Goal: Communication & Community: Connect with others

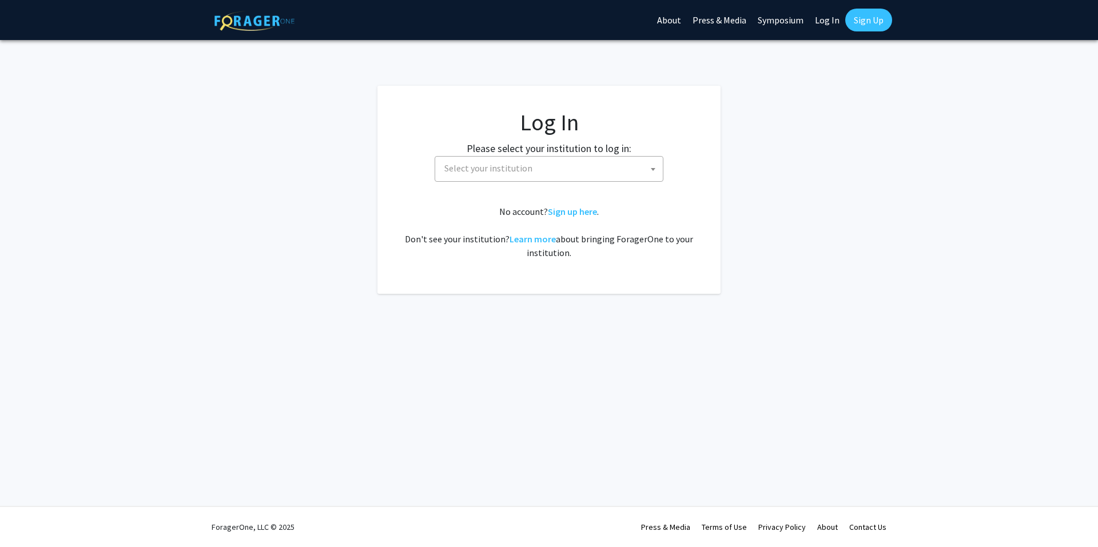
select select
click at [536, 185] on fg-card-body "Log In Please select your institution to log in: [GEOGRAPHIC_DATA] [GEOGRAPHIC_…" at bounding box center [548, 190] width 297 height 162
click at [607, 166] on span "Select your institution" at bounding box center [551, 168] width 223 height 23
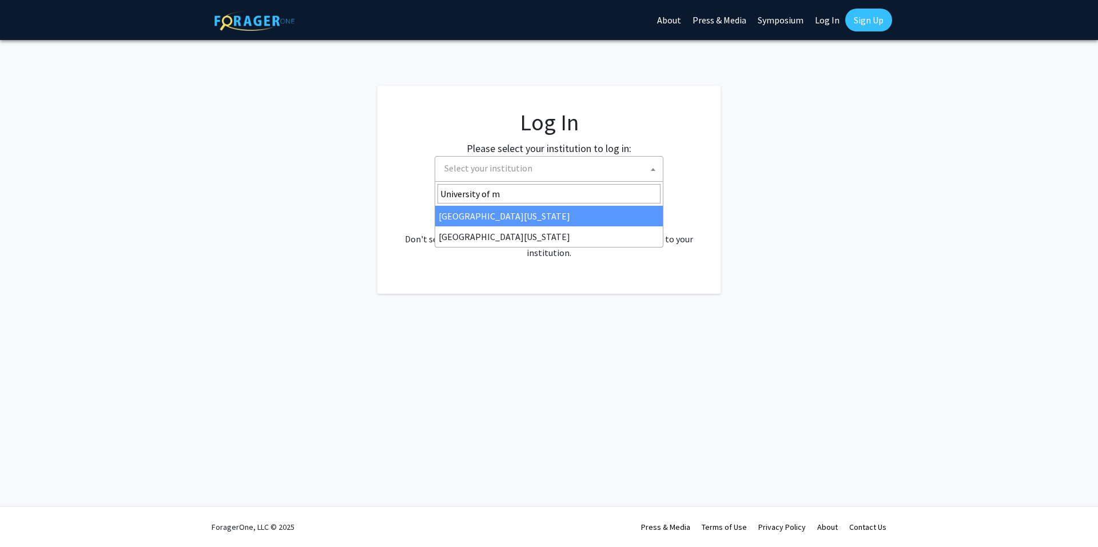
type input "University of ma"
select select "31"
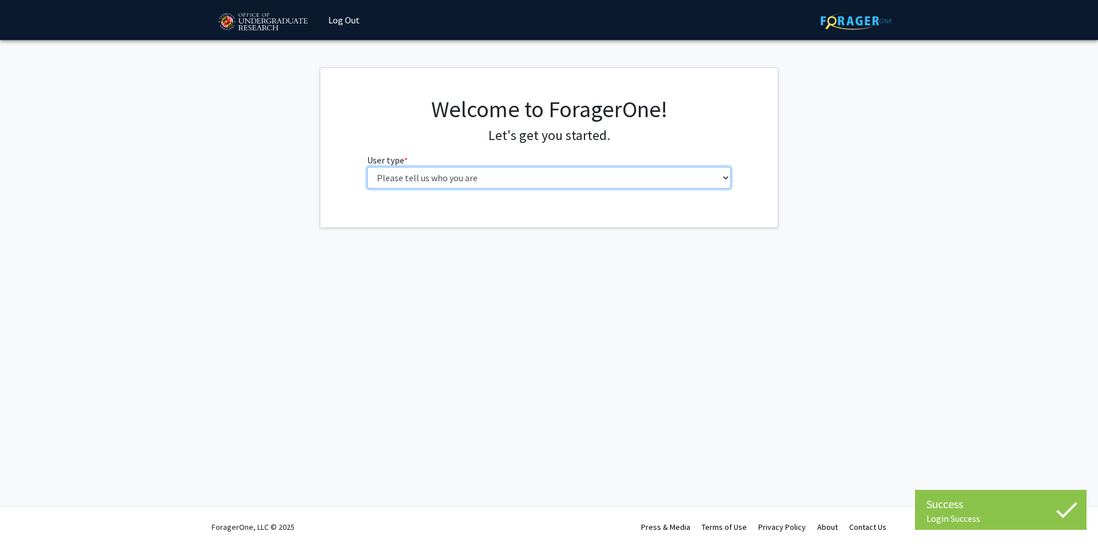
click at [483, 179] on select "Please tell us who you are Undergraduate Student Master's Student Doctoral Cand…" at bounding box center [549, 178] width 364 height 22
select select "3: doc"
click at [367, 167] on select "Please tell us who you are Undergraduate Student Master's Student Doctoral Cand…" at bounding box center [549, 178] width 364 height 22
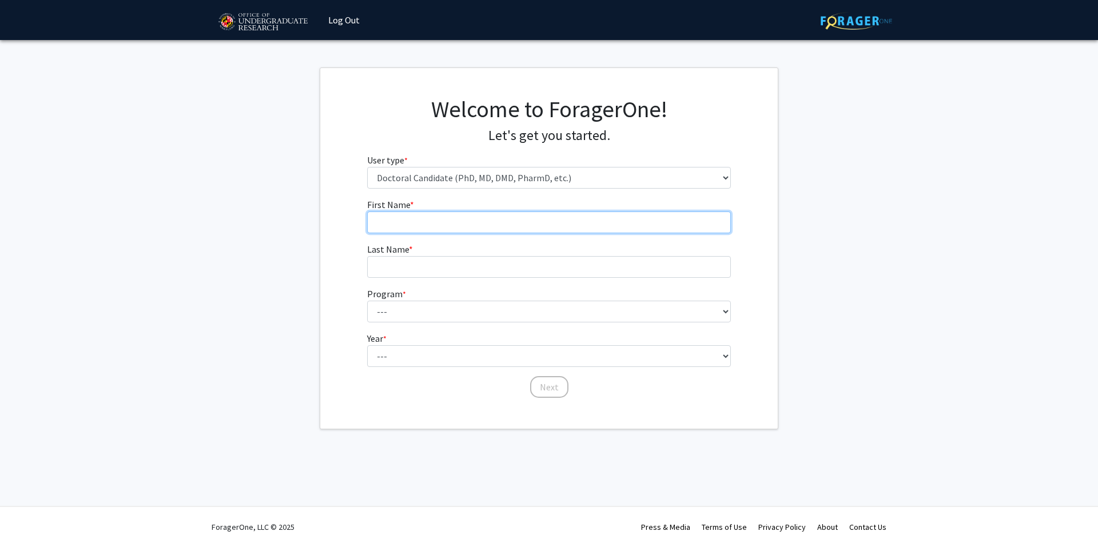
click at [417, 228] on input "First Name * required" at bounding box center [549, 223] width 364 height 22
type input "Bereket"
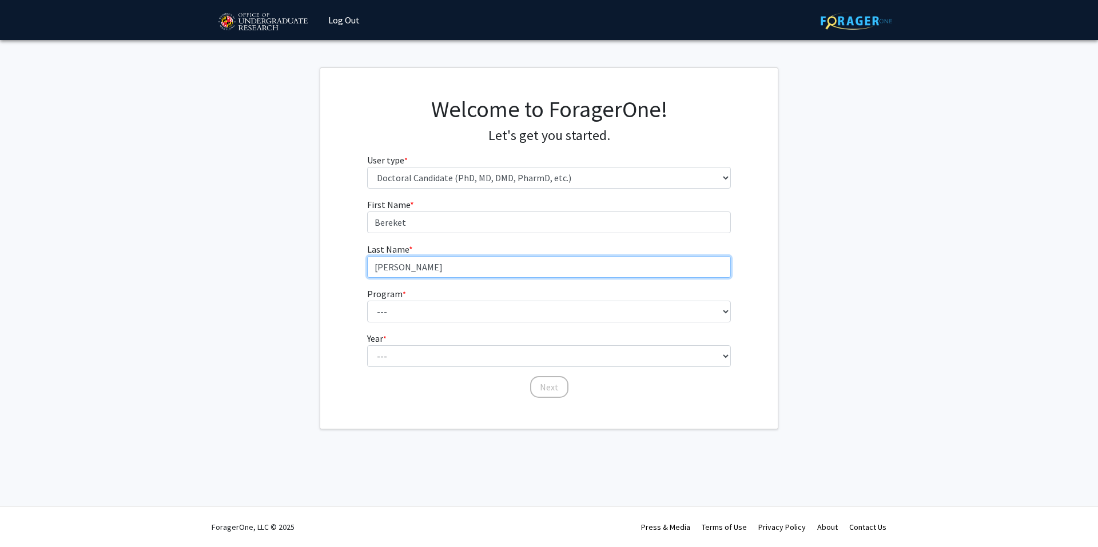
type input "Girma"
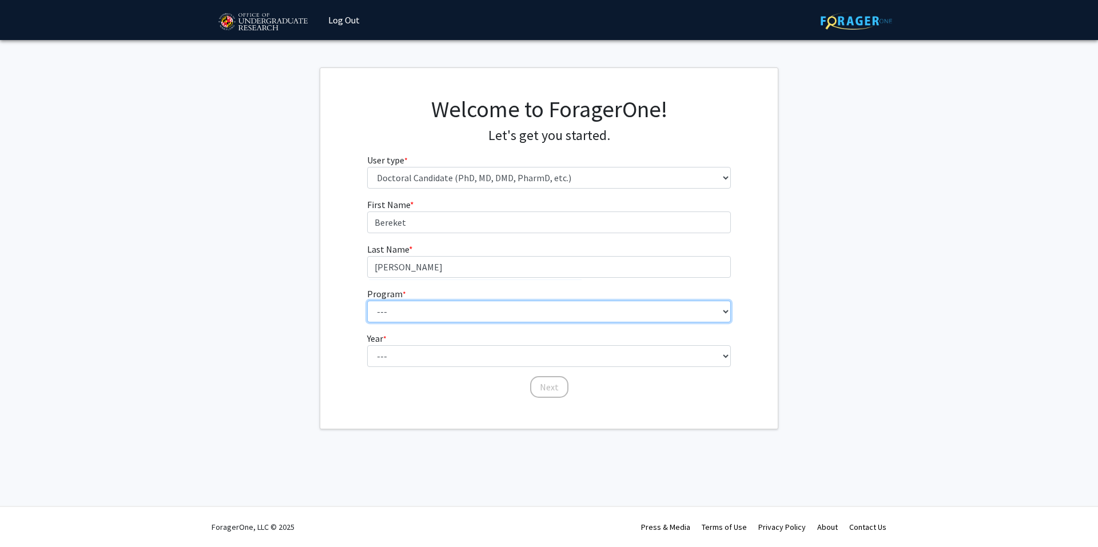
click at [712, 316] on select "--- Aerospace Engineering Agricultural and Resource Economics American Studies …" at bounding box center [549, 312] width 364 height 22
select select "4: 850"
click at [367, 301] on select "--- Aerospace Engineering Agricultural and Resource Economics American Studies …" at bounding box center [549, 312] width 364 height 22
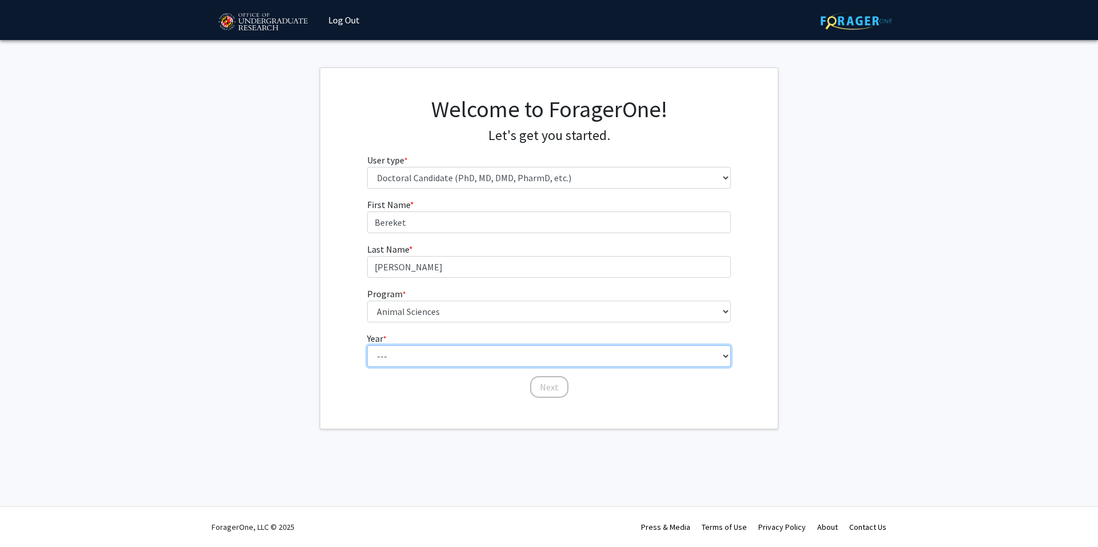
click at [389, 347] on select "--- First Year Second Year Third Year Fourth Year Fifth Year Sixth Year Seventh…" at bounding box center [549, 356] width 364 height 22
click at [401, 355] on select "--- First Year Second Year Third Year Fourth Year Fifth Year Sixth Year Seventh…" at bounding box center [549, 356] width 364 height 22
select select "2: second_year"
click at [367, 345] on select "--- First Year Second Year Third Year Fourth Year Fifth Year Sixth Year Seventh…" at bounding box center [549, 356] width 364 height 22
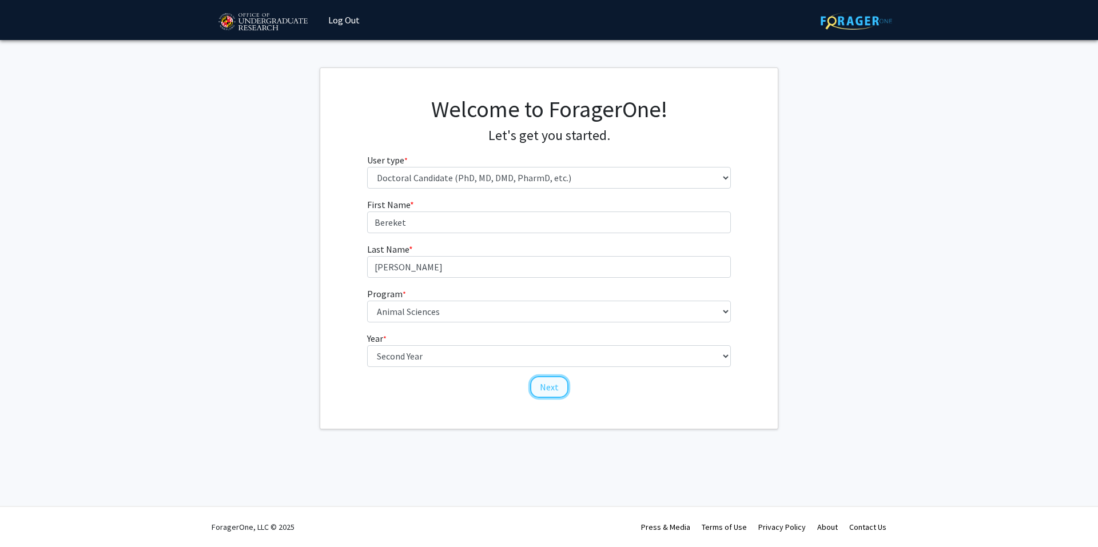
click at [550, 387] on button "Next" at bounding box center [549, 387] width 38 height 22
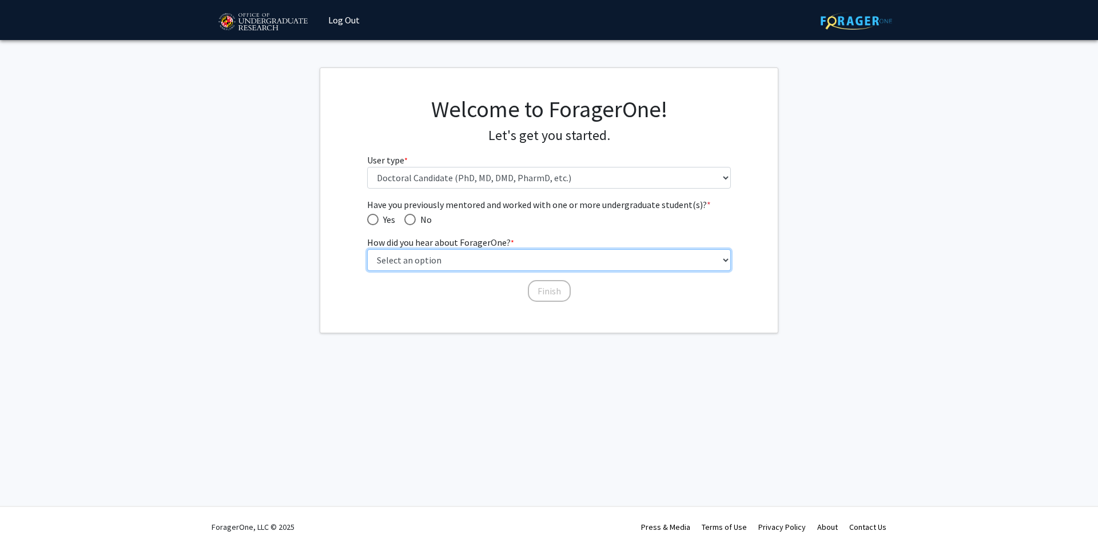
click at [398, 255] on select "Select an option Peer/student recommendation Faculty/staff recommendation Unive…" at bounding box center [549, 260] width 364 height 22
select select "2: faculty_recommendation"
click at [367, 249] on select "Select an option Peer/student recommendation Faculty/staff recommendation Unive…" at bounding box center [549, 260] width 364 height 22
click at [375, 214] on span "Have you previously mentored and worked with one or more undergraduate student(…" at bounding box center [372, 219] width 11 height 11
click at [375, 214] on input "Yes" at bounding box center [372, 219] width 11 height 11
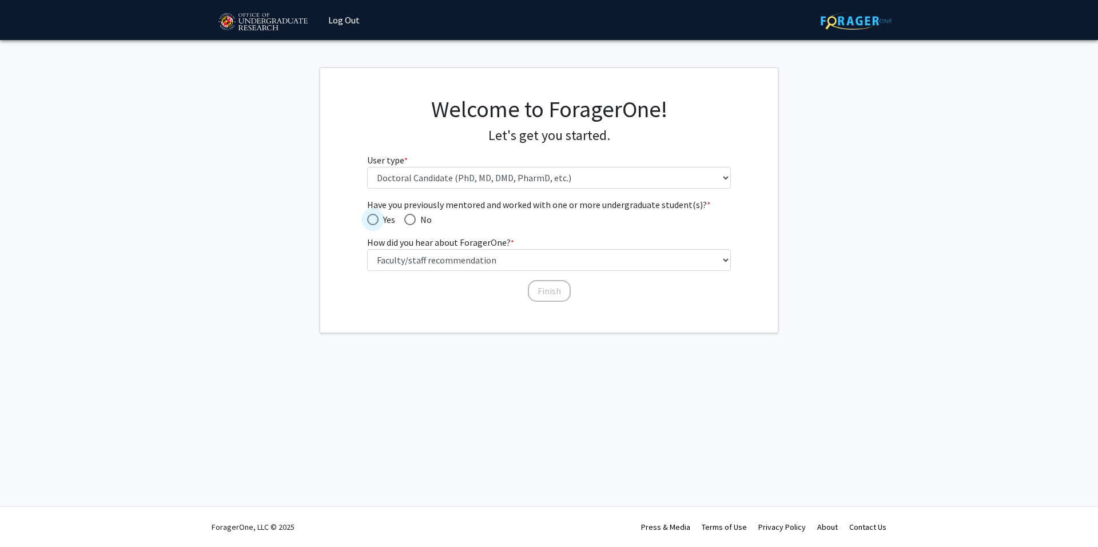
radio input "true"
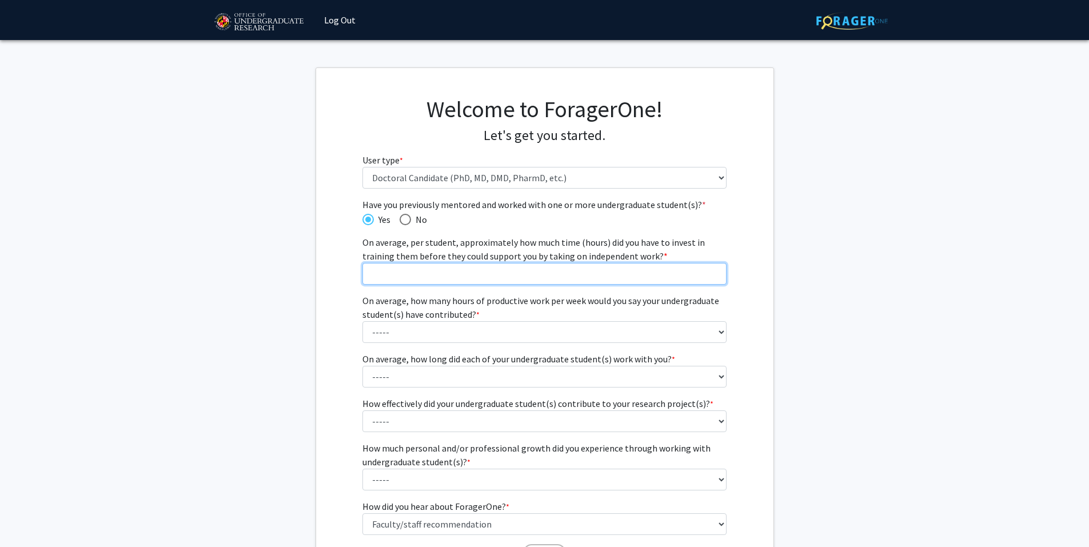
click at [648, 281] on input "On average, per student, approximately how much time (hours) did you have to in…" at bounding box center [545, 274] width 364 height 22
click at [715, 277] on input "0" at bounding box center [545, 274] width 364 height 22
click at [714, 271] on input "1" at bounding box center [545, 274] width 364 height 22
click at [697, 271] on input "1" at bounding box center [545, 274] width 364 height 22
click at [714, 270] on input "2" at bounding box center [545, 274] width 364 height 22
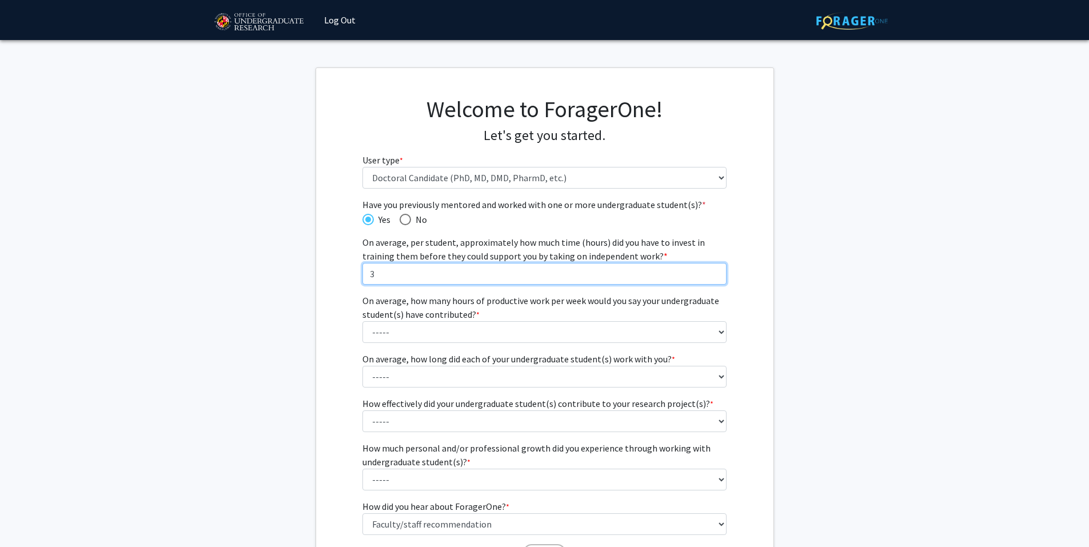
click at [714, 270] on input "3" at bounding box center [545, 274] width 364 height 22
click at [714, 270] on input "4" at bounding box center [545, 274] width 364 height 22
click at [714, 270] on input "5" at bounding box center [545, 274] width 364 height 22
click at [714, 270] on input "6" at bounding box center [545, 274] width 364 height 22
click at [714, 270] on input "7" at bounding box center [545, 274] width 364 height 22
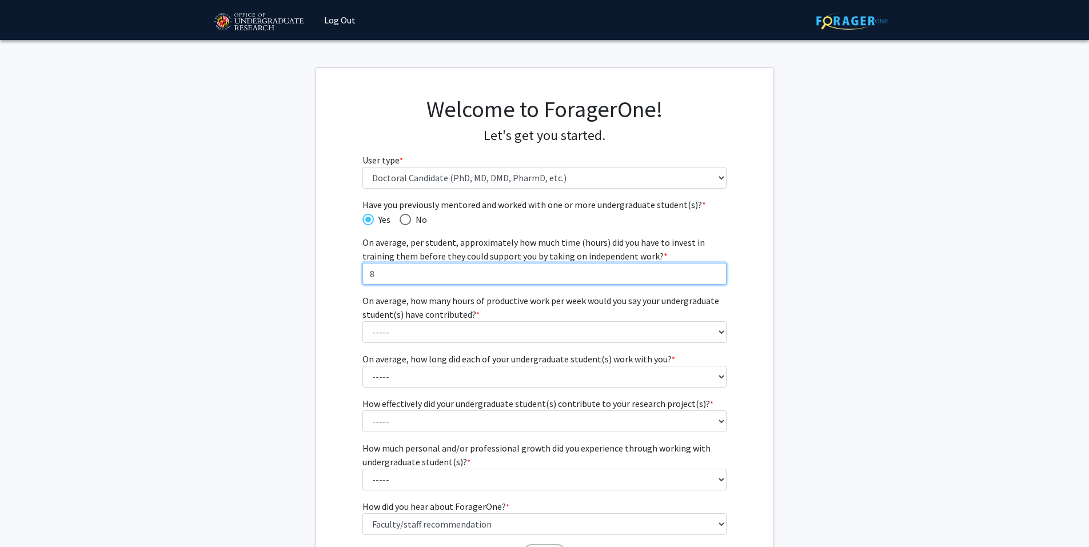
click at [714, 270] on input "8" at bounding box center [545, 274] width 364 height 22
click at [714, 270] on input "9" at bounding box center [545, 274] width 364 height 22
type input "10"
click at [714, 270] on input "10" at bounding box center [545, 274] width 364 height 22
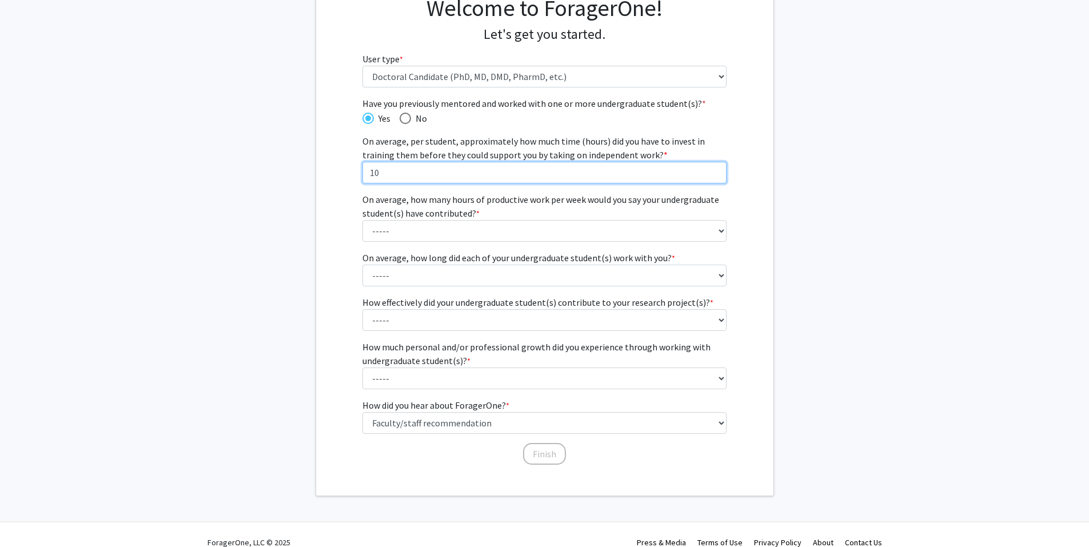
scroll to position [117, 0]
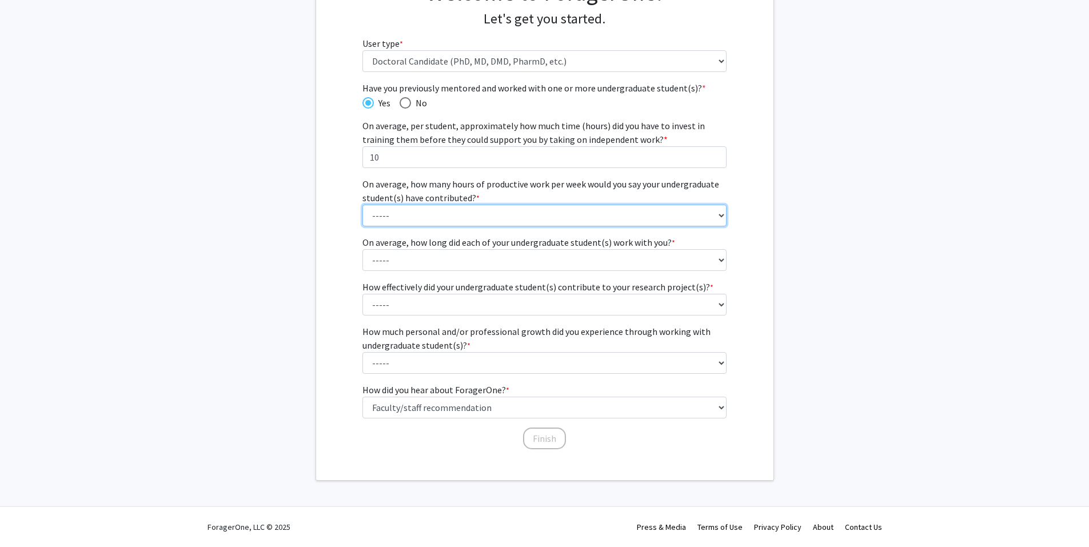
click at [719, 218] on select "----- 1 - 5 hours 6 - 10 hours 11 - 15 hours 16 - 20 hours 21 - 30 hours 31 - 4…" at bounding box center [545, 216] width 364 height 22
select select "1: 1 - 5 hours"
click at [363, 205] on select "----- 1 - 5 hours 6 - 10 hours 11 - 15 hours 16 - 20 hours 21 - 30 hours 31 - 4…" at bounding box center [545, 216] width 364 height 22
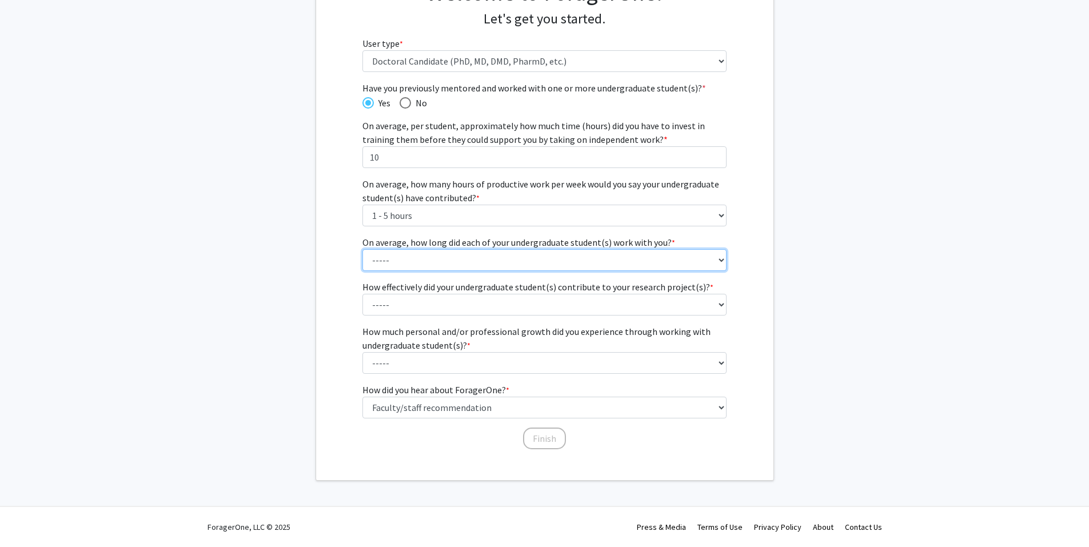
click at [698, 253] on select "----- 1 - 3 months 3 - 6 months 6 months - 1 year 1 - 2 years 2 - 3 years 3 - 4…" at bounding box center [545, 260] width 364 height 22
select select "2: 3 - 6 months"
click at [363, 249] on select "----- 1 - 3 months 3 - 6 months 6 months - 1 year 1 - 2 years 2 - 3 years 3 - 4…" at bounding box center [545, 260] width 364 height 22
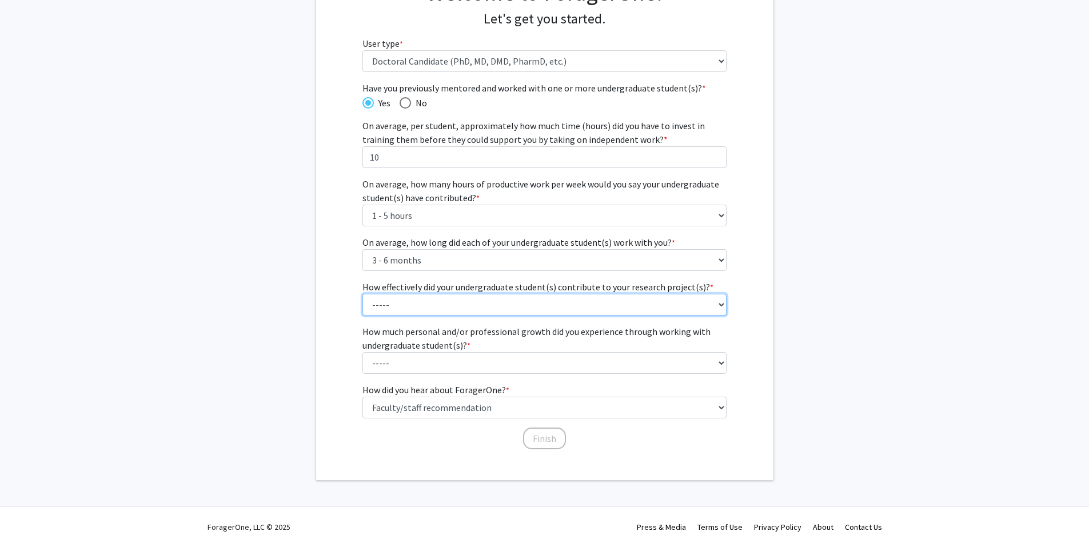
click at [668, 300] on select "----- 1 (Minimally) 2 3 (Moderately) 4 5 (Significantly)" at bounding box center [545, 305] width 364 height 22
select select "3: 3"
click at [363, 294] on select "----- 1 (Minimally) 2 3 (Moderately) 4 5 (Significantly)" at bounding box center [545, 305] width 364 height 22
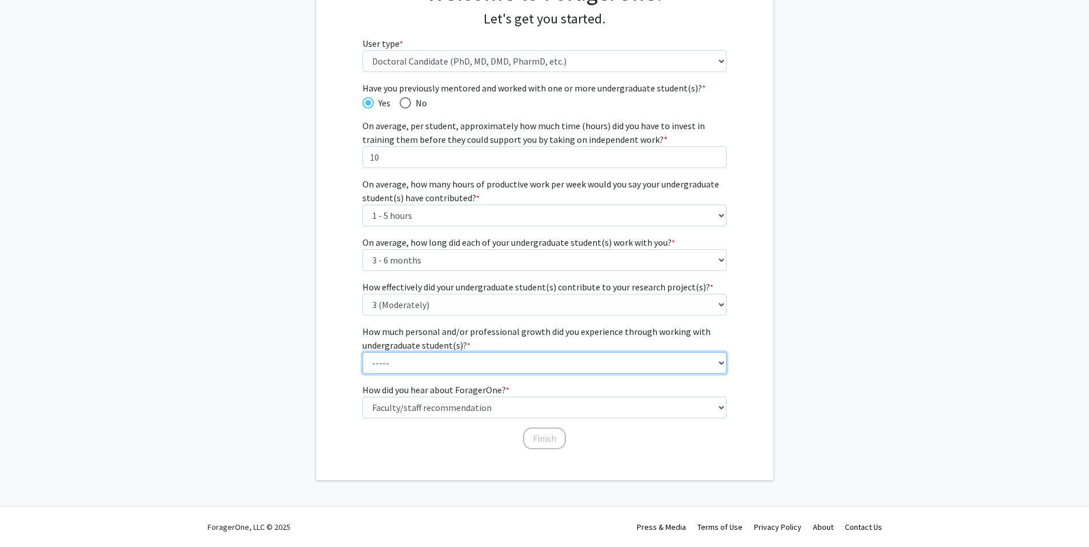
click at [551, 359] on select "----- 1 (Minimal) 2 3 (Moderate) 4 5 (Significant)" at bounding box center [545, 363] width 364 height 22
select select "4: 4"
click at [363, 352] on select "----- 1 (Minimal) 2 3 (Moderate) 4 5 (Significant)" at bounding box center [545, 363] width 364 height 22
click at [547, 437] on button "Finish" at bounding box center [544, 439] width 43 height 22
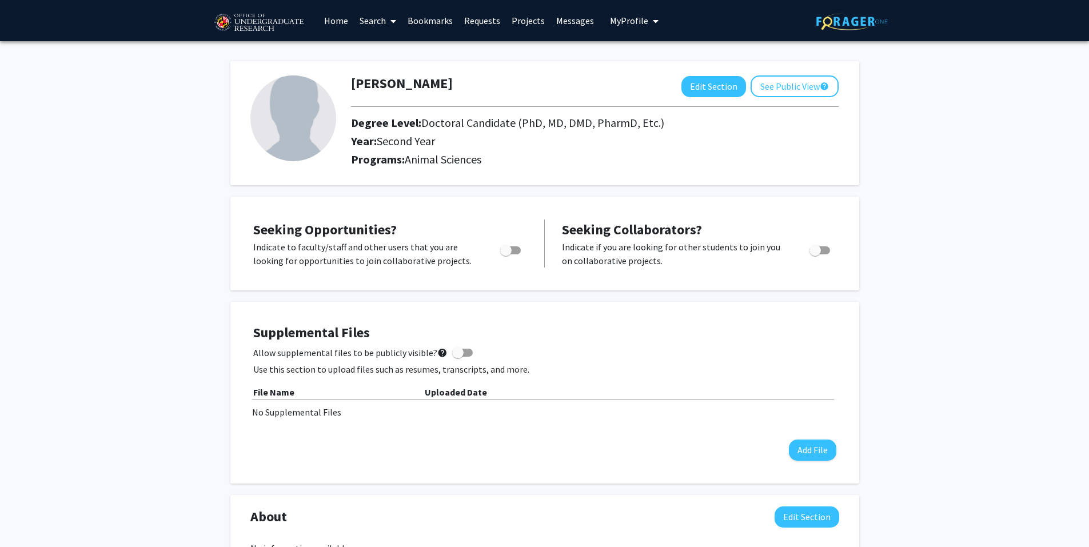
click at [480, 26] on link "Requests" at bounding box center [482, 21] width 47 height 40
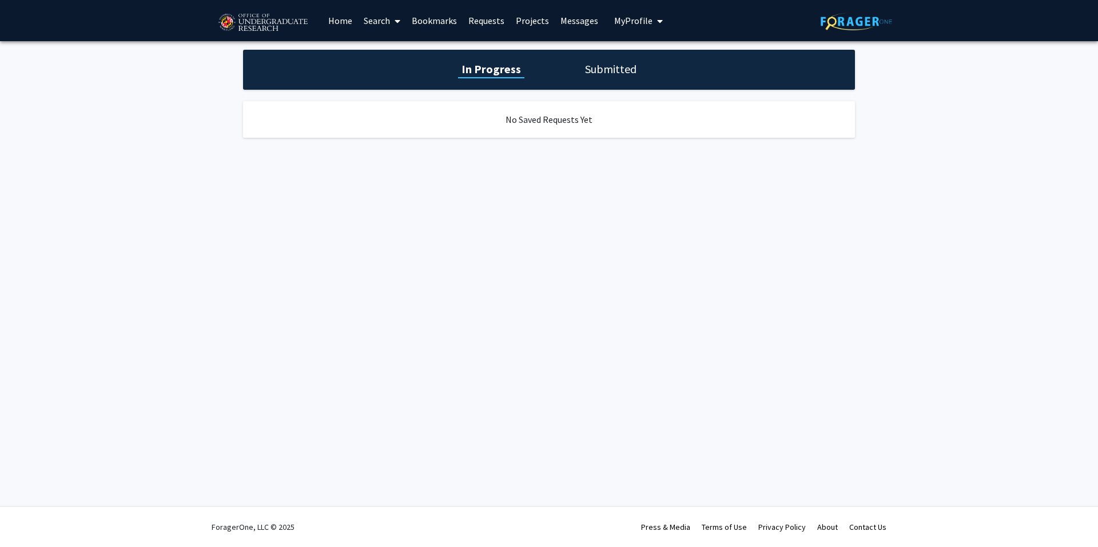
click at [514, 19] on link "Projects" at bounding box center [532, 21] width 45 height 40
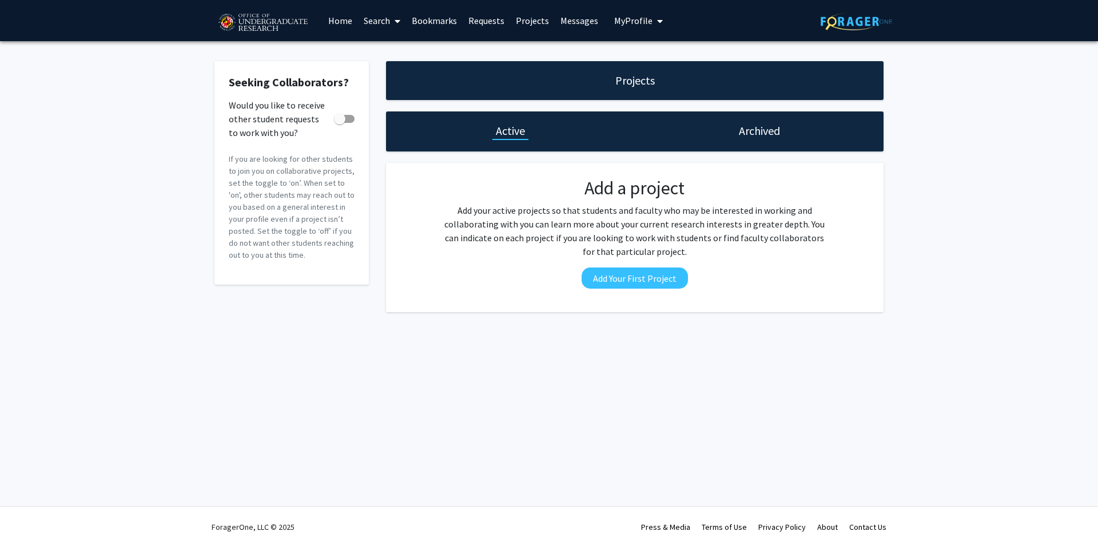
click at [385, 17] on link "Search" at bounding box center [382, 21] width 48 height 40
click at [394, 73] on span "Students" at bounding box center [393, 75] width 70 height 23
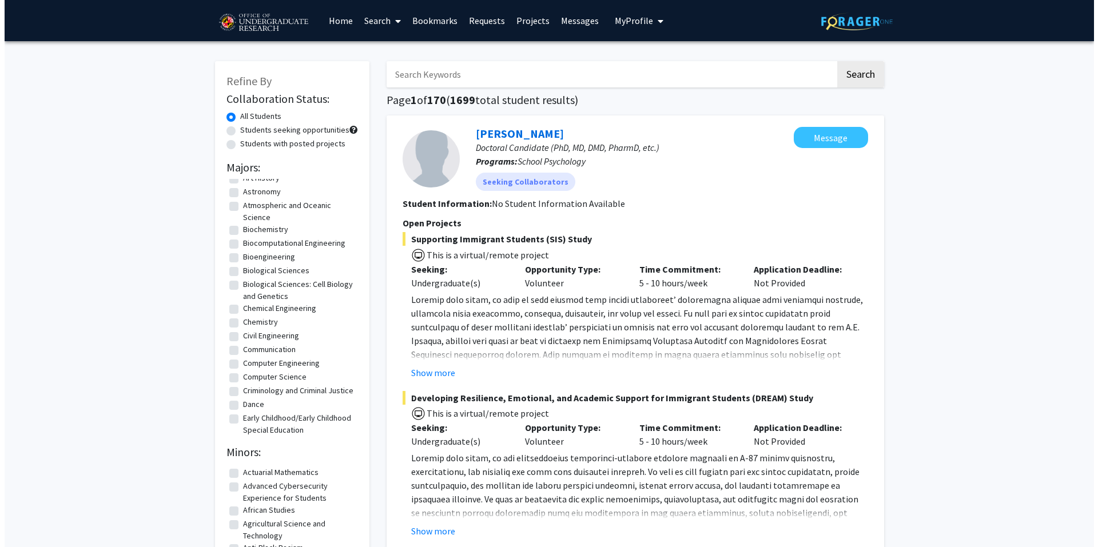
scroll to position [114, 0]
click at [238, 288] on label "Biological Sciences: Cell Biology and Genetics" at bounding box center [294, 292] width 112 height 24
click at [238, 288] on input "Biological Sciences: Cell Biology and Genetics" at bounding box center [241, 283] width 7 height 7
checkbox input "true"
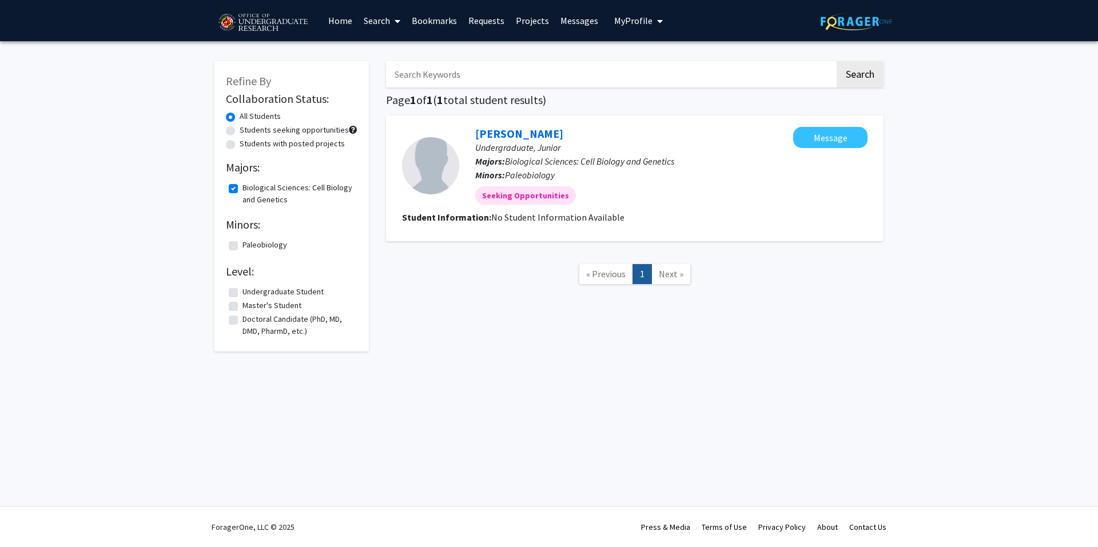
click at [242, 185] on label "Biological Sciences: Cell Biology and Genetics" at bounding box center [298, 194] width 112 height 24
click at [242, 185] on input "Biological Sciences: Cell Biology and Genetics" at bounding box center [245, 185] width 7 height 7
checkbox input "false"
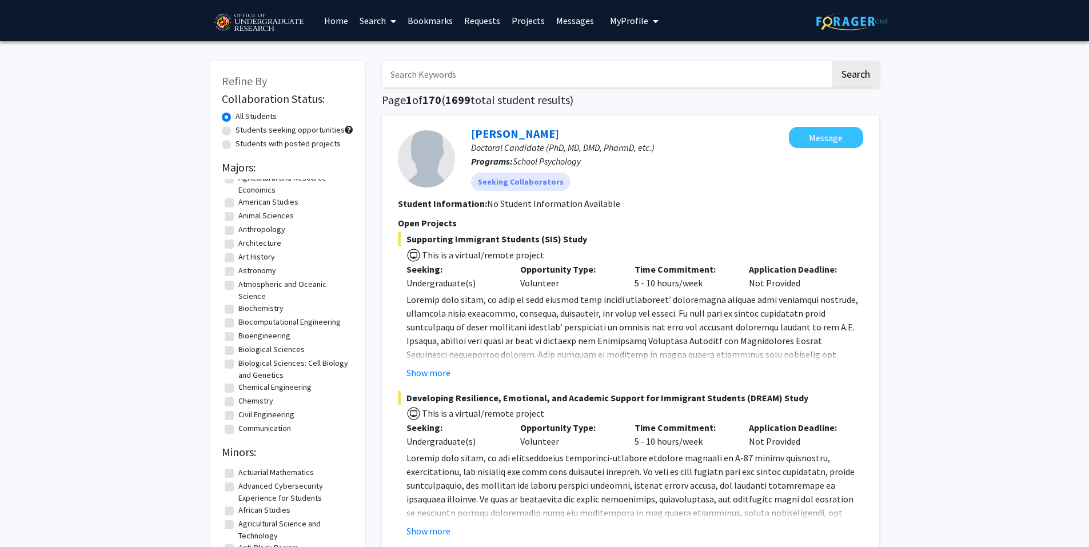
scroll to position [57, 0]
click at [238, 328] on label "Biological Sciences" at bounding box center [271, 330] width 66 height 12
click at [238, 328] on input "Biological Sciences" at bounding box center [241, 327] width 7 height 7
checkbox input "true"
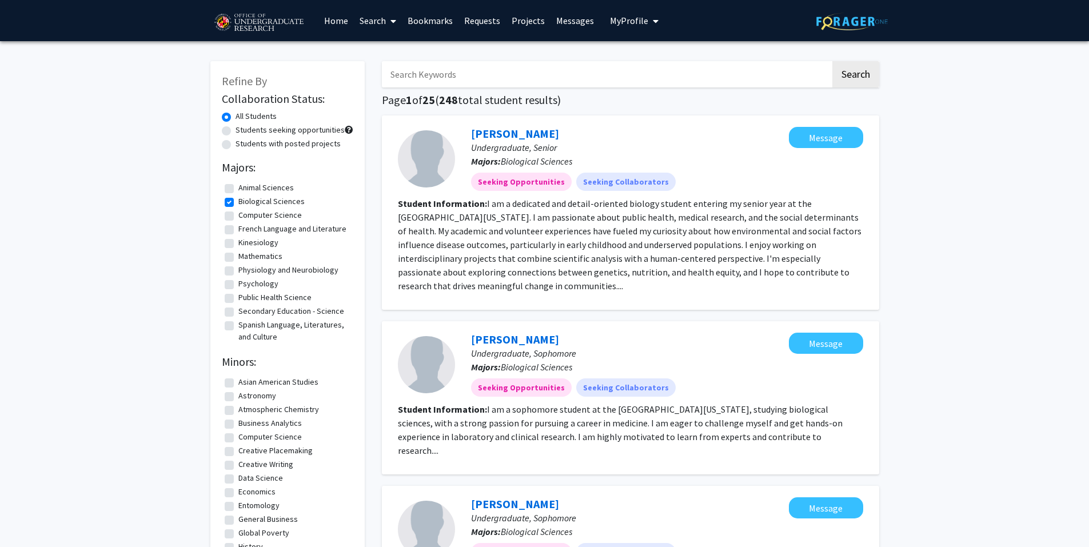
click at [238, 204] on label "Biological Sciences" at bounding box center [271, 202] width 66 height 12
click at [238, 203] on input "Biological Sciences" at bounding box center [241, 199] width 7 height 7
checkbox input "false"
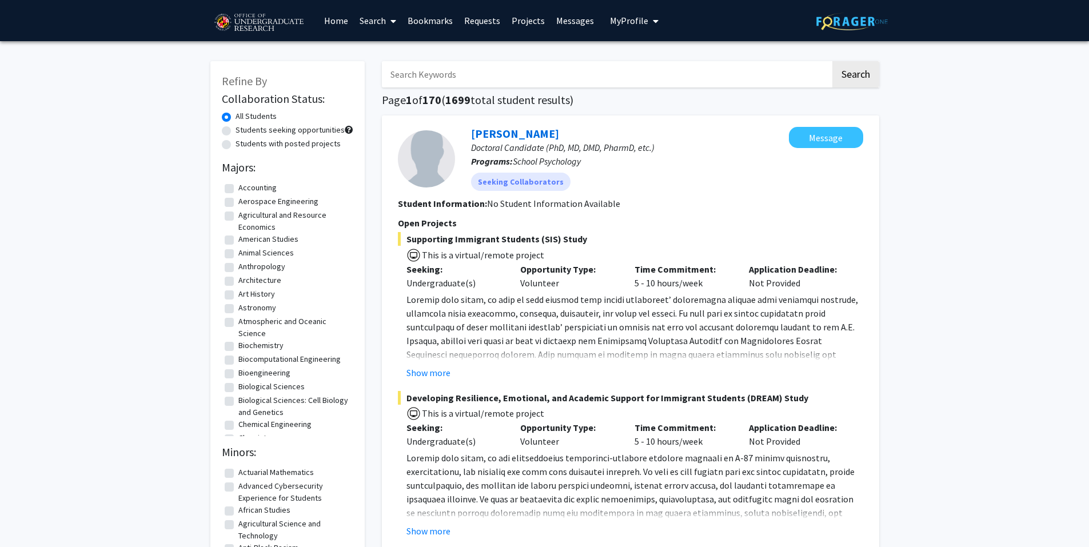
click at [238, 388] on label "Biological Sciences" at bounding box center [271, 387] width 66 height 12
click at [238, 388] on input "Biological Sciences" at bounding box center [241, 384] width 7 height 7
checkbox input "true"
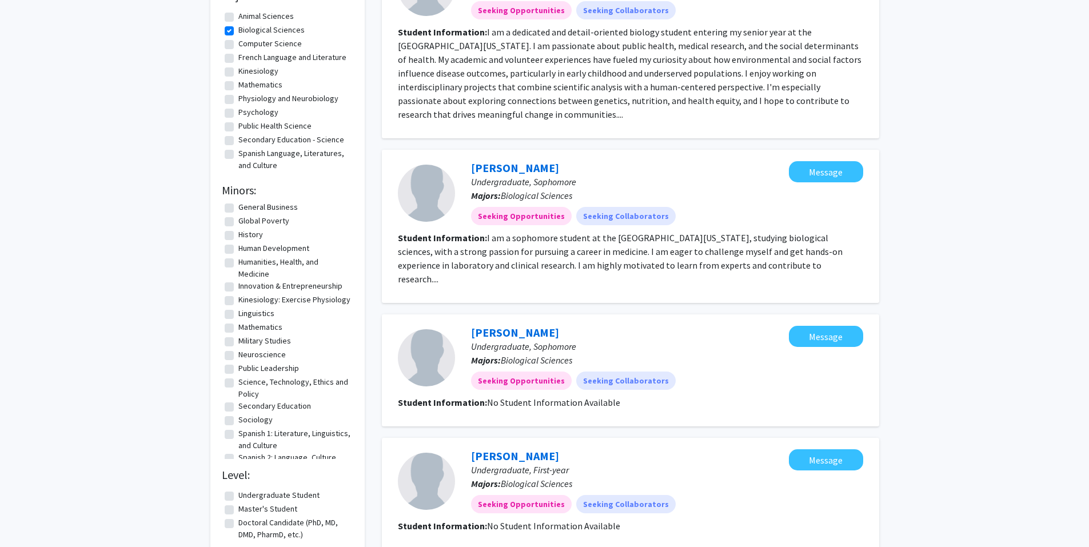
scroll to position [172, 0]
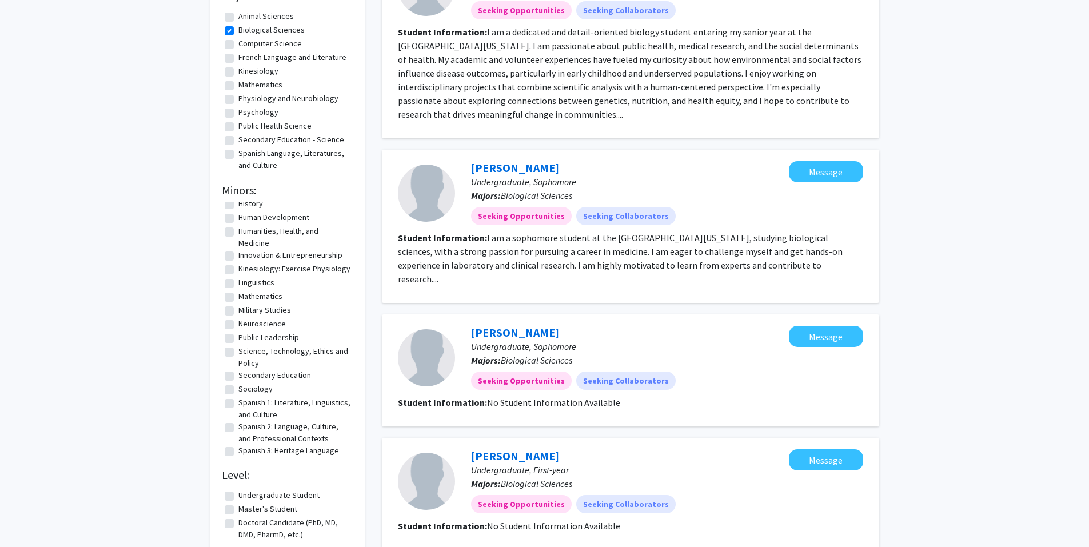
click at [238, 513] on label "Master's Student" at bounding box center [267, 509] width 59 height 12
click at [238, 511] on input "Master's Student" at bounding box center [241, 506] width 7 height 7
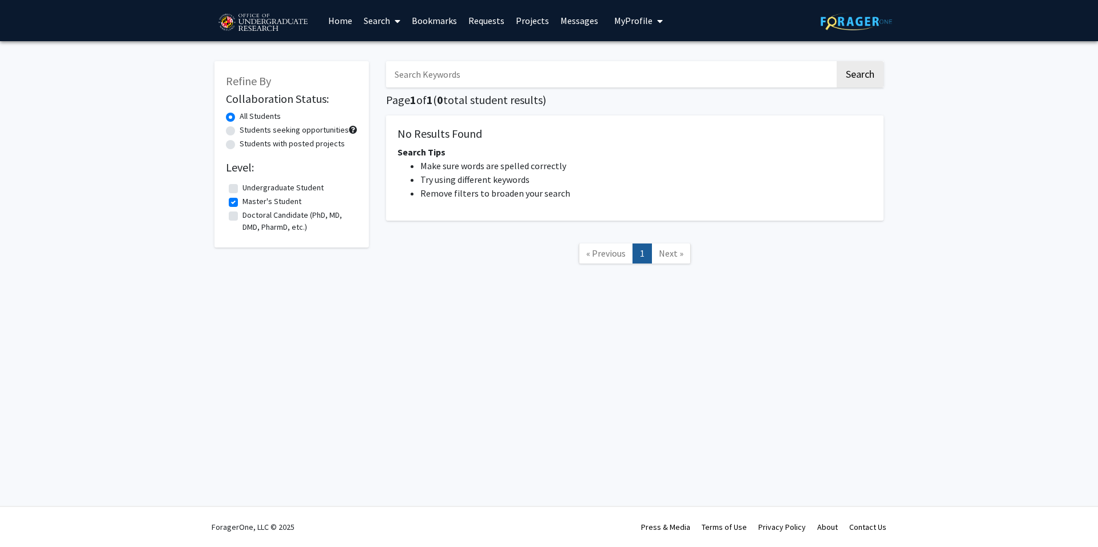
click at [242, 202] on label "Master's Student" at bounding box center [271, 202] width 59 height 12
click at [242, 202] on input "Master's Student" at bounding box center [245, 199] width 7 height 7
checkbox input "false"
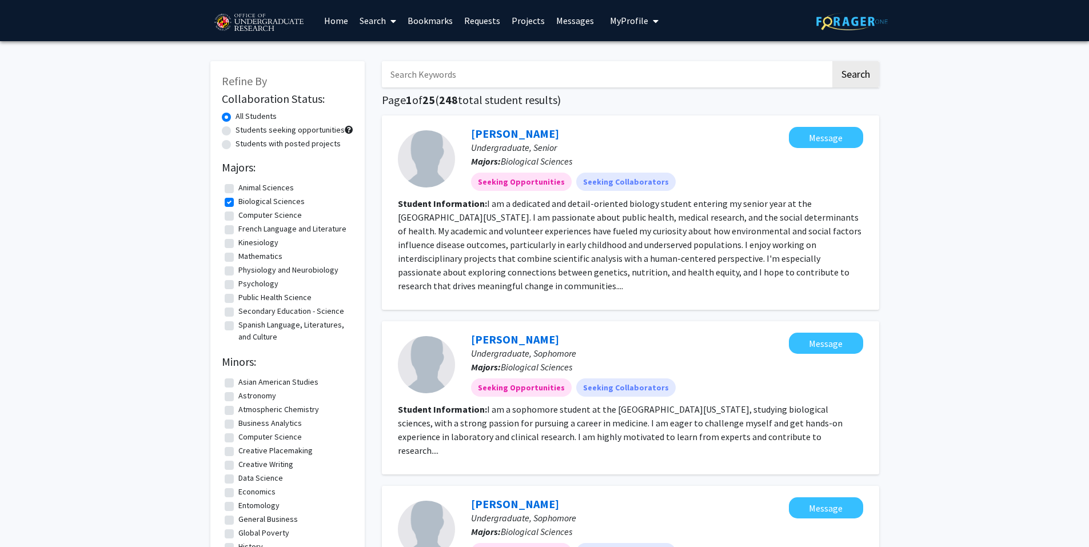
click at [238, 205] on label "Biological Sciences" at bounding box center [271, 202] width 66 height 12
click at [238, 203] on input "Biological Sciences" at bounding box center [241, 199] width 7 height 7
checkbox input "false"
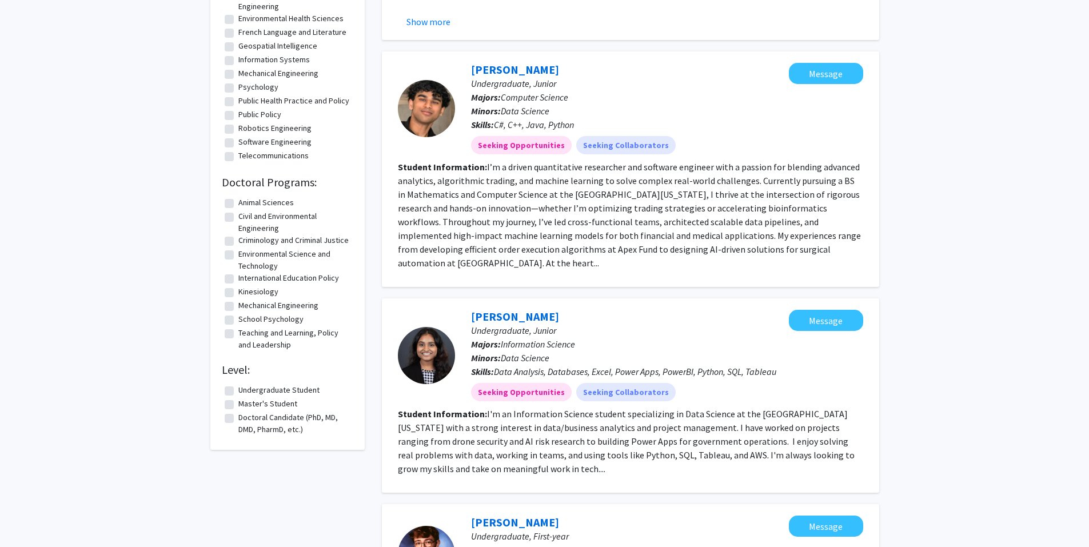
scroll to position [868, 0]
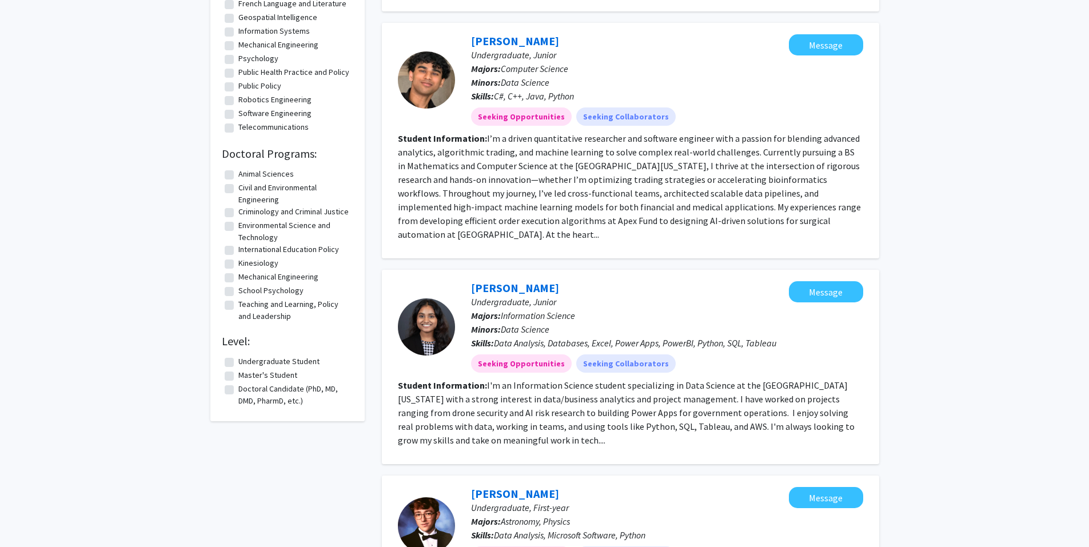
click at [238, 381] on label "Master's Student" at bounding box center [267, 375] width 59 height 12
click at [238, 377] on input "Master's Student" at bounding box center [241, 372] width 7 height 7
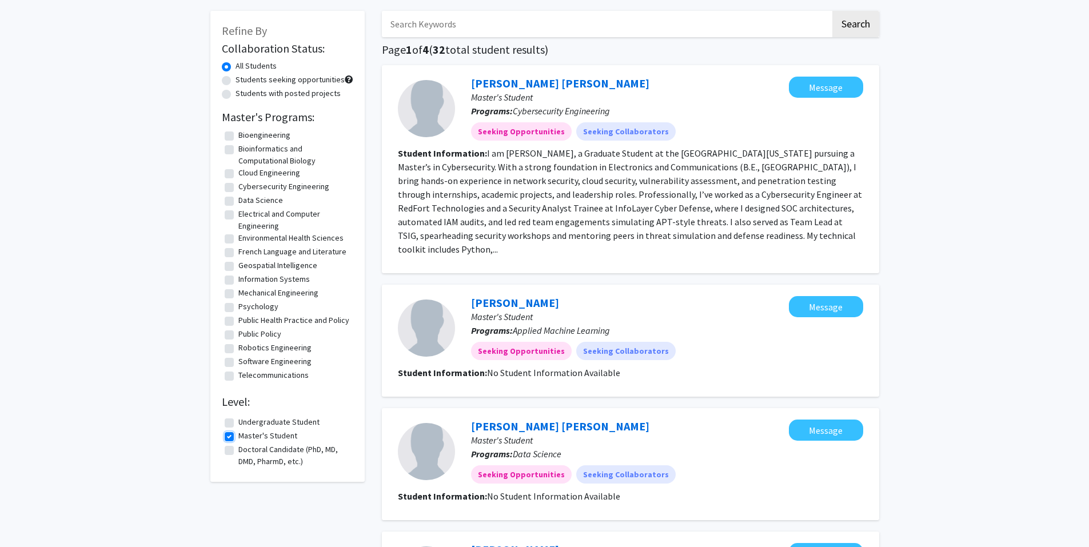
scroll to position [26, 0]
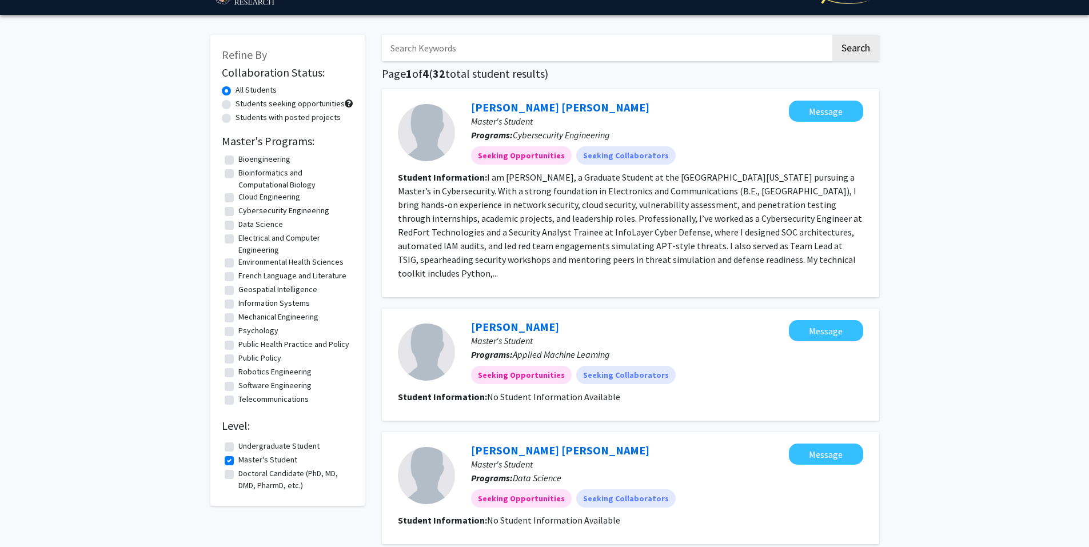
click at [238, 458] on label "Master's Student" at bounding box center [267, 460] width 59 height 12
click at [238, 458] on input "Master's Student" at bounding box center [241, 457] width 7 height 7
checkbox input "false"
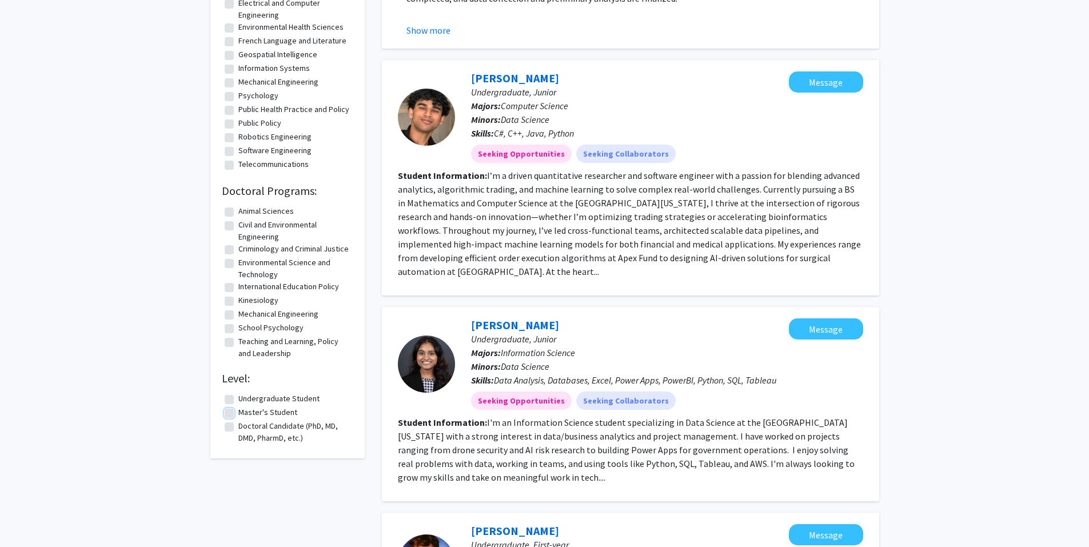
scroll to position [858, 0]
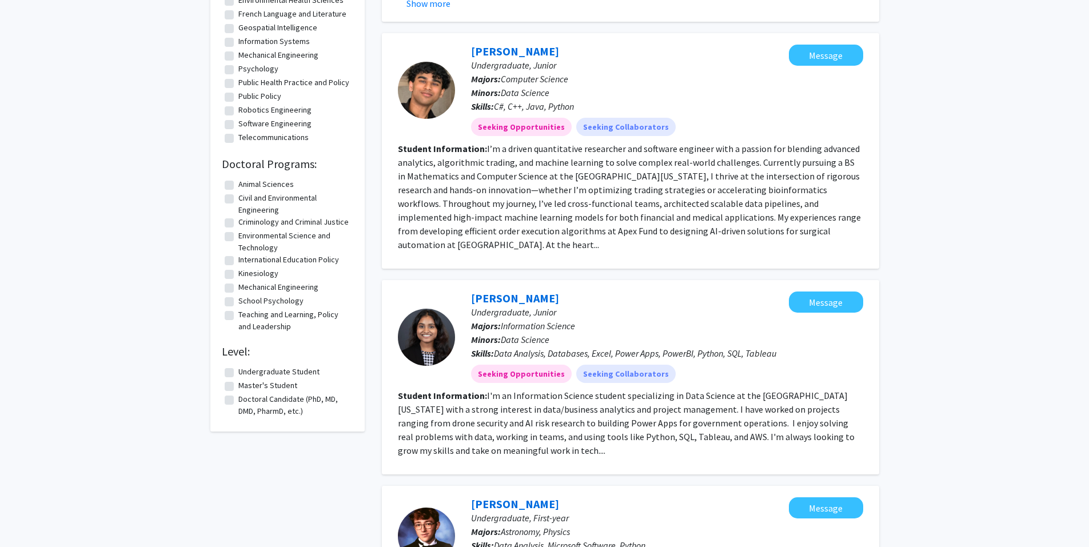
click at [238, 378] on label "Undergraduate Student" at bounding box center [278, 372] width 81 height 12
click at [238, 373] on input "Undergraduate Student" at bounding box center [241, 369] width 7 height 7
checkbox input "true"
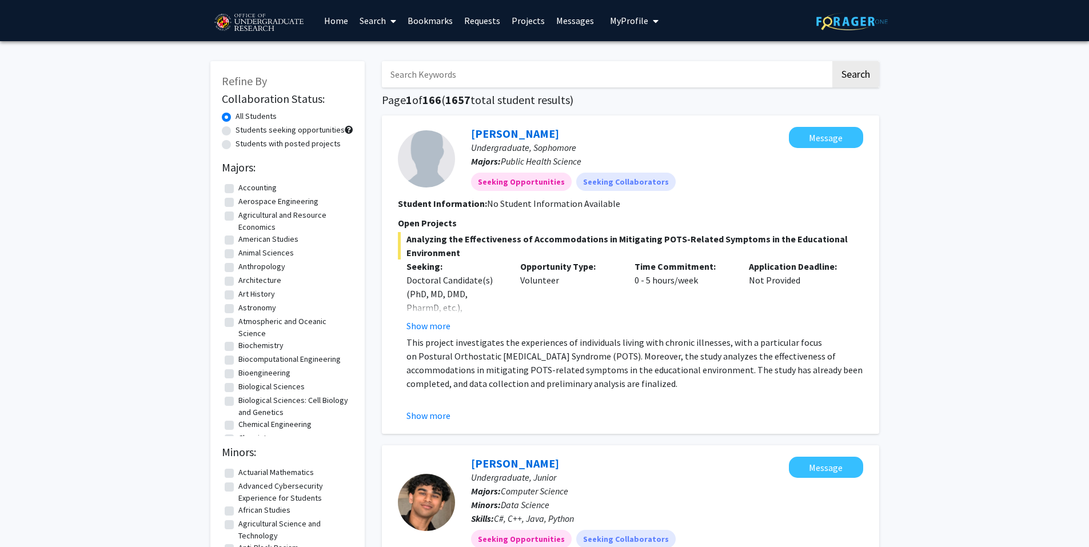
scroll to position [57, 0]
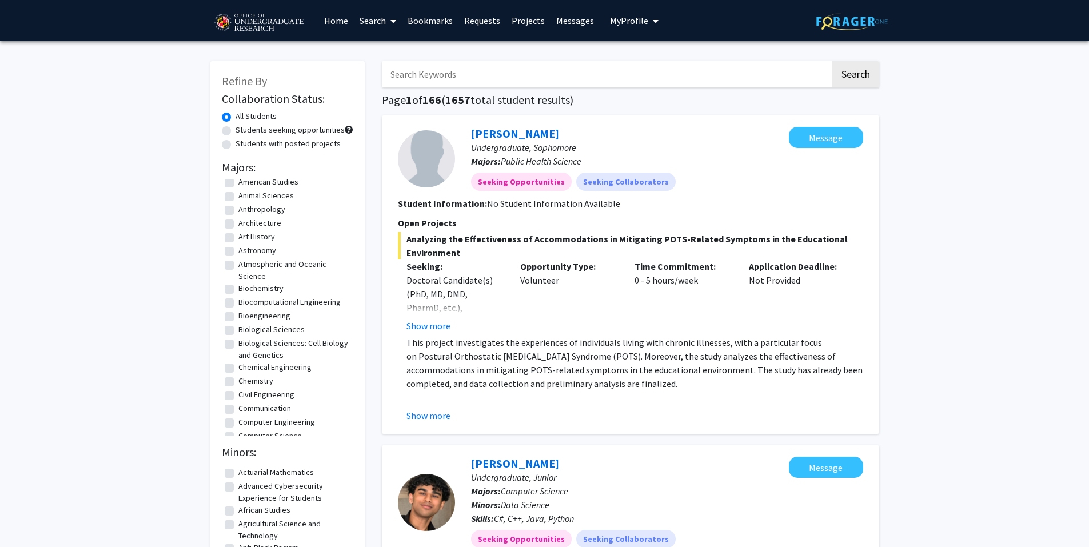
click at [238, 332] on label "Biological Sciences" at bounding box center [271, 330] width 66 height 12
click at [238, 331] on input "Biological Sciences" at bounding box center [241, 327] width 7 height 7
checkbox input "true"
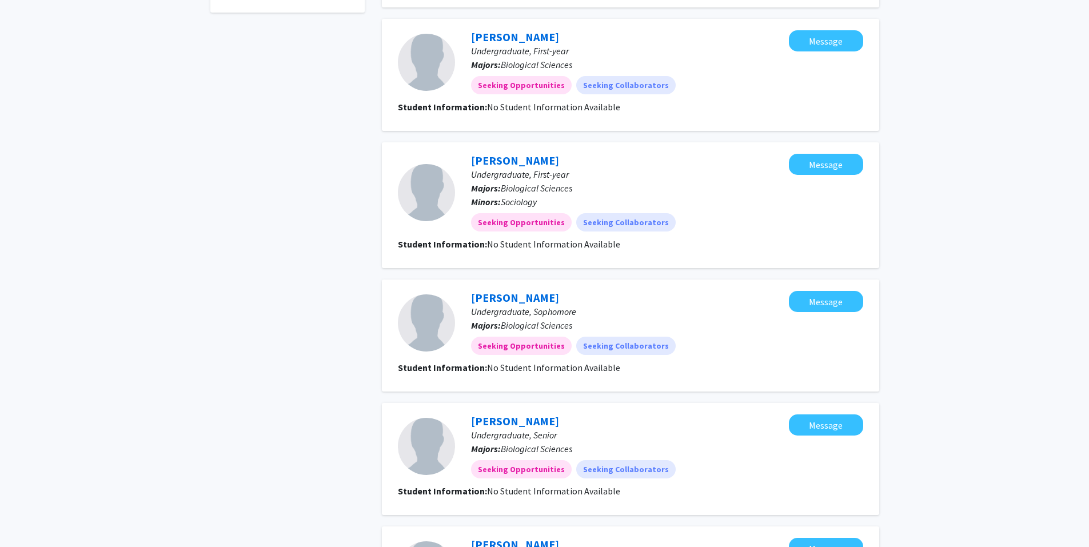
scroll to position [1042, 0]
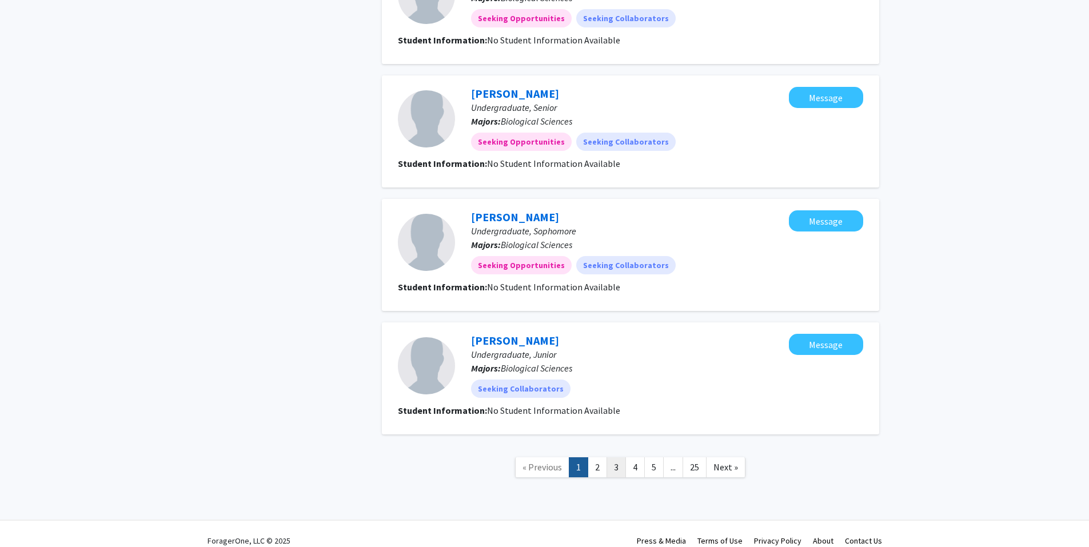
click at [617, 457] on link "3" at bounding box center [616, 467] width 19 height 20
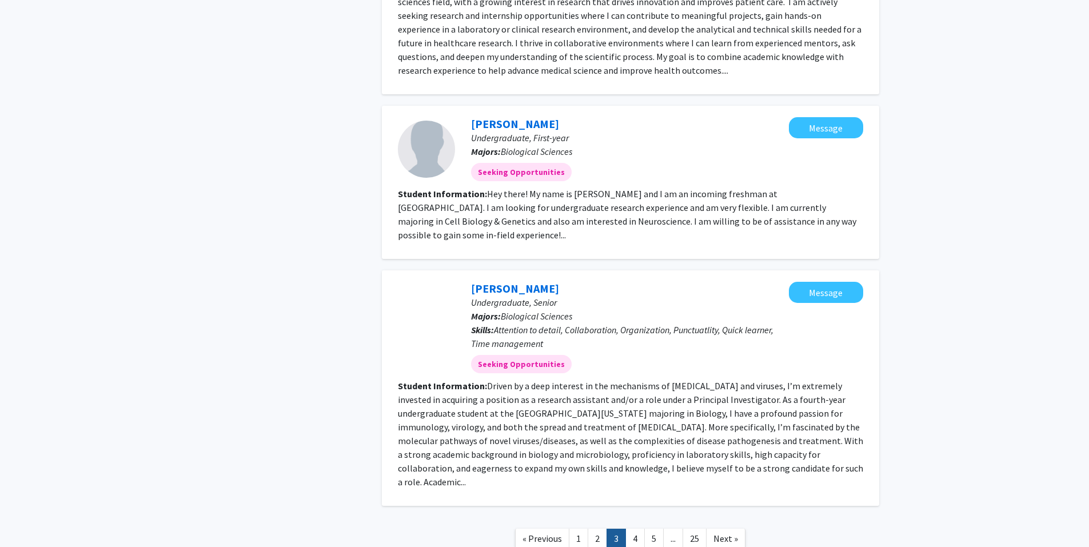
scroll to position [1522, 0]
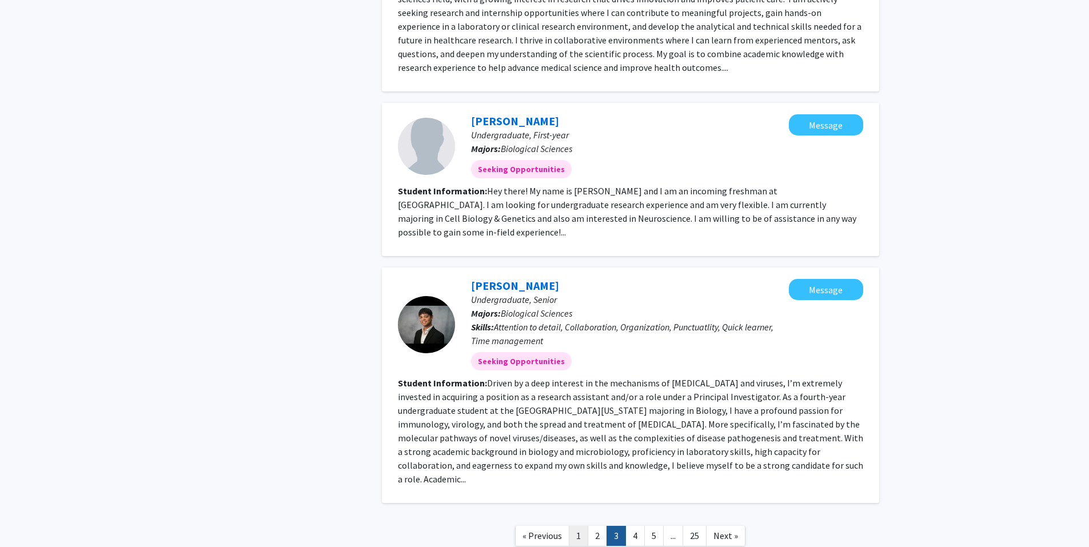
click at [579, 526] on link "1" at bounding box center [578, 536] width 19 height 20
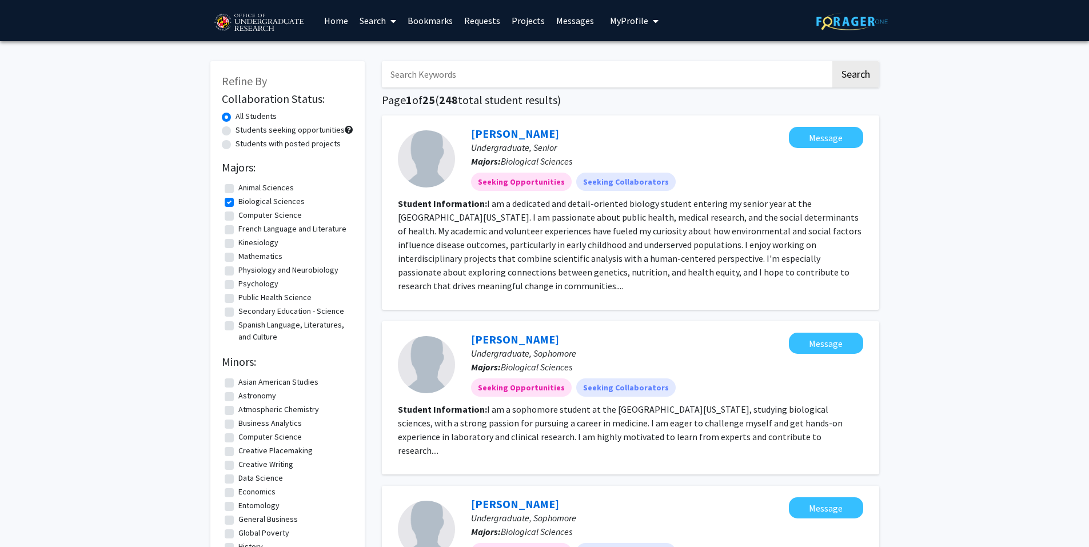
click at [439, 77] on input "Search Keywords" at bounding box center [606, 74] width 449 height 26
type input "freshman"
click at [833, 61] on button "Search" at bounding box center [856, 74] width 47 height 26
checkbox input "false"
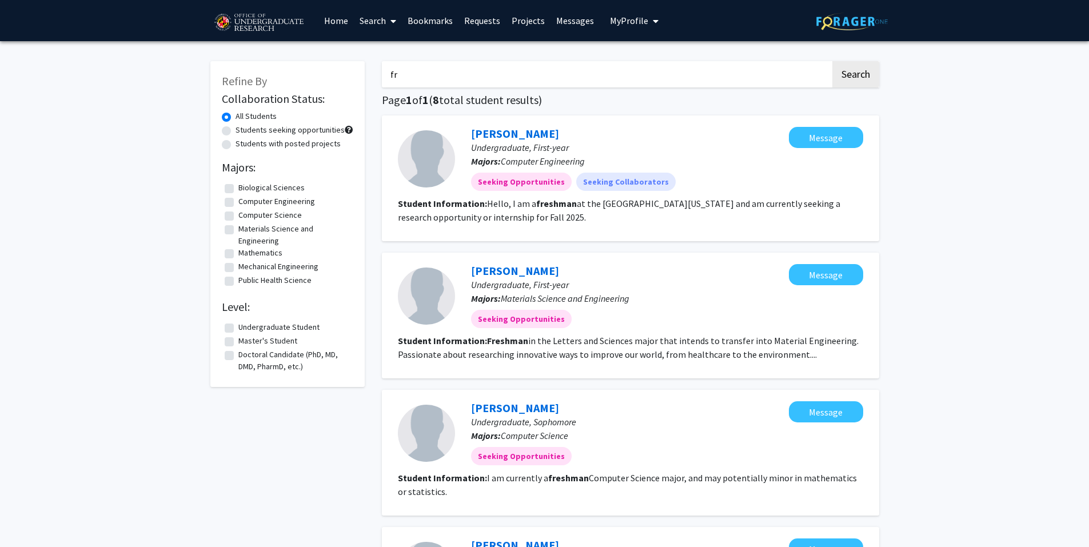
type input "f"
type input "sophomore"
click at [833, 61] on button "Search" at bounding box center [856, 74] width 47 height 26
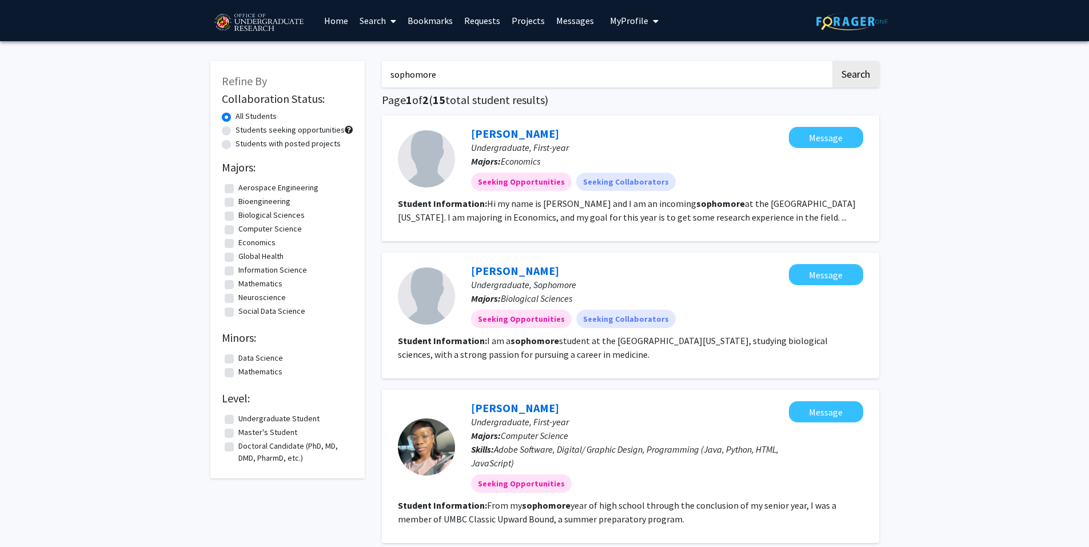
click at [238, 216] on label "Biological Sciences" at bounding box center [271, 215] width 66 height 12
click at [238, 216] on input "Biological Sciences" at bounding box center [241, 212] width 7 height 7
checkbox input "true"
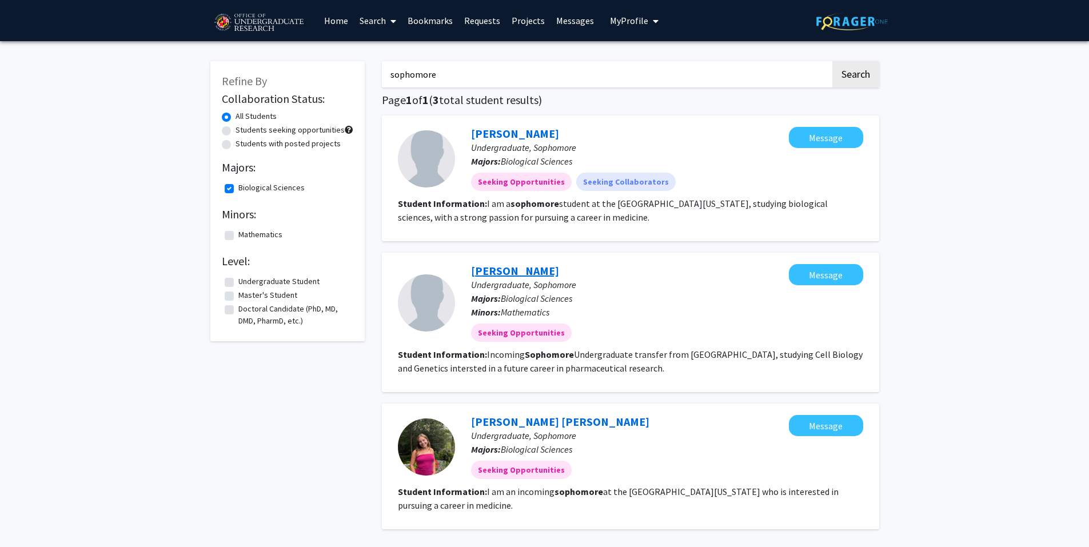
click at [501, 270] on link "Nora Ewis" at bounding box center [515, 271] width 88 height 14
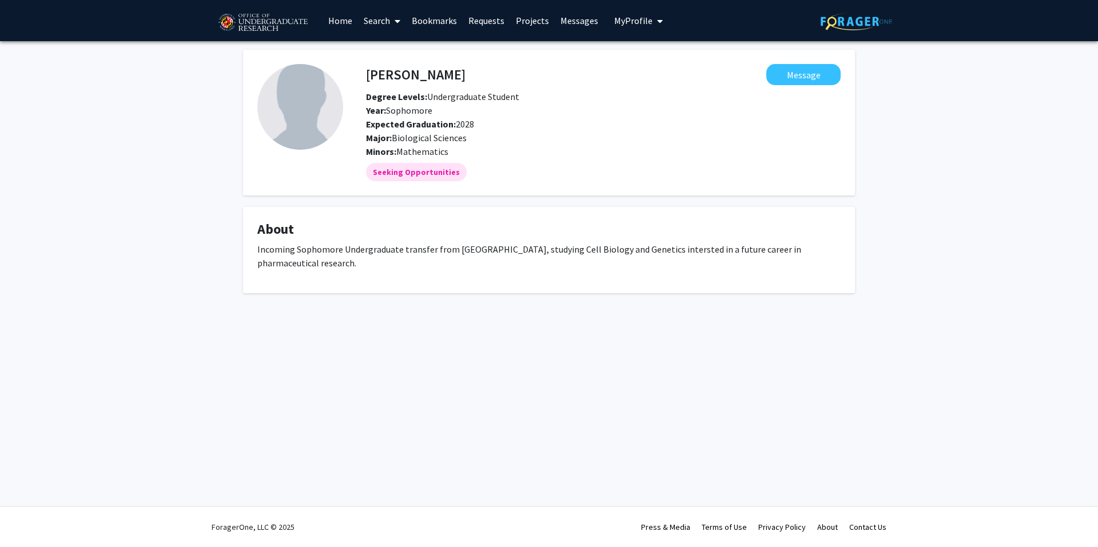
click at [501, 270] on div "Skip navigation Home Search Bookmarks Requests Projects Messages My Profile Ber…" at bounding box center [549, 273] width 1098 height 547
click at [446, 46] on div "Nora Ewis Message Degree Levels: Undergraduate Student Year: Sophomore Expected…" at bounding box center [549, 185] width 1098 height 289
drag, startPoint x: 374, startPoint y: 74, endPoint x: 360, endPoint y: 74, distance: 14.3
click at [360, 74] on div "Nora Ewis Message" at bounding box center [603, 74] width 492 height 21
click at [465, 73] on fg-popover "Message" at bounding box center [652, 74] width 375 height 21
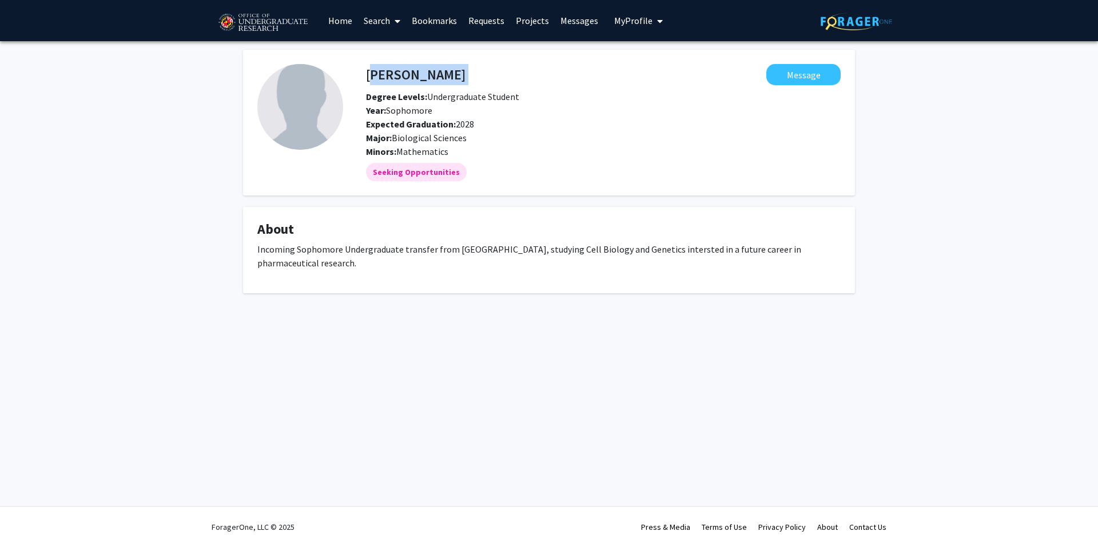
drag, startPoint x: 411, startPoint y: 73, endPoint x: 367, endPoint y: 73, distance: 44.6
click at [367, 73] on div "Nora Ewis Message" at bounding box center [603, 74] width 492 height 21
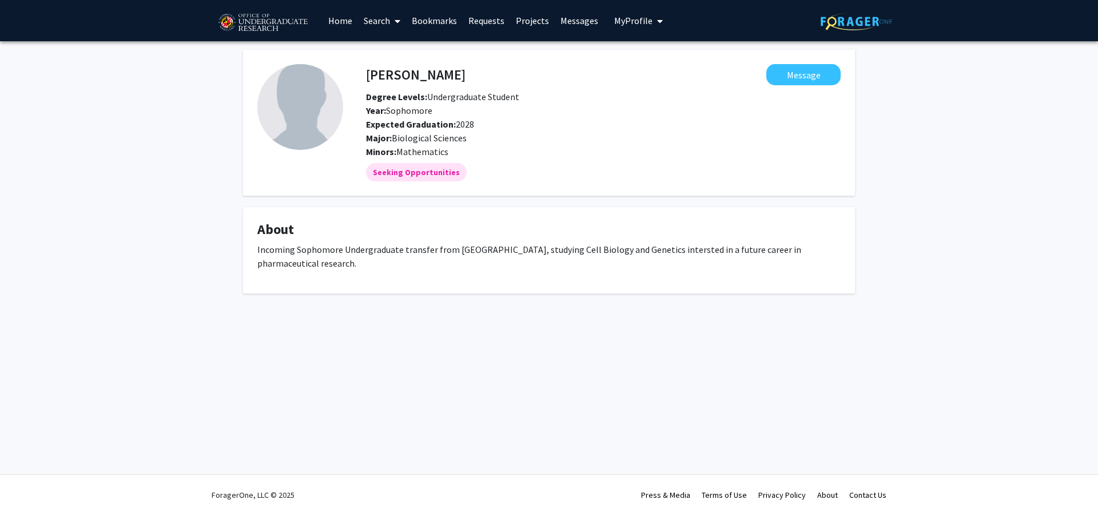
click at [500, 94] on span "Degree Levels: Undergraduate Student" at bounding box center [442, 96] width 153 height 11
click at [810, 68] on button "Message" at bounding box center [803, 74] width 74 height 21
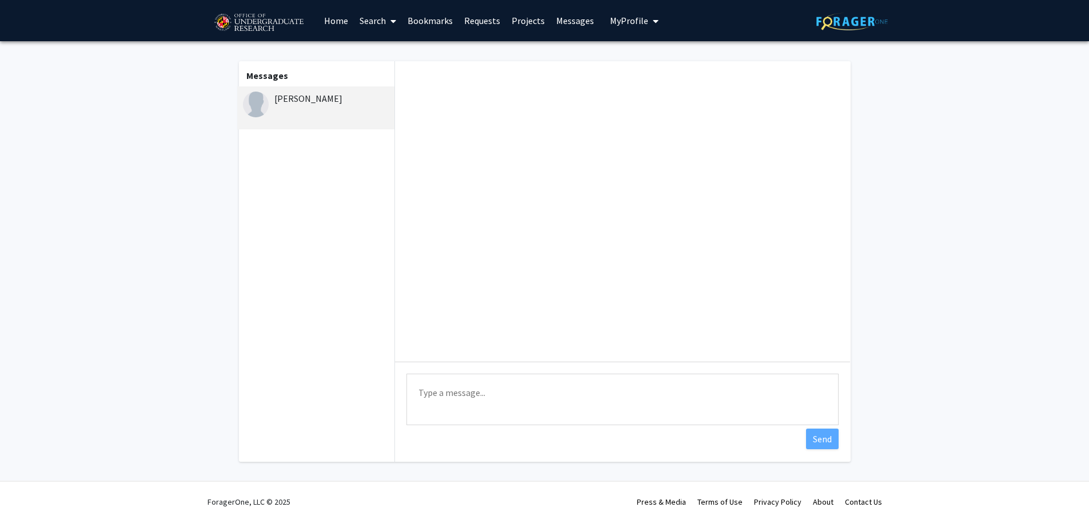
click at [333, 21] on link "Home" at bounding box center [335, 21] width 35 height 40
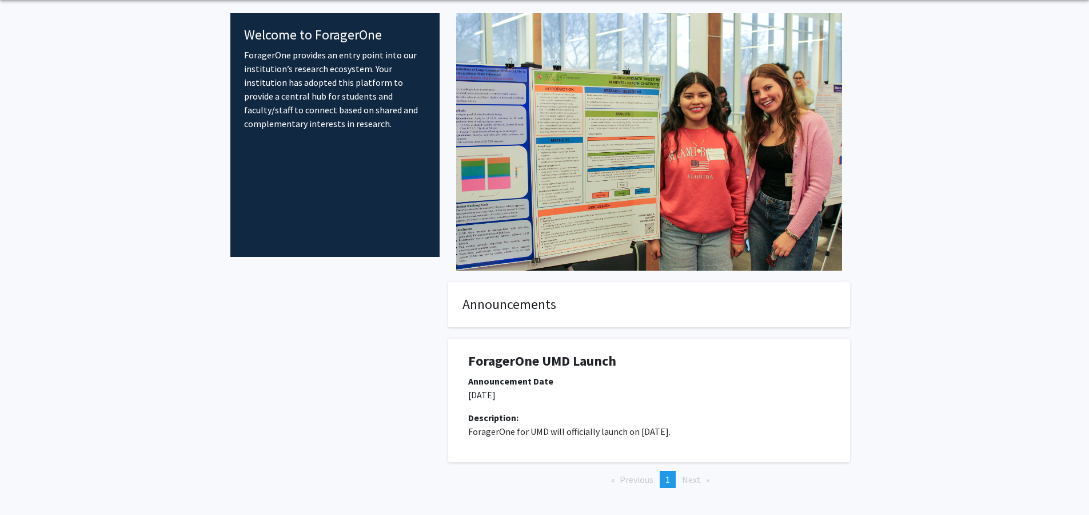
scroll to position [86, 0]
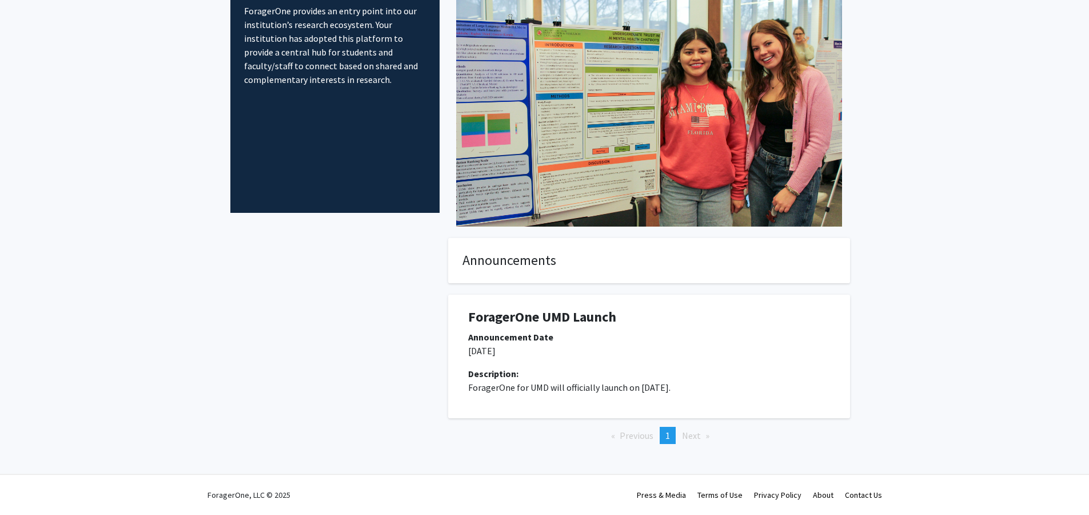
click at [929, 217] on fg-internal-home-page "Welcome to ForagerOne ForagerOne provides an entry point into our institution’s…" at bounding box center [544, 217] width 1089 height 525
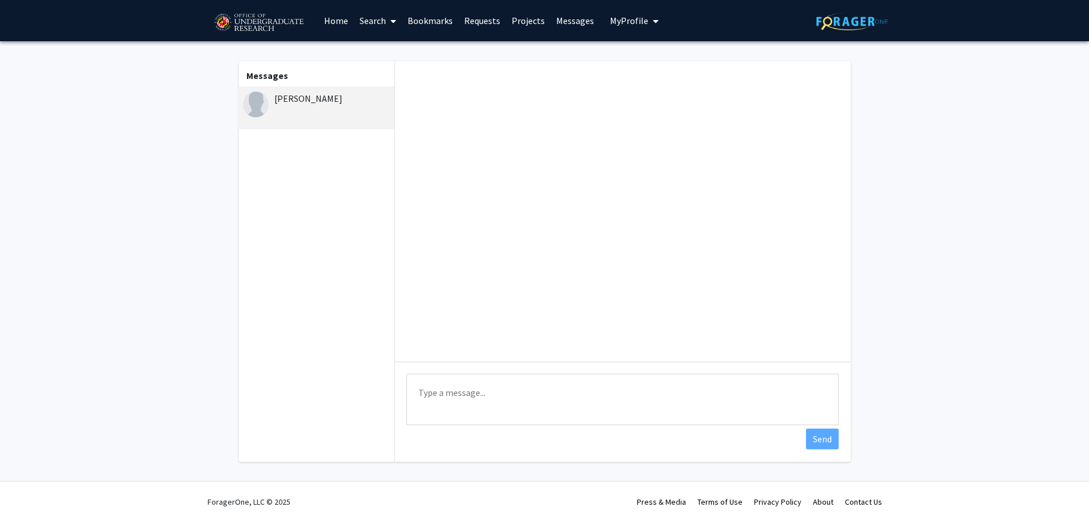
drag, startPoint x: 377, startPoint y: 72, endPoint x: 385, endPoint y: 69, distance: 8.7
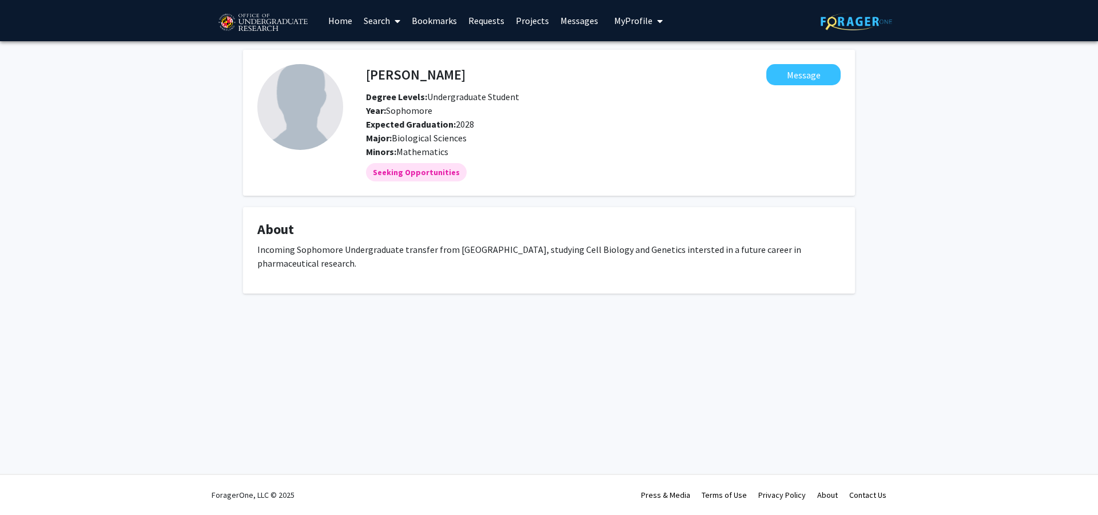
drag, startPoint x: 385, startPoint y: 69, endPoint x: 393, endPoint y: 66, distance: 8.9
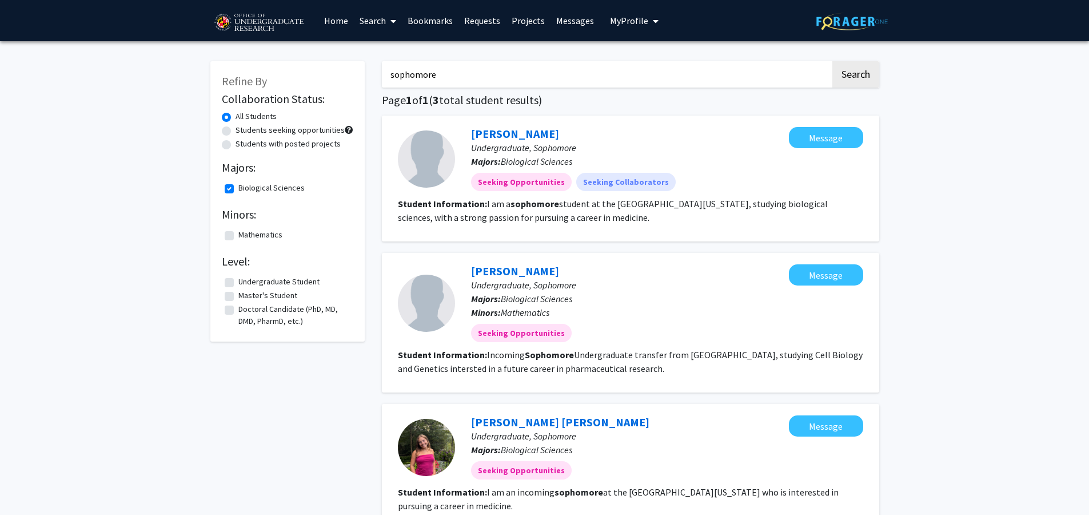
drag, startPoint x: 449, startPoint y: 80, endPoint x: 355, endPoint y: 72, distance: 94.7
click at [355, 72] on div "Refine By Collaboration Status: All Students Students seeking opportunities Stu…" at bounding box center [545, 323] width 686 height 546
type input "research"
click at [833, 61] on button "Search" at bounding box center [856, 74] width 47 height 26
checkbox input "false"
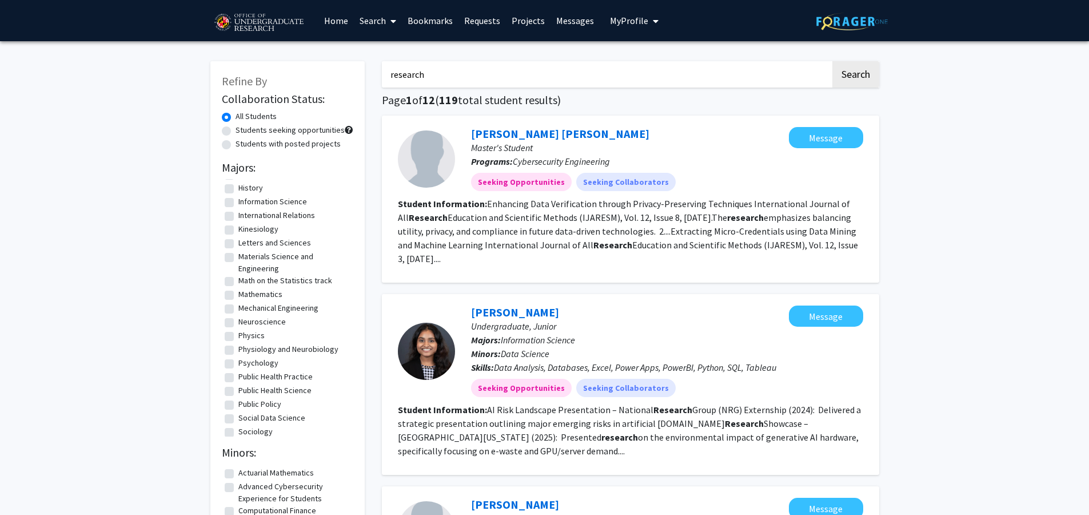
scroll to position [205, 0]
click at [238, 385] on label "Public Health Science" at bounding box center [274, 385] width 73 height 12
click at [238, 385] on input "Public Health Science" at bounding box center [241, 382] width 7 height 7
checkbox input "true"
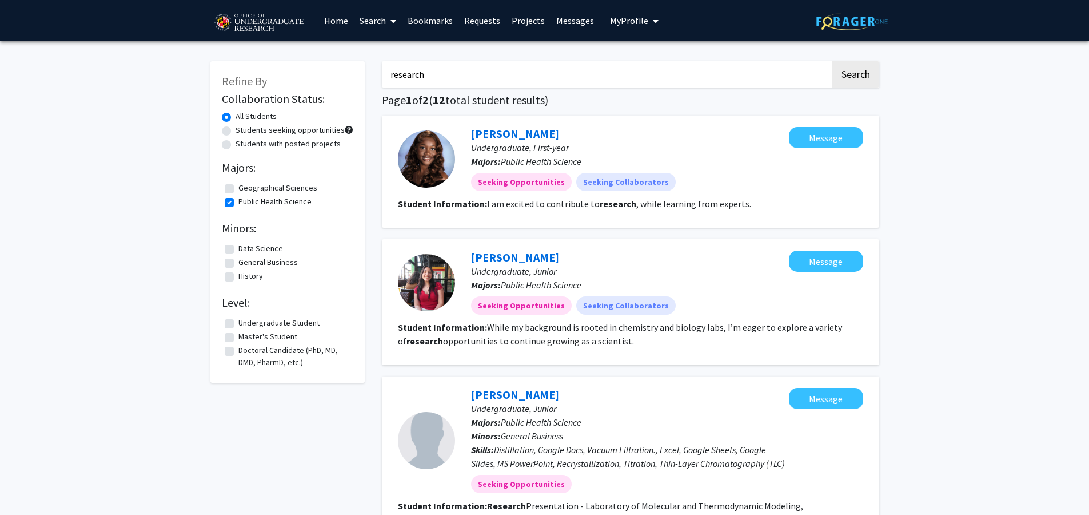
click at [238, 199] on label "Public Health Science" at bounding box center [274, 202] width 73 height 12
click at [238, 199] on input "Public Health Science" at bounding box center [241, 199] width 7 height 7
checkbox input "false"
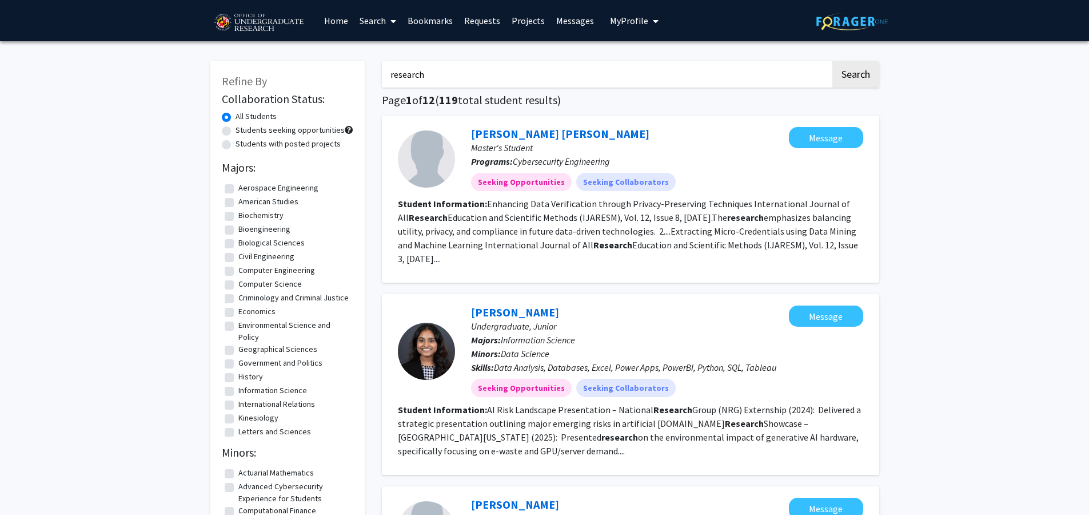
click at [238, 241] on label "Biological Sciences" at bounding box center [271, 243] width 66 height 12
click at [238, 241] on input "Biological Sciences" at bounding box center [241, 240] width 7 height 7
checkbox input "true"
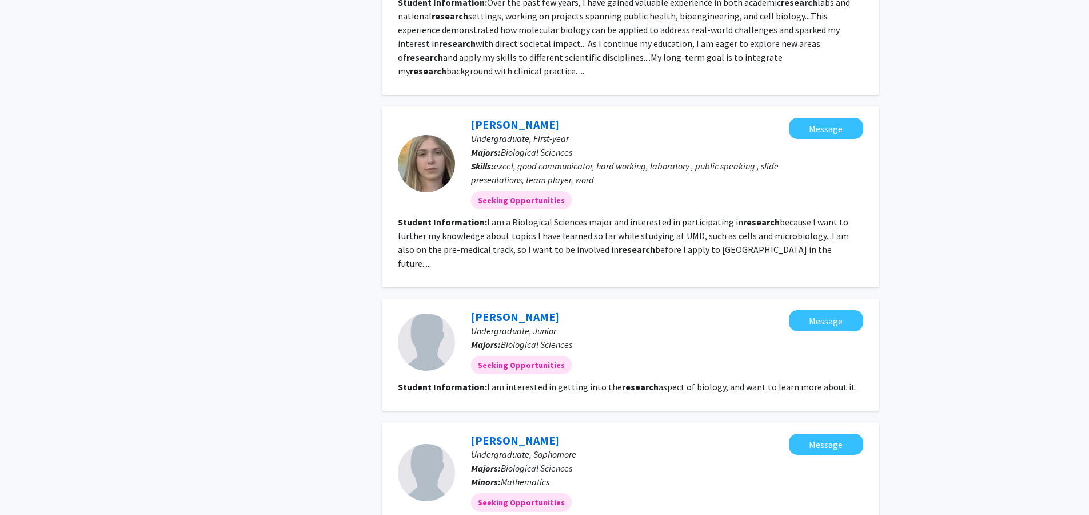
scroll to position [1417, 0]
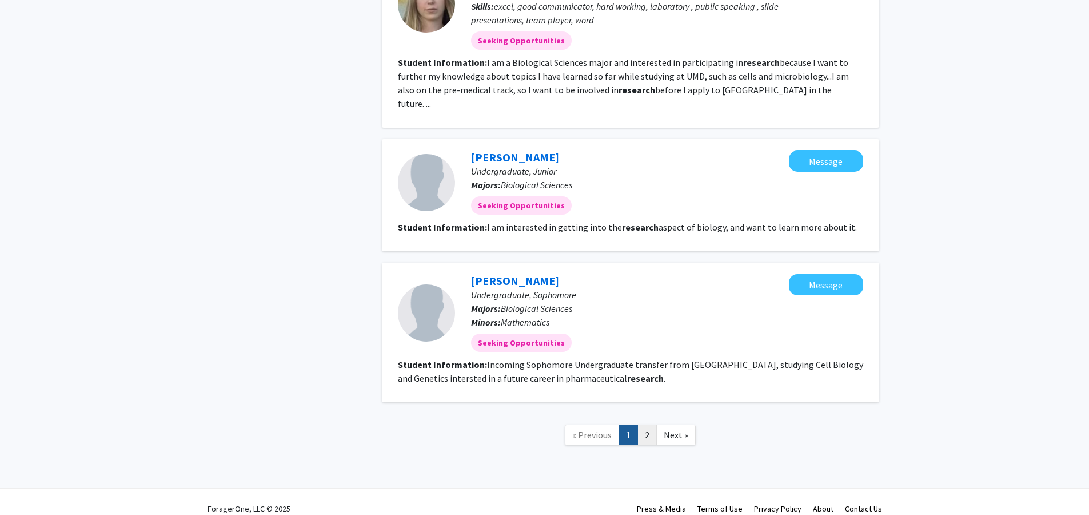
click at [647, 425] on link "2" at bounding box center [647, 435] width 19 height 20
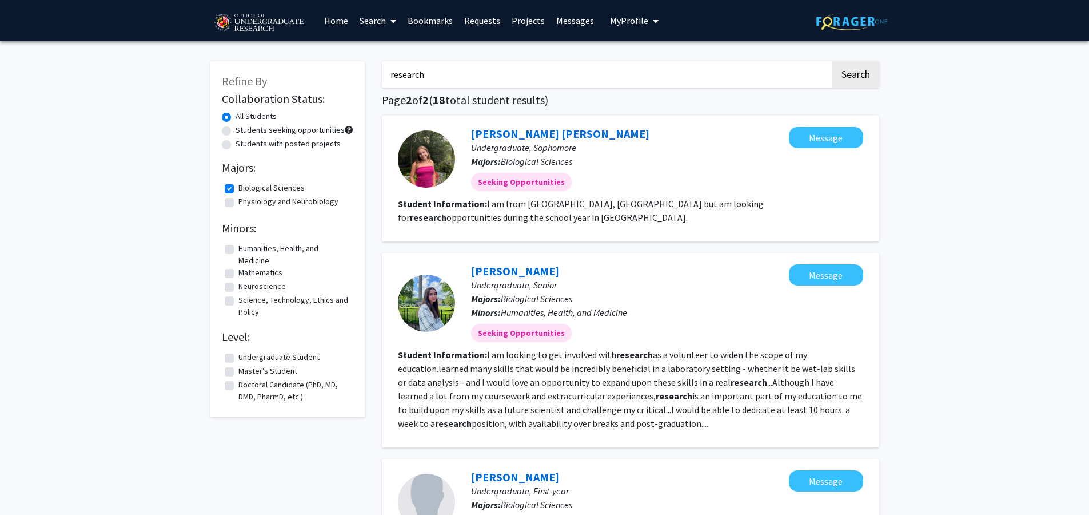
click at [238, 186] on label "Biological Sciences" at bounding box center [271, 188] width 66 height 12
click at [238, 186] on input "Biological Sciences" at bounding box center [241, 185] width 7 height 7
checkbox input "false"
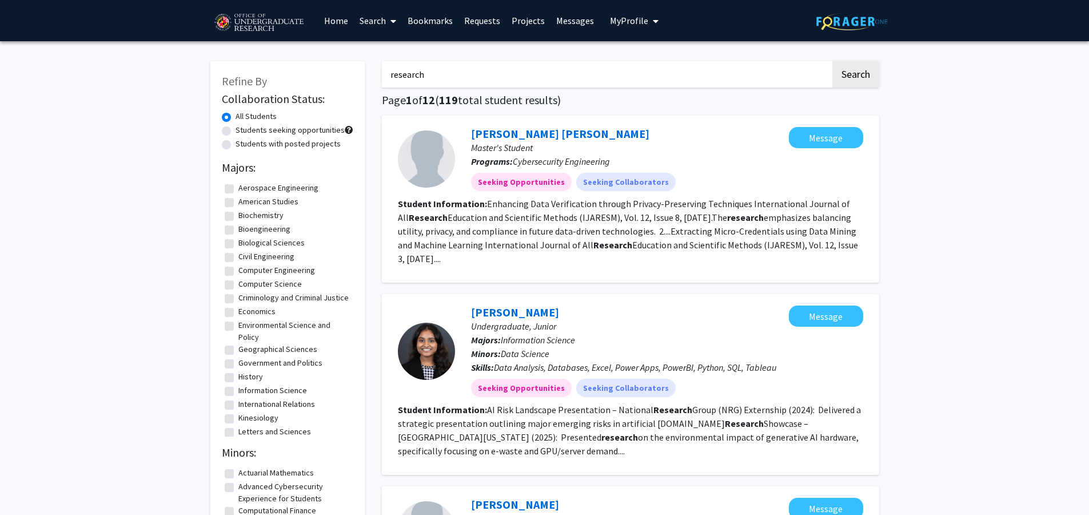
click at [233, 231] on fg-checkbox "Bioengineering Bioengineering" at bounding box center [288, 230] width 126 height 14
click at [238, 228] on label "Bioengineering" at bounding box center [264, 229] width 52 height 12
click at [238, 228] on input "Bioengineering" at bounding box center [241, 226] width 7 height 7
checkbox input "true"
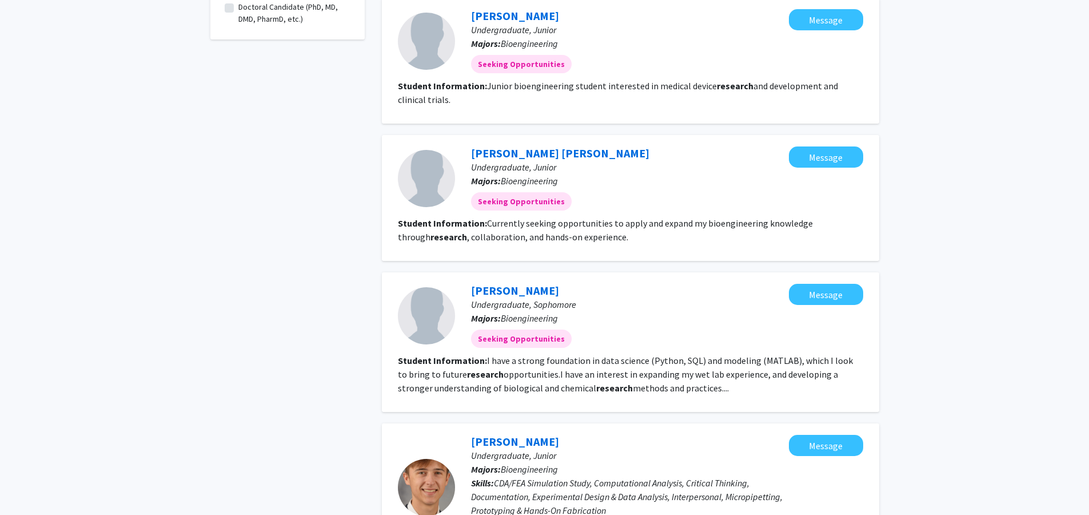
scroll to position [237, 0]
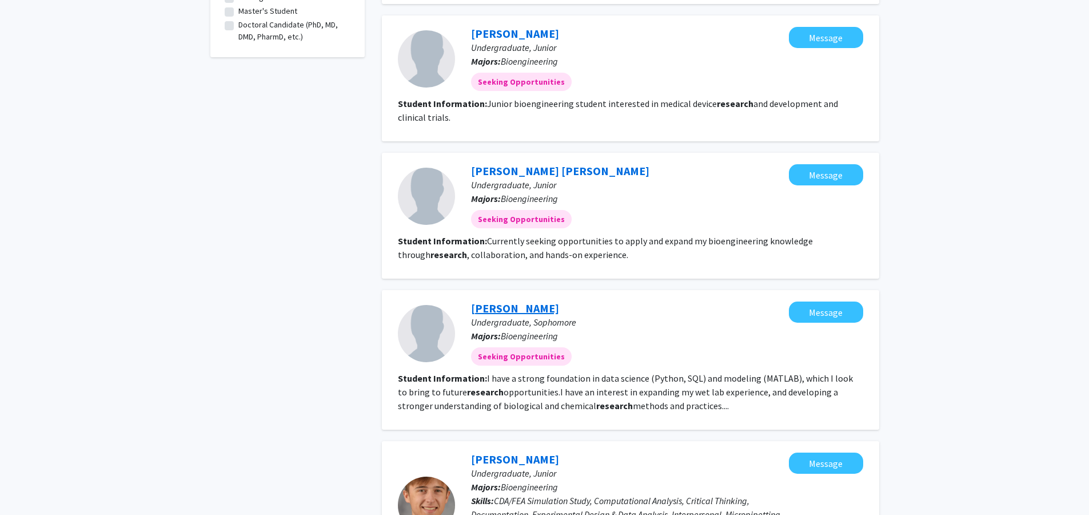
click at [504, 304] on link "Sean Milman" at bounding box center [515, 308] width 88 height 14
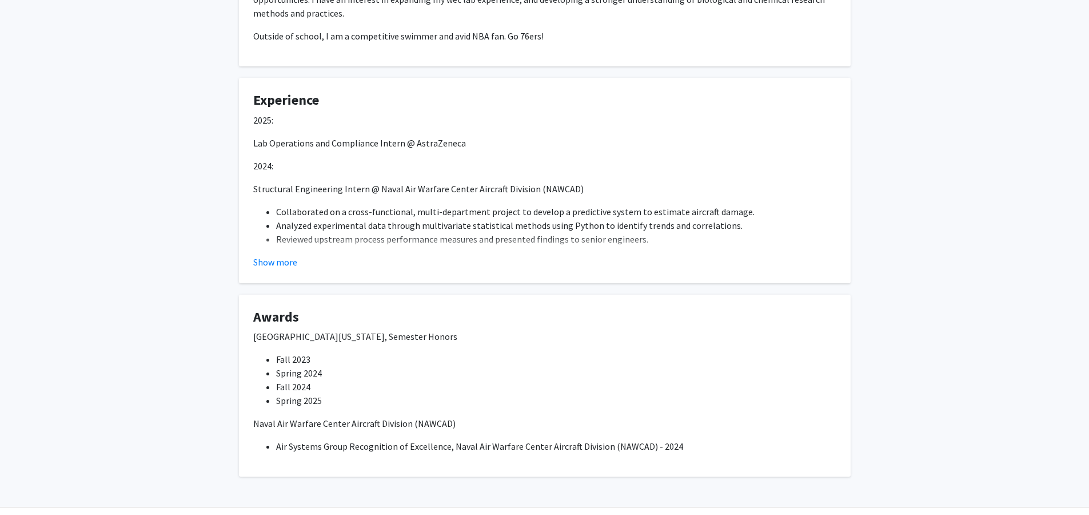
scroll to position [283, 0]
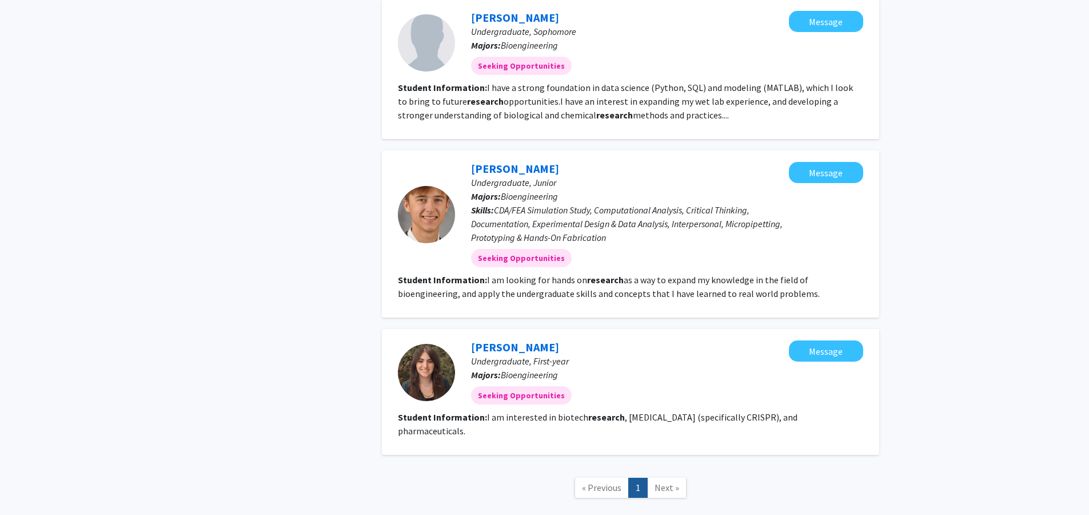
scroll to position [580, 0]
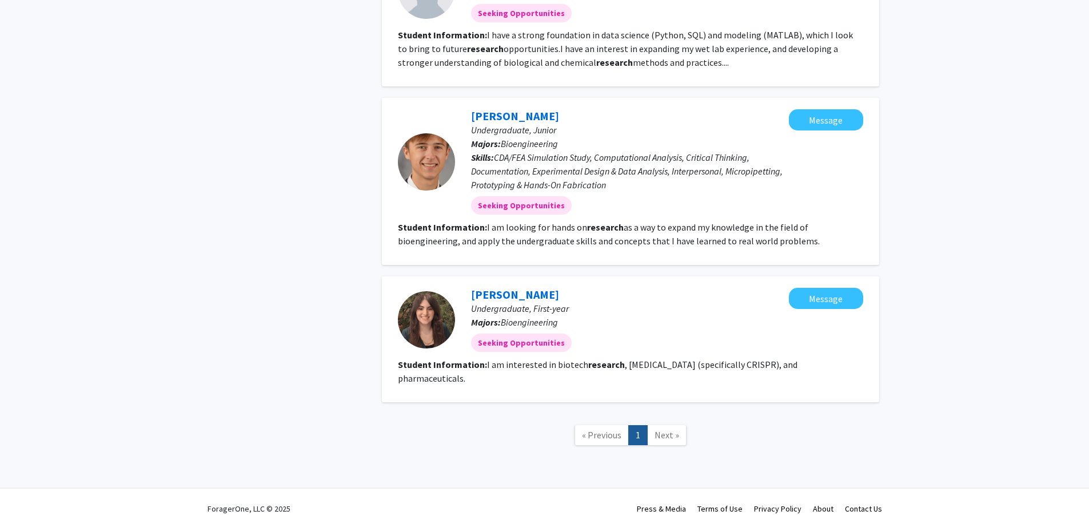
click at [662, 429] on span "Next »" at bounding box center [667, 434] width 25 height 11
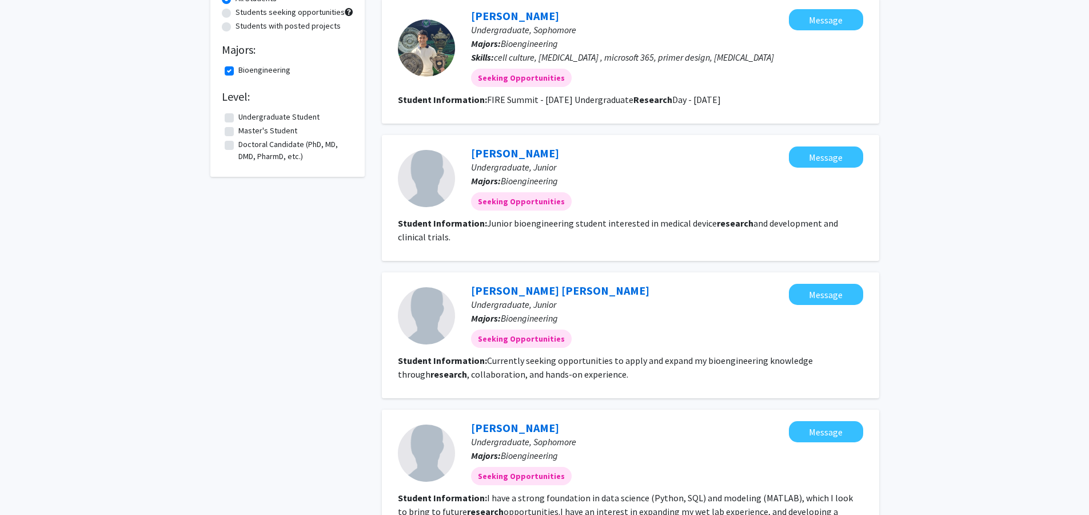
scroll to position [0, 0]
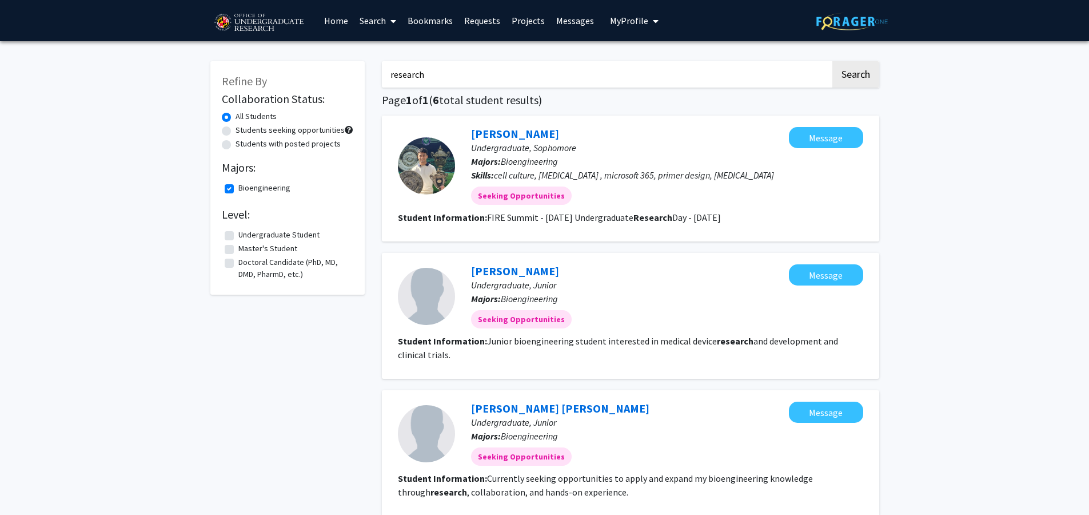
drag, startPoint x: 435, startPoint y: 74, endPoint x: 359, endPoint y: 66, distance: 77.1
type input "nora"
click at [833, 61] on button "Search" at bounding box center [856, 74] width 47 height 26
checkbox input "false"
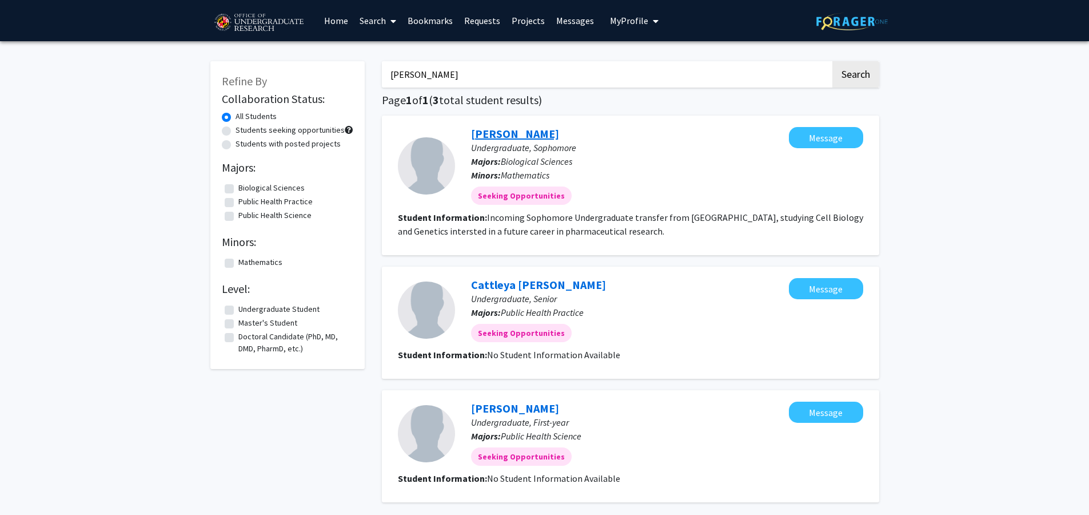
click at [496, 136] on link "Nora Ewis" at bounding box center [515, 133] width 88 height 14
drag, startPoint x: 419, startPoint y: 79, endPoint x: 365, endPoint y: 70, distance: 54.0
click at [365, 70] on div "Refine By Collaboration Status: All Students Students seeking opportunities Stu…" at bounding box center [545, 309] width 686 height 519
click at [858, 67] on button "Search" at bounding box center [856, 74] width 47 height 26
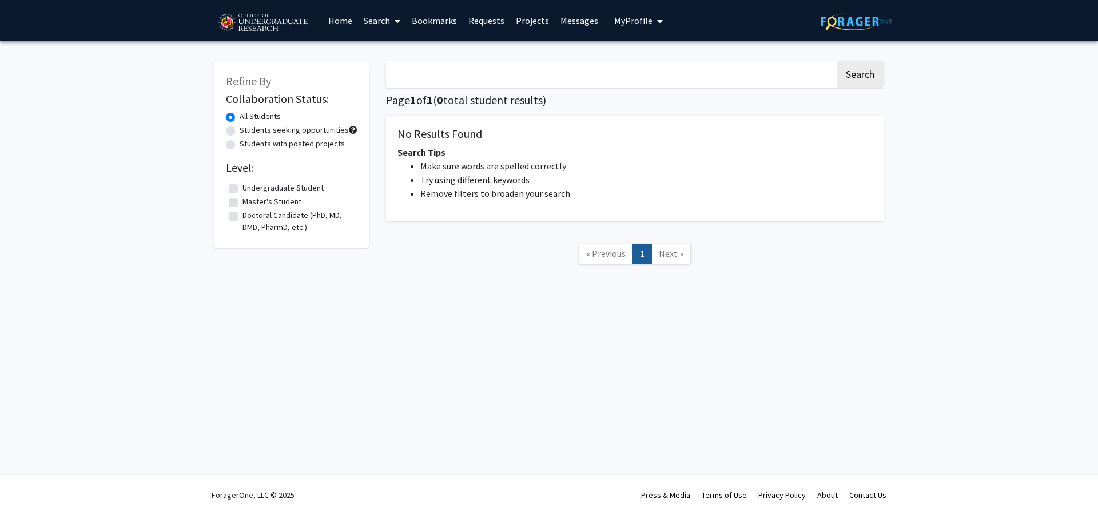
click at [242, 190] on label "Undergraduate Student" at bounding box center [282, 188] width 81 height 12
click at [242, 189] on input "Undergraduate Student" at bounding box center [245, 185] width 7 height 7
click at [849, 76] on button "Search" at bounding box center [860, 74] width 47 height 26
drag, startPoint x: 119, startPoint y: 98, endPoint x: 150, endPoint y: 93, distance: 31.9
checkbox input "false"
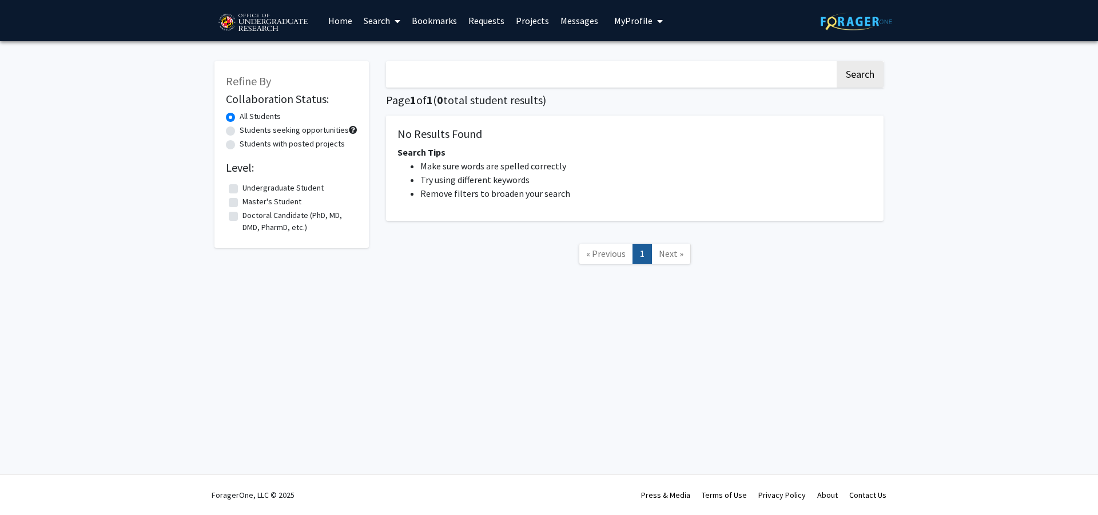
drag, startPoint x: 213, startPoint y: 90, endPoint x: 220, endPoint y: 88, distance: 7.1
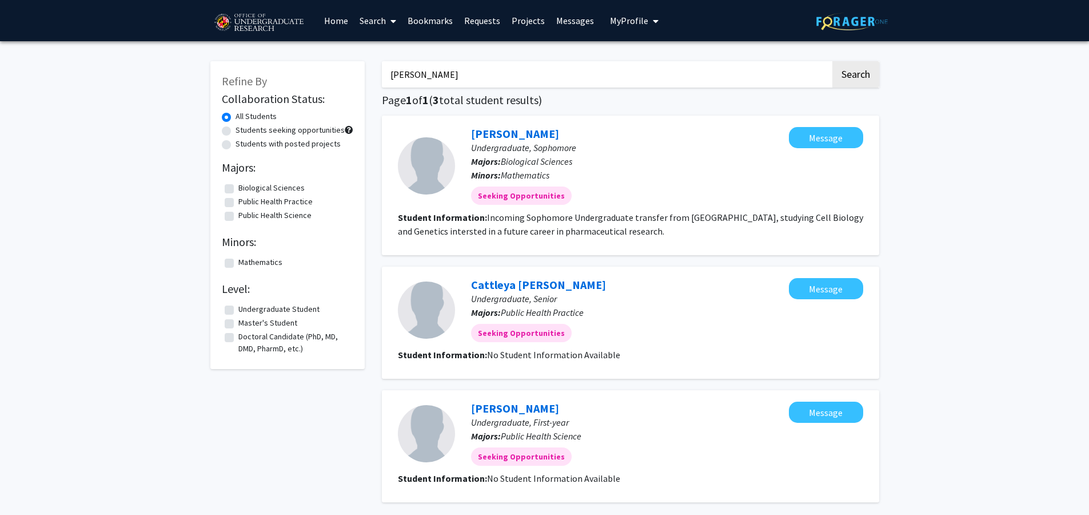
drag, startPoint x: 220, startPoint y: 88, endPoint x: 248, endPoint y: 79, distance: 28.9
type input "research"
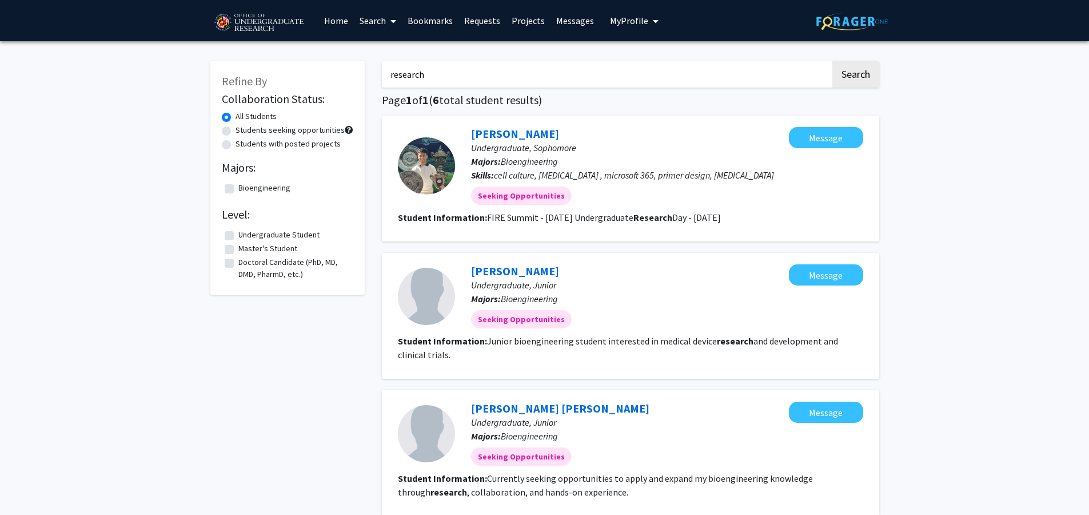
checkbox input "false"
drag, startPoint x: 253, startPoint y: 79, endPoint x: 299, endPoint y: 65, distance: 47.9
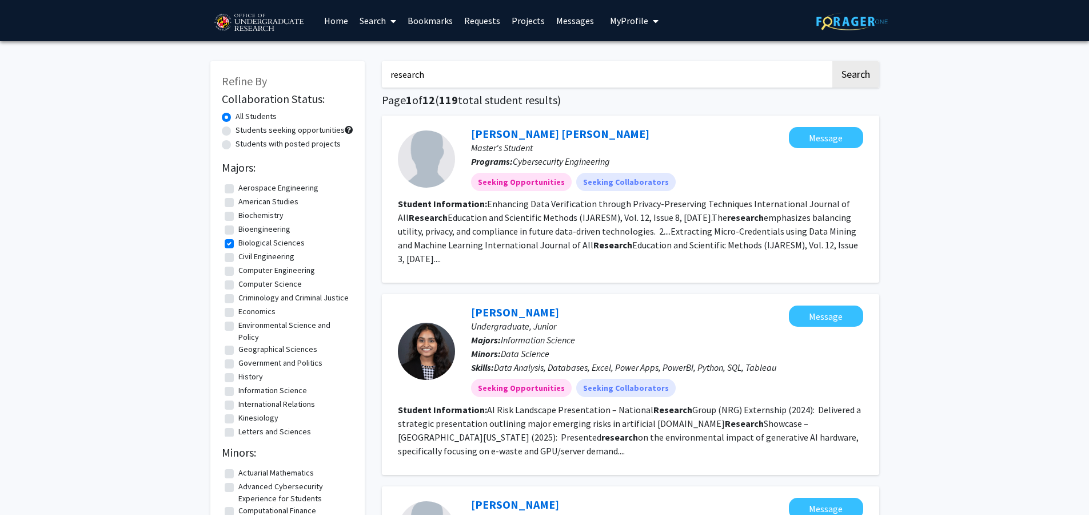
checkbox input "true"
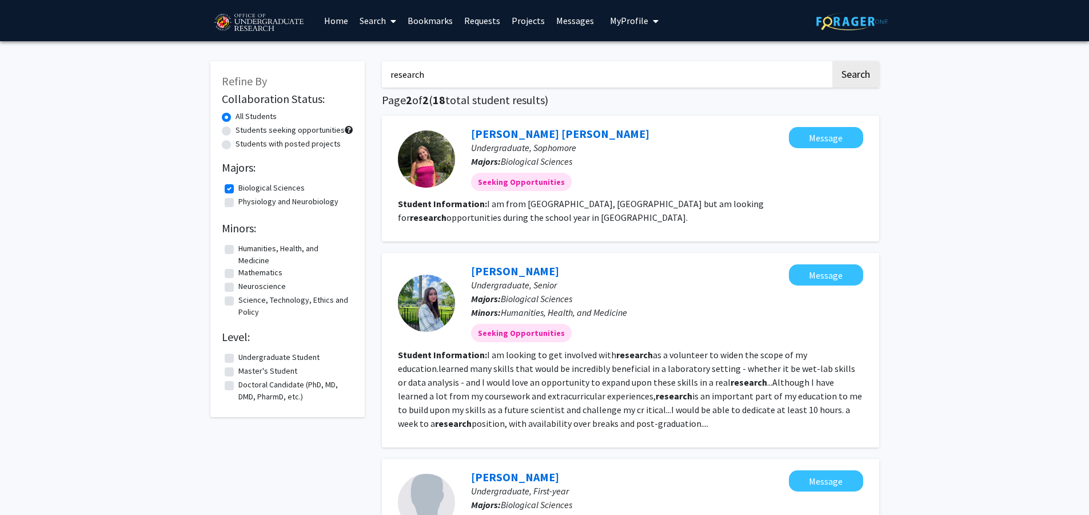
click at [228, 184] on fg-checkbox "Biological Sciences Biological Sciences" at bounding box center [288, 189] width 126 height 14
click at [238, 190] on label "Biological Sciences" at bounding box center [271, 188] width 66 height 12
click at [238, 189] on input "Biological Sciences" at bounding box center [241, 185] width 7 height 7
checkbox input "false"
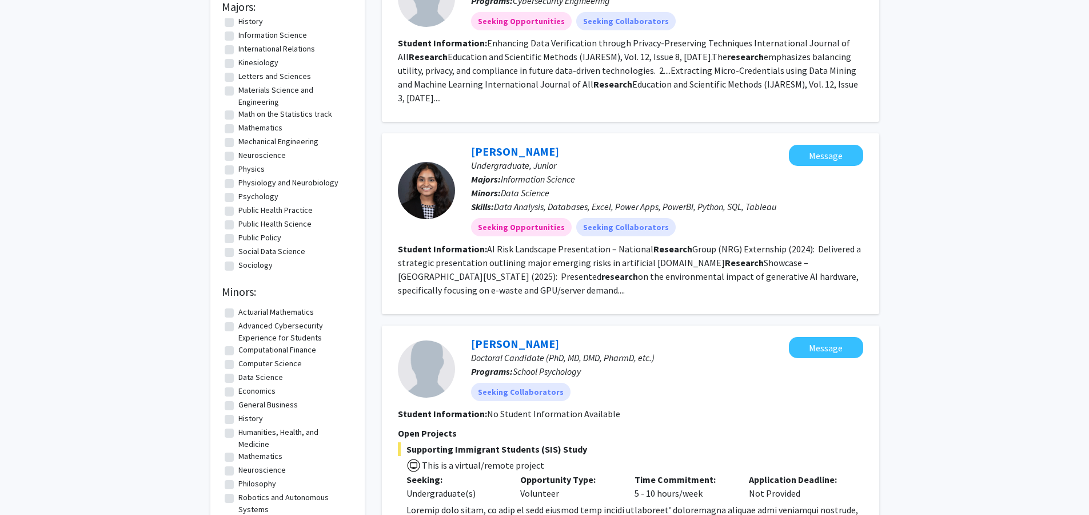
scroll to position [114, 0]
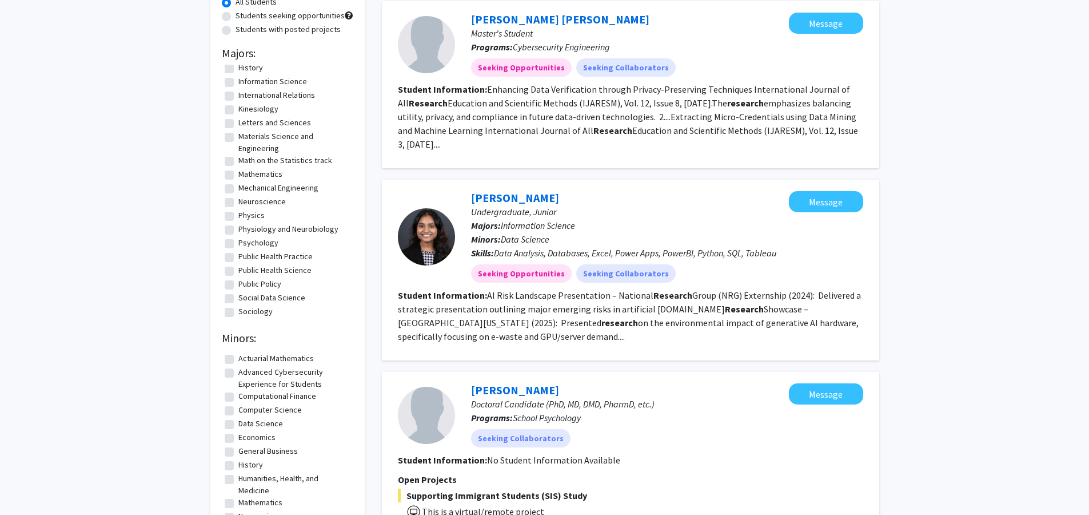
click at [238, 272] on label "Public Health Science" at bounding box center [274, 270] width 73 height 12
click at [238, 272] on input "Public Health Science" at bounding box center [241, 267] width 7 height 7
checkbox input "true"
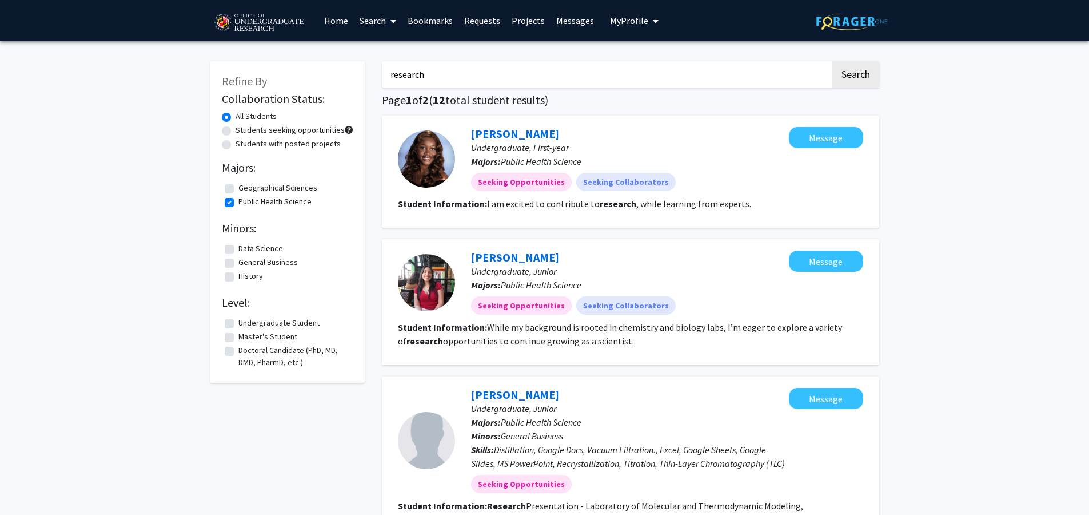
drag, startPoint x: 463, startPoint y: 81, endPoint x: 338, endPoint y: 71, distance: 124.5
click at [852, 74] on button "Search" at bounding box center [856, 74] width 47 height 26
checkbox input "false"
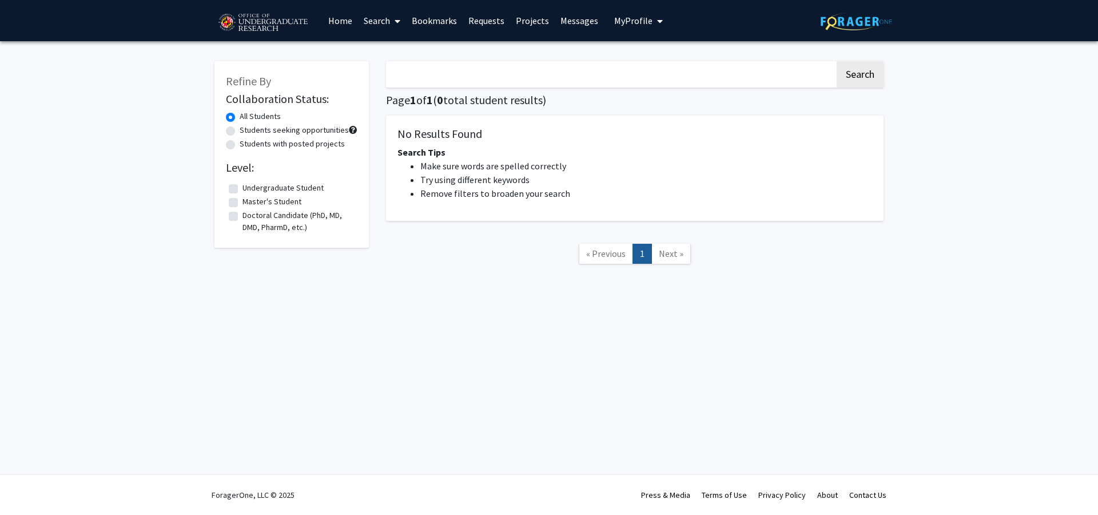
click at [242, 190] on label "Undergraduate Student" at bounding box center [282, 188] width 81 height 12
click at [242, 189] on input "Undergraduate Student" at bounding box center [245, 185] width 7 height 7
checkbox input "false"
drag, startPoint x: 603, startPoint y: 122, endPoint x: 698, endPoint y: 102, distance: 97.1
type input "research"
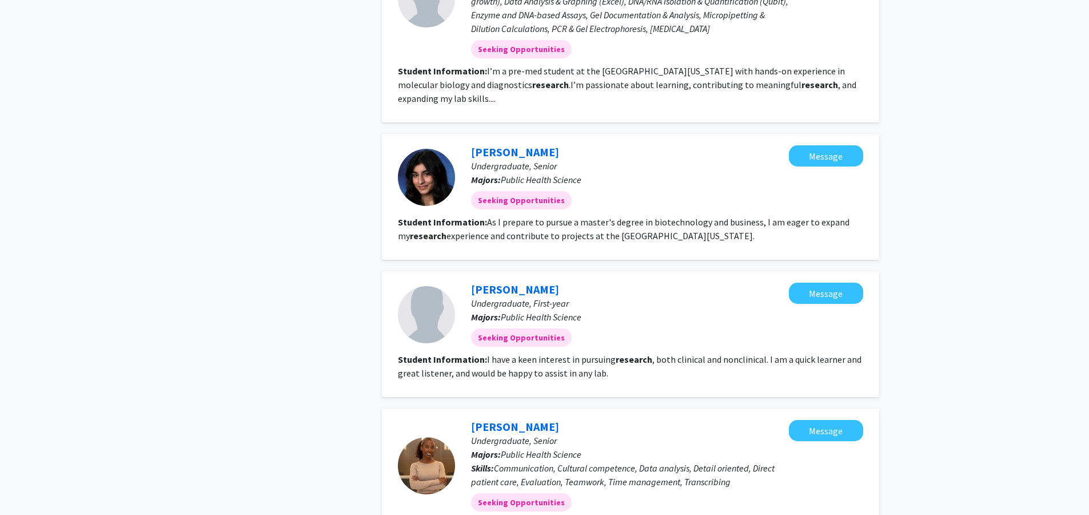
scroll to position [1417, 0]
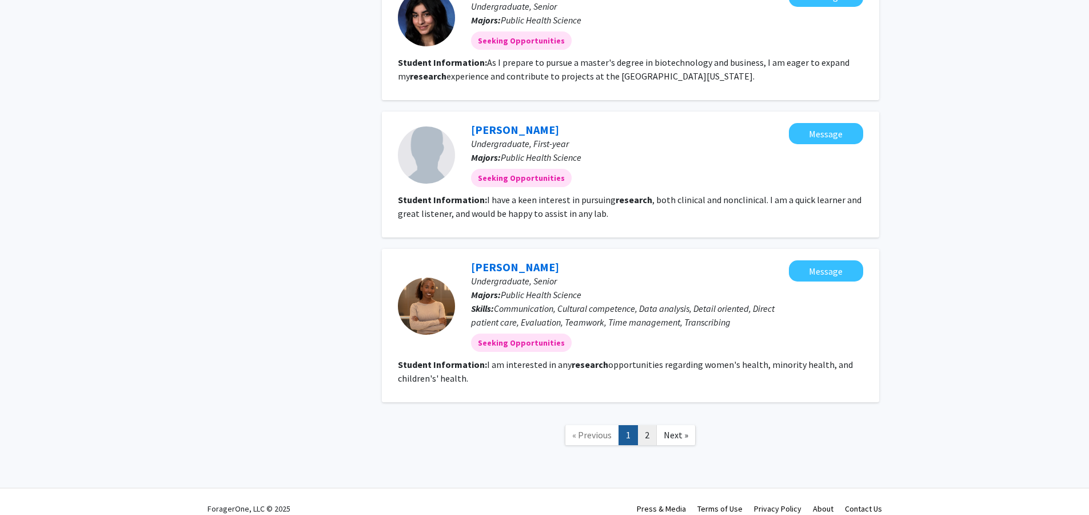
click at [654, 425] on link "2" at bounding box center [647, 435] width 19 height 20
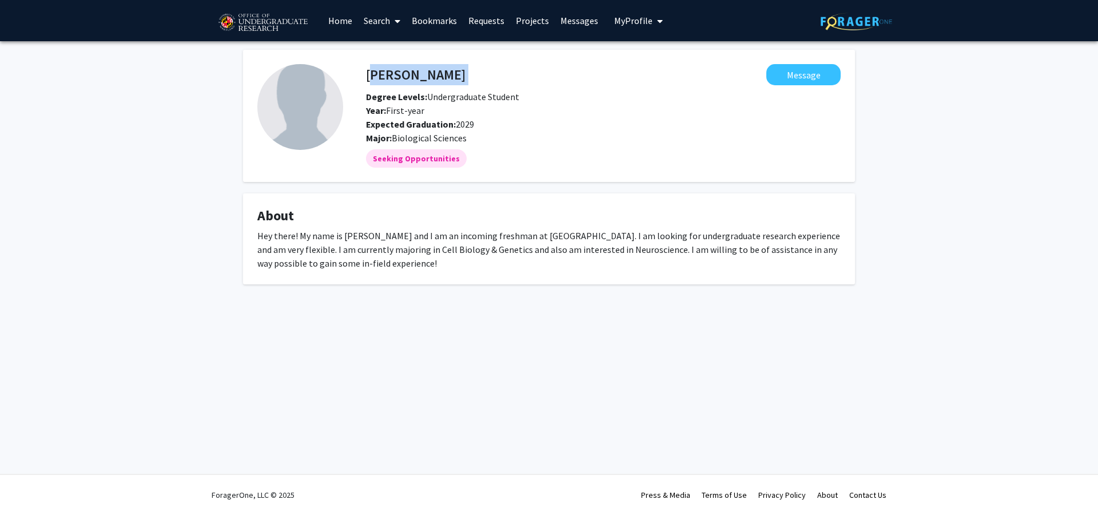
drag, startPoint x: 481, startPoint y: 77, endPoint x: 369, endPoint y: 73, distance: 112.1
click at [369, 73] on div "[PERSON_NAME] Message" at bounding box center [603, 74] width 492 height 21
drag, startPoint x: 369, startPoint y: 73, endPoint x: 403, endPoint y: 72, distance: 34.3
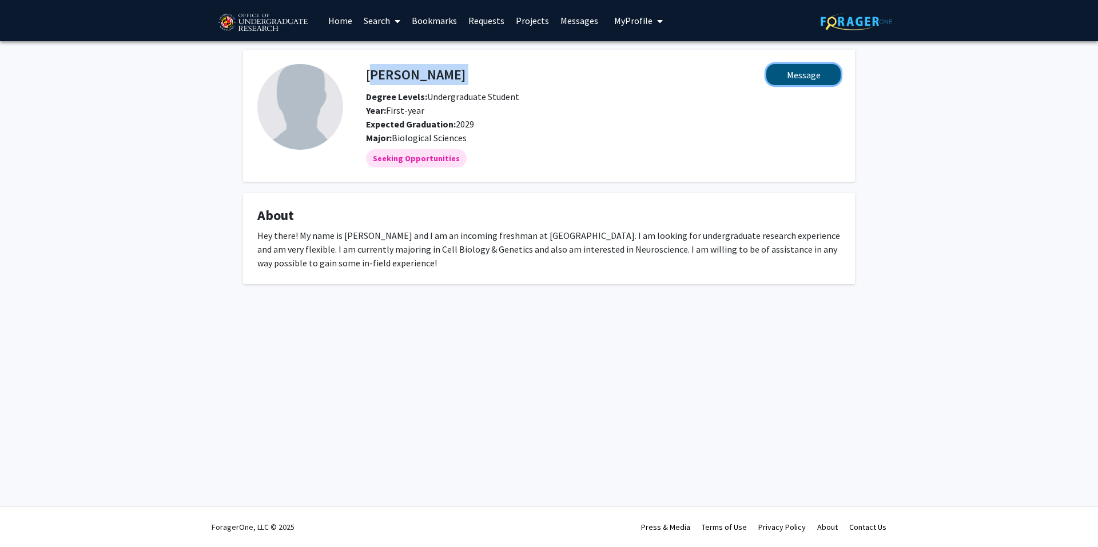
click at [811, 71] on button "Message" at bounding box center [803, 74] width 74 height 21
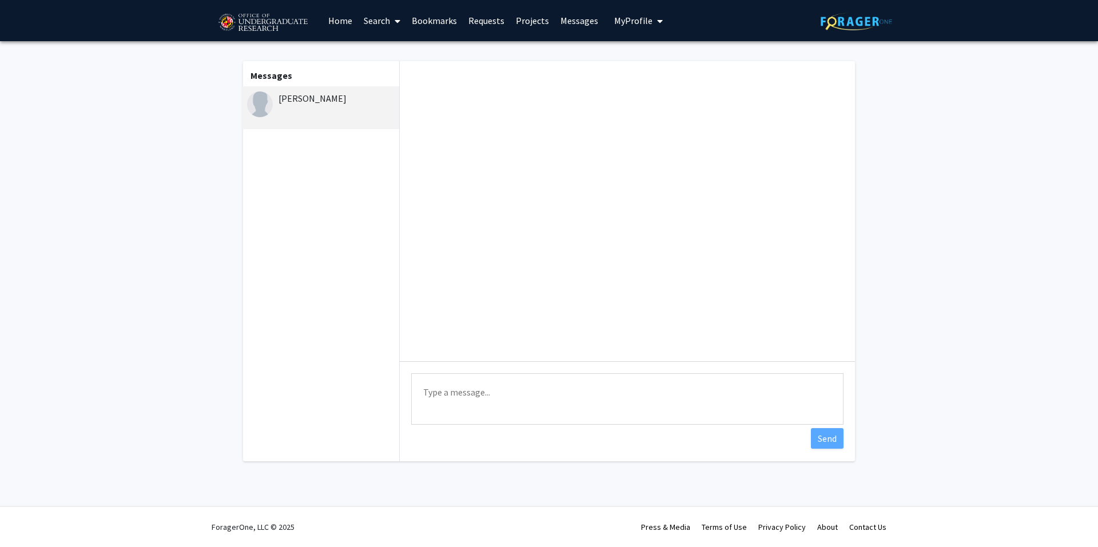
click at [479, 397] on textarea "Type a message" at bounding box center [627, 398] width 432 height 51
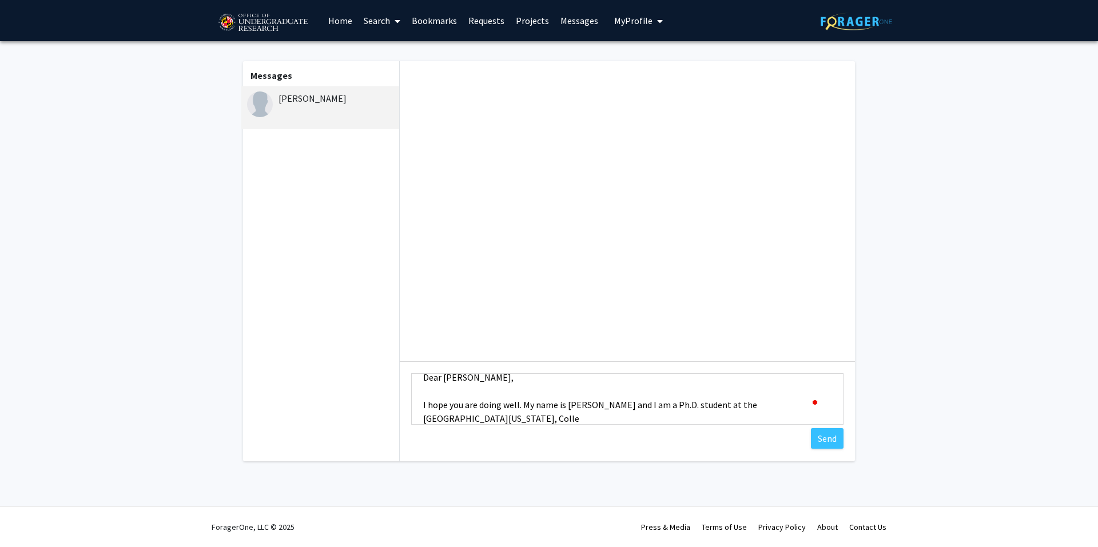
scroll to position [15, 0]
click at [598, 407] on textarea "Dear [PERSON_NAME], I hope you are doing well. My name is [PERSON_NAME] and I a…" at bounding box center [627, 398] width 432 height 51
click at [596, 448] on button "Dismiss" at bounding box center [650, 458] width 119 height 21
click at [473, 419] on textarea "Dear [PERSON_NAME], I hope you are doing well. My name is [PERSON_NAME], and I …" at bounding box center [627, 398] width 432 height 51
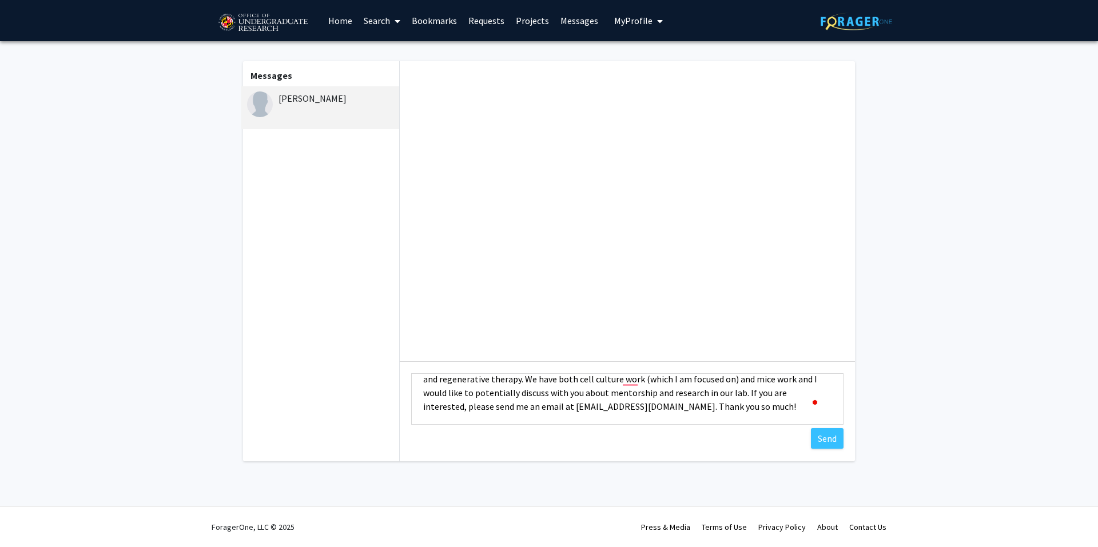
scroll to position [23, 0]
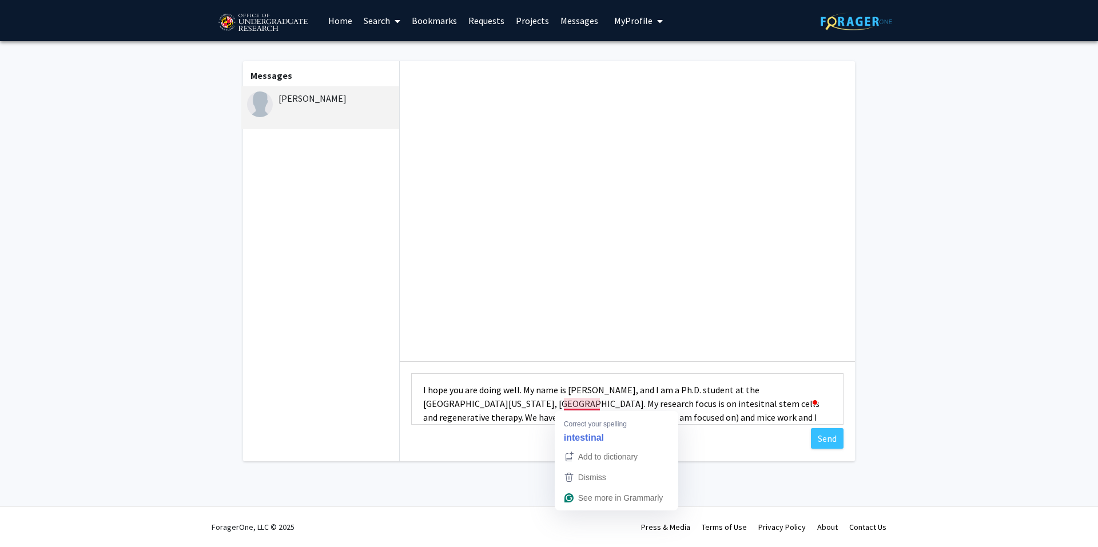
click at [586, 408] on textarea "Dear [PERSON_NAME], I hope you are doing well. My name is [PERSON_NAME], and I …" at bounding box center [627, 398] width 432 height 51
click at [639, 418] on textarea "Dear [PERSON_NAME], I hope you are doing well. My name is [PERSON_NAME], and I …" at bounding box center [627, 398] width 432 height 51
click at [583, 416] on textarea "Dear [PERSON_NAME], I hope you are doing well. My name is [PERSON_NAME], and I …" at bounding box center [627, 398] width 432 height 51
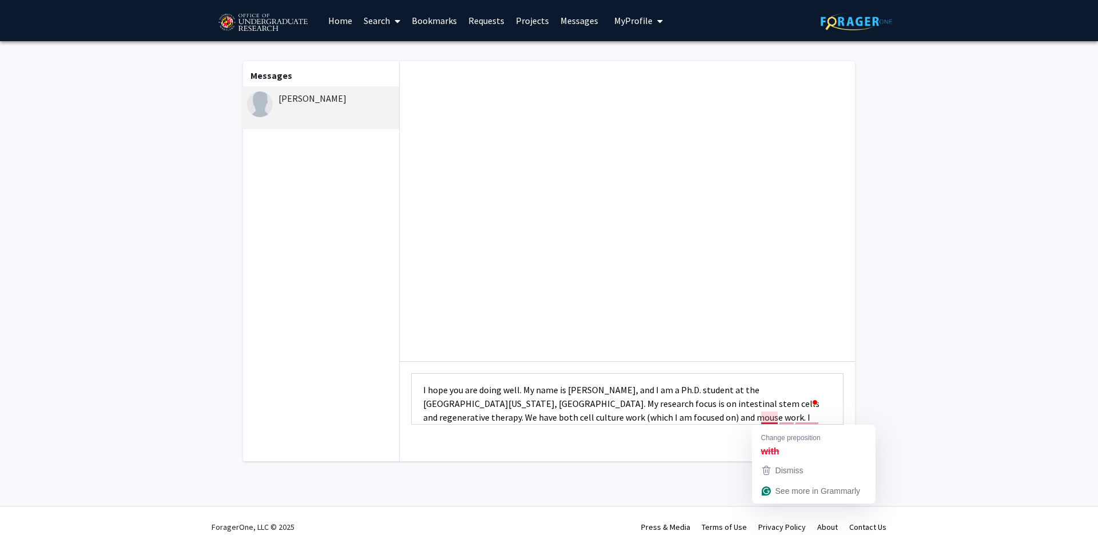
click at [772, 414] on textarea "Dear [PERSON_NAME], I hope you are doing well. My name is [PERSON_NAME], and I …" at bounding box center [627, 398] width 432 height 51
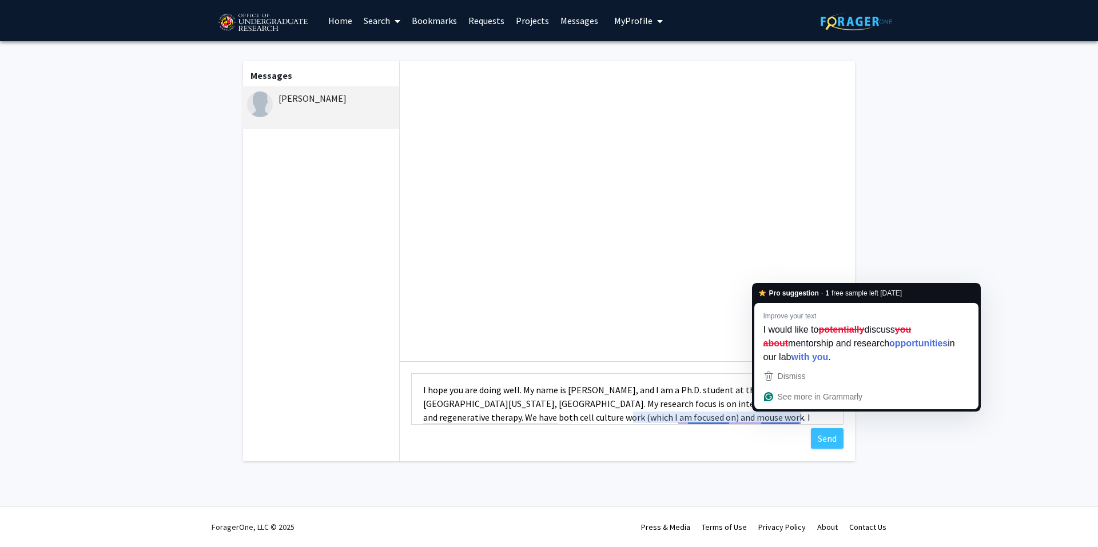
click at [773, 414] on textarea "Dear [PERSON_NAME], I hope you are doing well. My name is [PERSON_NAME], and I …" at bounding box center [627, 398] width 432 height 51
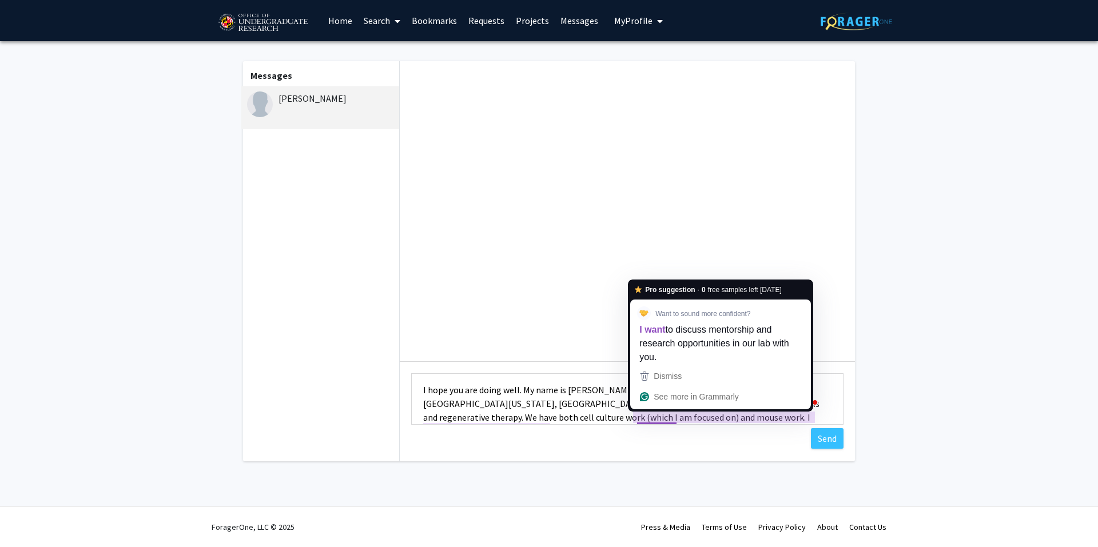
click at [654, 415] on textarea "Dear [PERSON_NAME], I hope you are doing well. My name is [PERSON_NAME], and I …" at bounding box center [627, 398] width 432 height 51
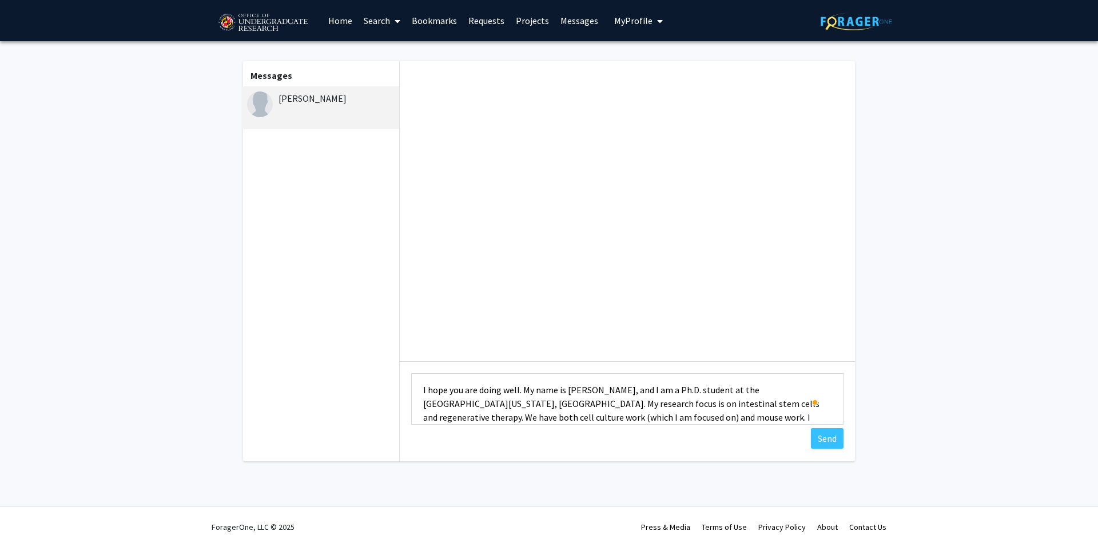
click at [639, 407] on textarea "Dear [PERSON_NAME], I hope you are doing well. My name is [PERSON_NAME], and I …" at bounding box center [627, 398] width 432 height 51
click at [688, 401] on textarea "Dear [PERSON_NAME], I hope you are doing well. My name is [PERSON_NAME], and I …" at bounding box center [627, 398] width 432 height 51
click at [806, 396] on textarea "Dear [PERSON_NAME], I hope you are doing well. My name is [PERSON_NAME], and I …" at bounding box center [627, 398] width 432 height 51
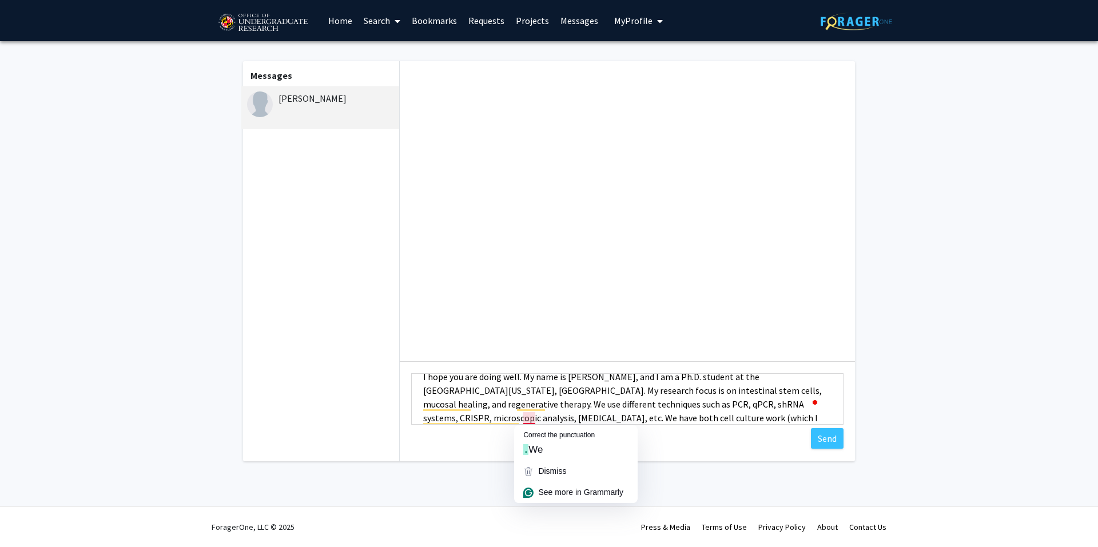
click at [528, 416] on textarea "Dear [PERSON_NAME], I hope you are doing well. My name is [PERSON_NAME], and I …" at bounding box center [627, 398] width 432 height 51
click at [549, 439] on div "Correct the punctuation" at bounding box center [558, 435] width 71 height 10
click at [493, 407] on textarea "Dear [PERSON_NAME], I hope you are doing well. My name is [PERSON_NAME], and I …" at bounding box center [627, 398] width 432 height 51
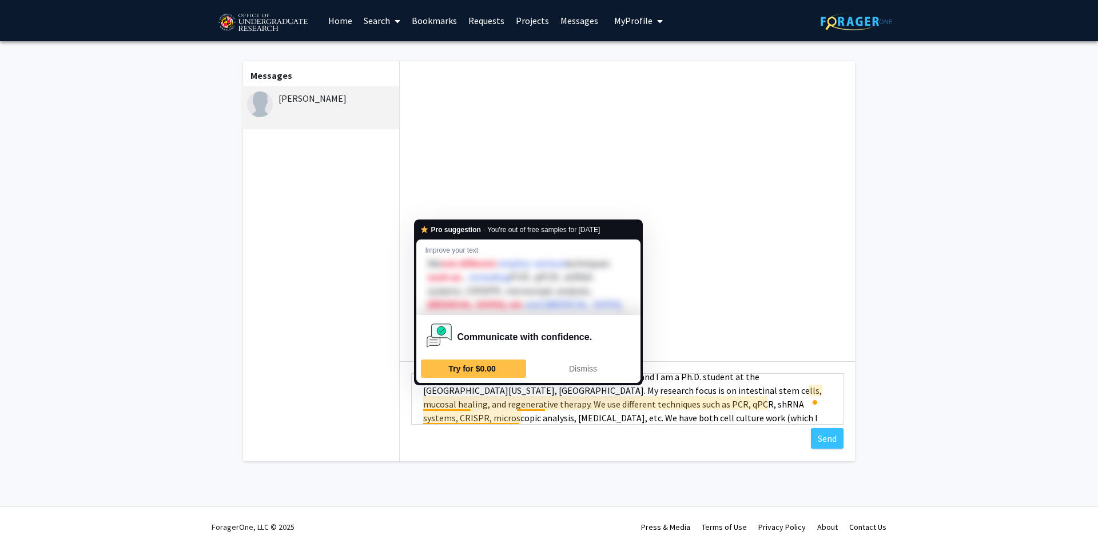
click at [464, 400] on textarea "Dear [PERSON_NAME], I hope you are doing well. My name is [PERSON_NAME], and I …" at bounding box center [627, 398] width 432 height 51
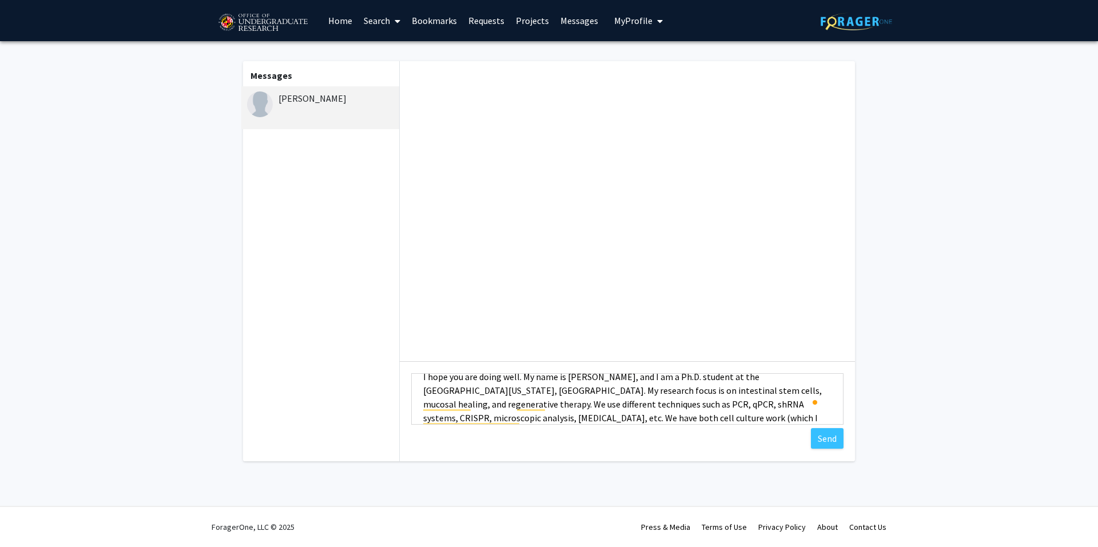
click at [667, 412] on textarea "Dear [PERSON_NAME], I hope you are doing well. My name is [PERSON_NAME], and I …" at bounding box center [627, 398] width 432 height 51
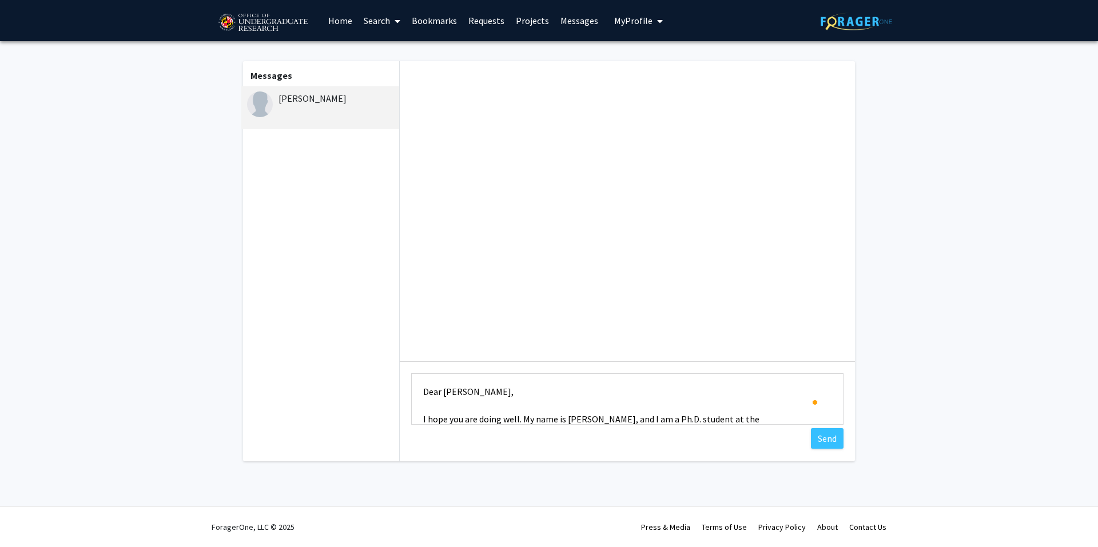
scroll to position [0, 0]
drag, startPoint x: 485, startPoint y: 408, endPoint x: 345, endPoint y: 315, distance: 167.5
click at [345, 315] on div "Messages [PERSON_NAME] Type a message Dear [PERSON_NAME], I hope you are doing …" at bounding box center [549, 261] width 632 height 400
type textarea "Dear [PERSON_NAME], I hope you are doing well. My name is [PERSON_NAME], and I …"
click at [826, 441] on button "Send" at bounding box center [827, 438] width 33 height 21
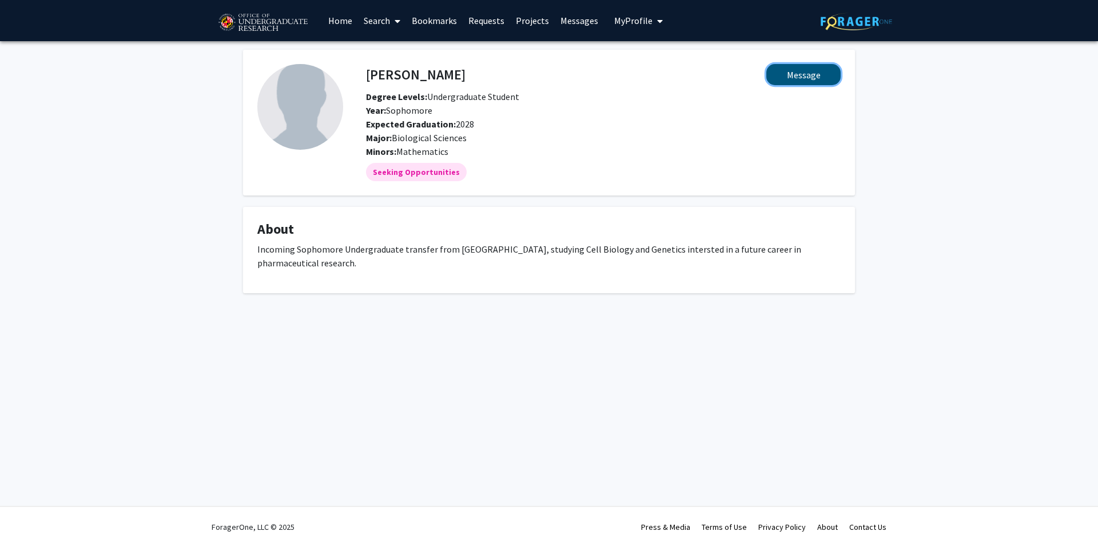
click at [822, 75] on button "Message" at bounding box center [803, 74] width 74 height 21
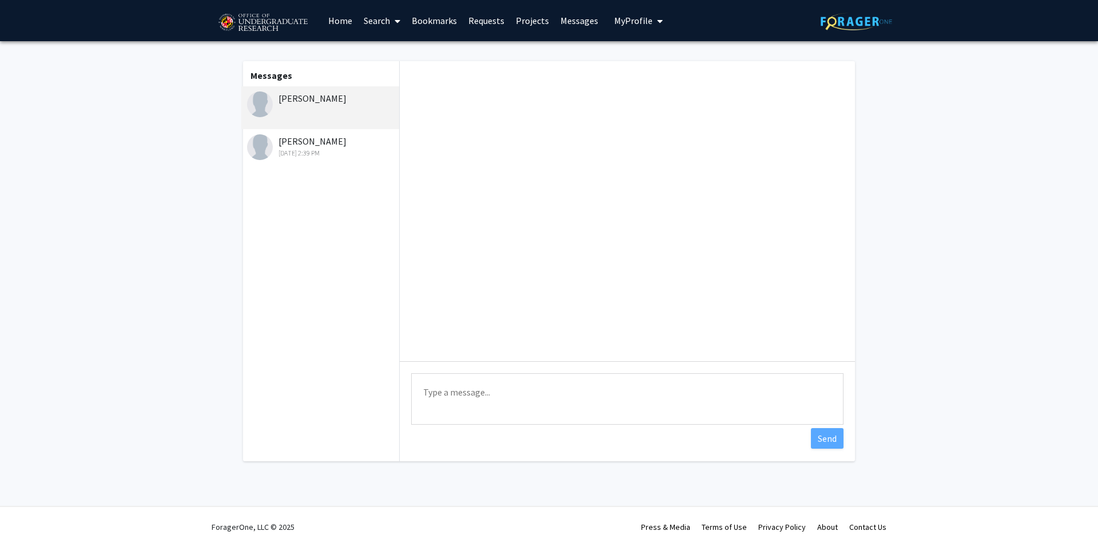
click at [481, 389] on textarea "Type a message" at bounding box center [627, 398] width 432 height 51
paste textarea "Dear [PERSON_NAME], I hope you are doing well. My name is [PERSON_NAME], and I …"
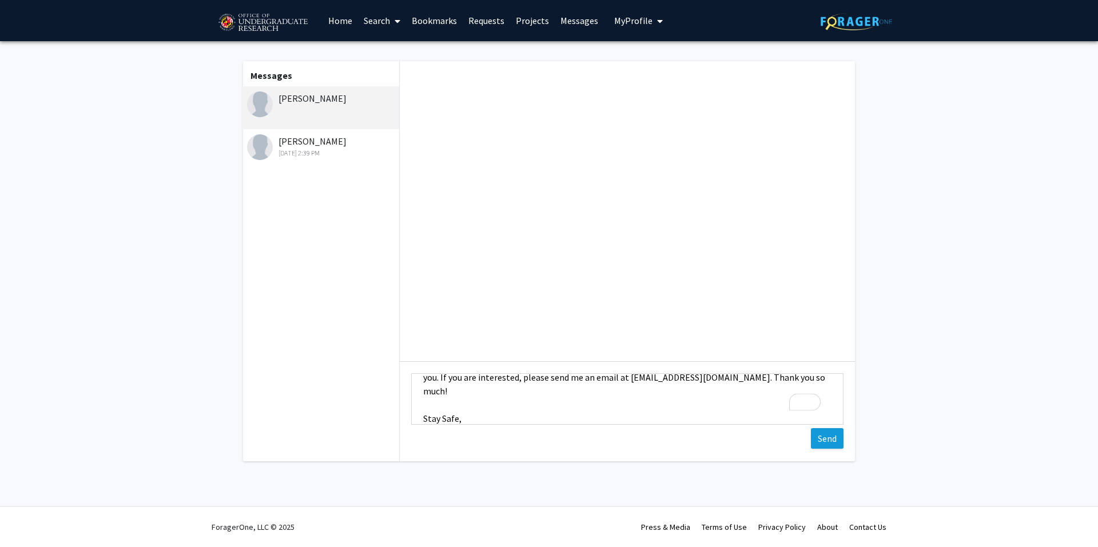
type textarea "Dear [PERSON_NAME], I hope you are doing well. My name is [PERSON_NAME], and I …"
click at [828, 443] on button "Send" at bounding box center [827, 438] width 33 height 21
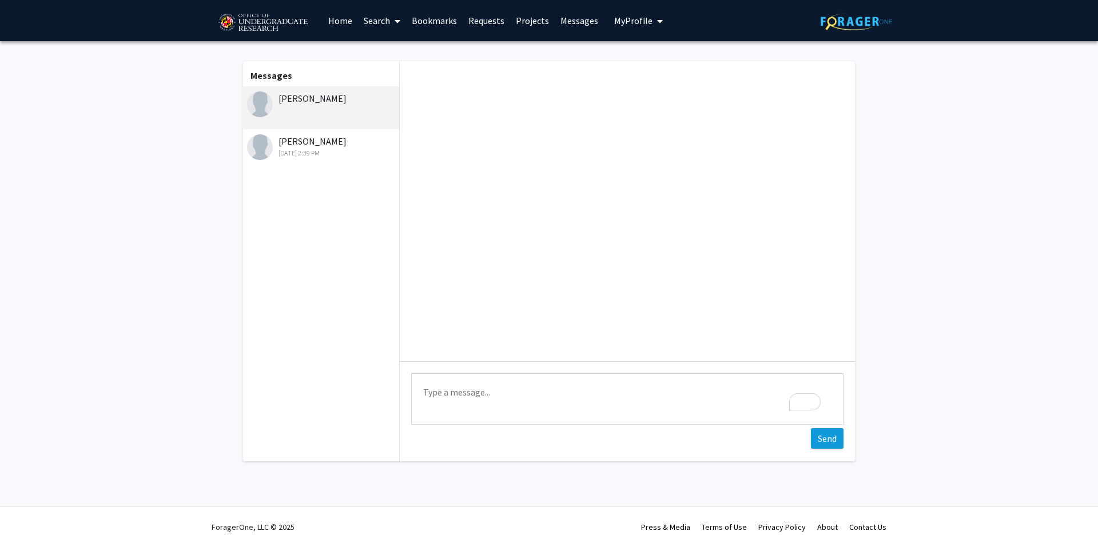
scroll to position [0, 0]
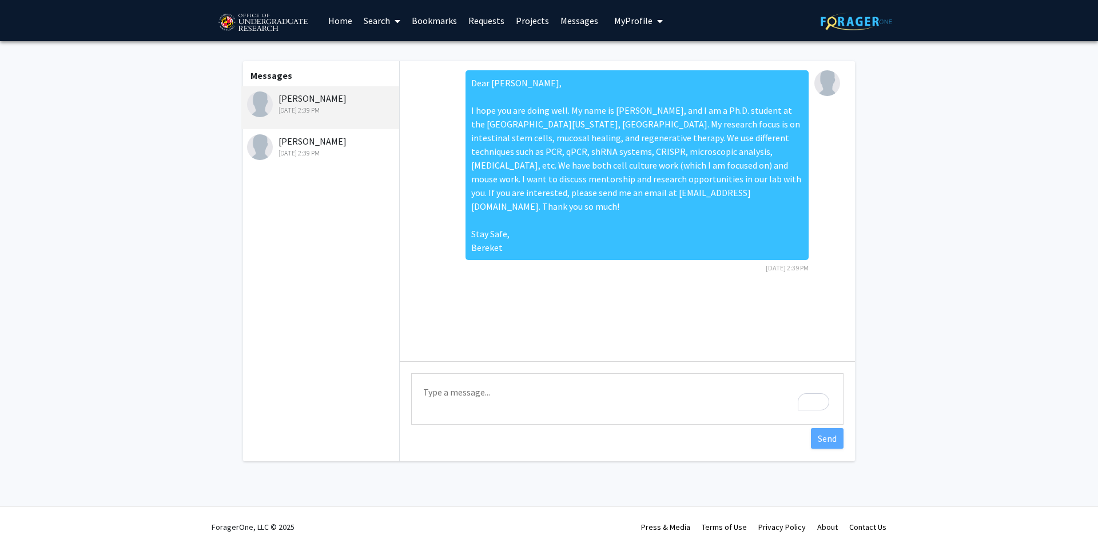
click at [525, 78] on div "Dear Veronica, I hope you are doing well. My name is Bereket, and I am a Ph.D. …" at bounding box center [636, 165] width 343 height 190
drag, startPoint x: 545, startPoint y: 122, endPoint x: 519, endPoint y: 175, distance: 59.3
click at [519, 175] on div "Dear Veronica, I hope you are doing well. My name is Bereket, and I am a Ph.D. …" at bounding box center [636, 165] width 343 height 190
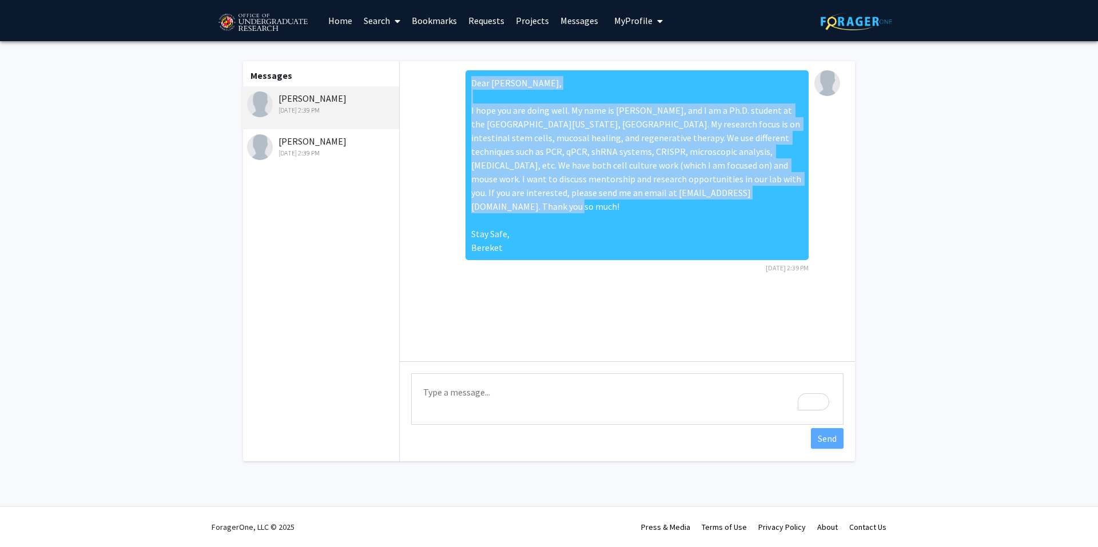
drag, startPoint x: 509, startPoint y: 238, endPoint x: 463, endPoint y: 73, distance: 172.2
click at [463, 73] on div "Dear Veronica, I hope you are doing well. My name is Bereket, and I am a Ph.D. …" at bounding box center [627, 175] width 437 height 210
copy div "Dear Veronica, I hope you are doing well. My name is Bereket, and I am a Ph.D. …"
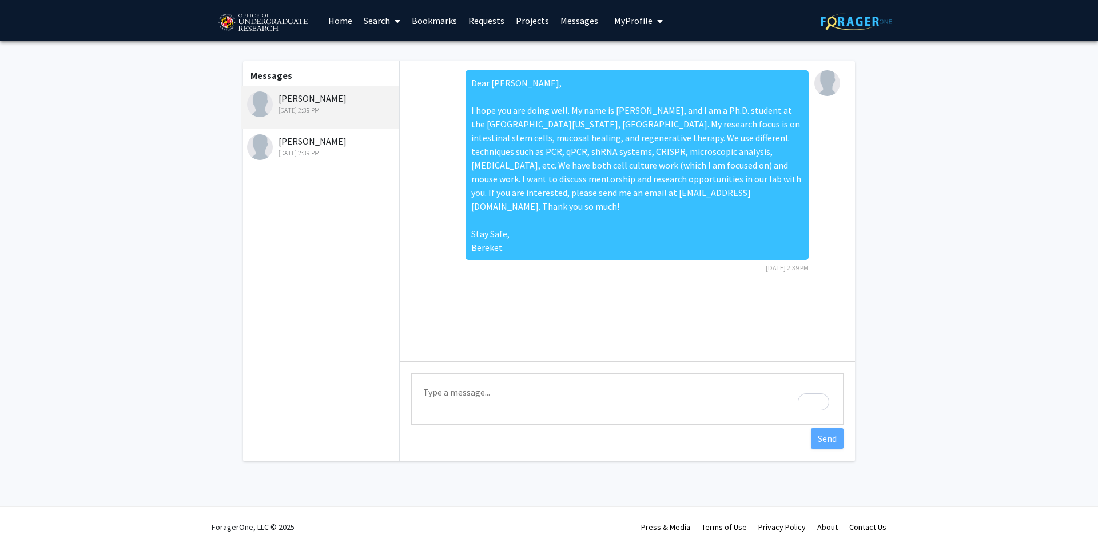
click at [457, 396] on textarea "Type a message" at bounding box center [627, 398] width 432 height 51
paste textarea "Dear Veronica, I hope you are doing well. My name is Bereket, and I am a Ph.D. …"
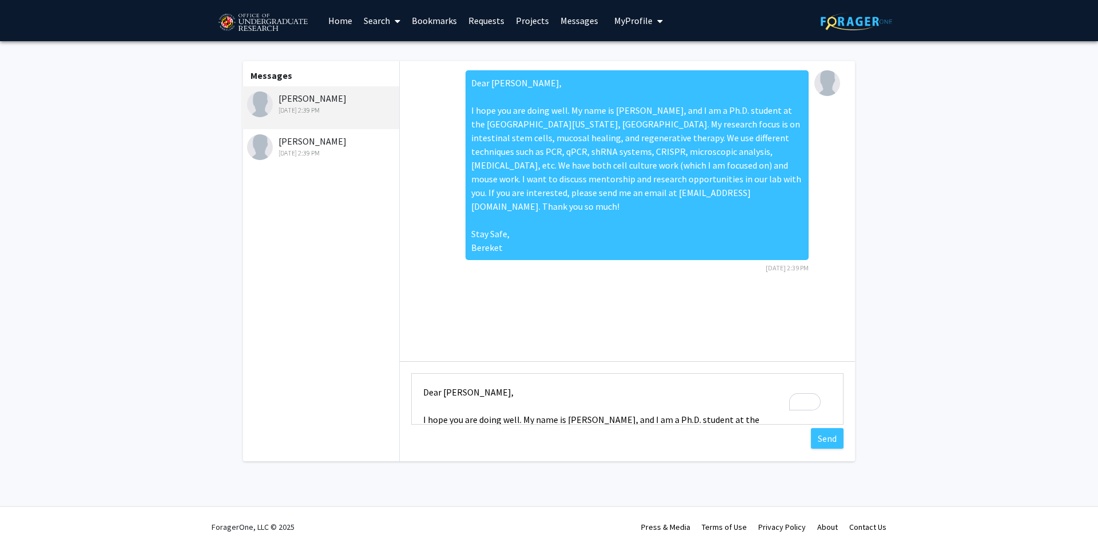
drag, startPoint x: 479, startPoint y: 392, endPoint x: 446, endPoint y: 384, distance: 34.1
click at [446, 384] on textarea "Dear [PERSON_NAME], I hope you are doing well. My name is [PERSON_NAME], and I …" at bounding box center [627, 398] width 432 height 51
type textarea "Dear Nora, I hope you are doing well. My name is Bereket, and I am a Ph.D. stud…"
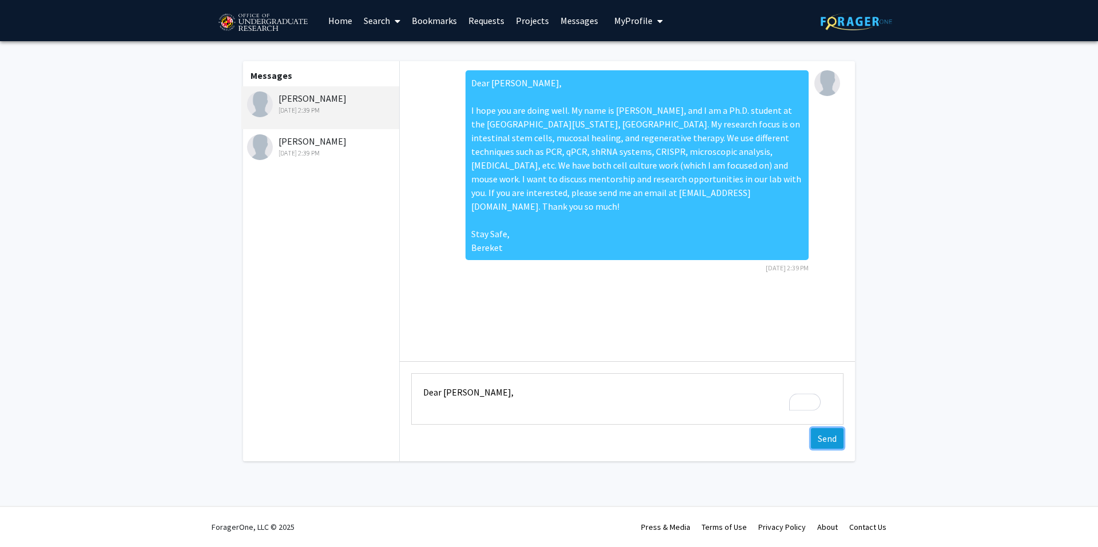
click at [837, 441] on button "Send" at bounding box center [827, 438] width 33 height 21
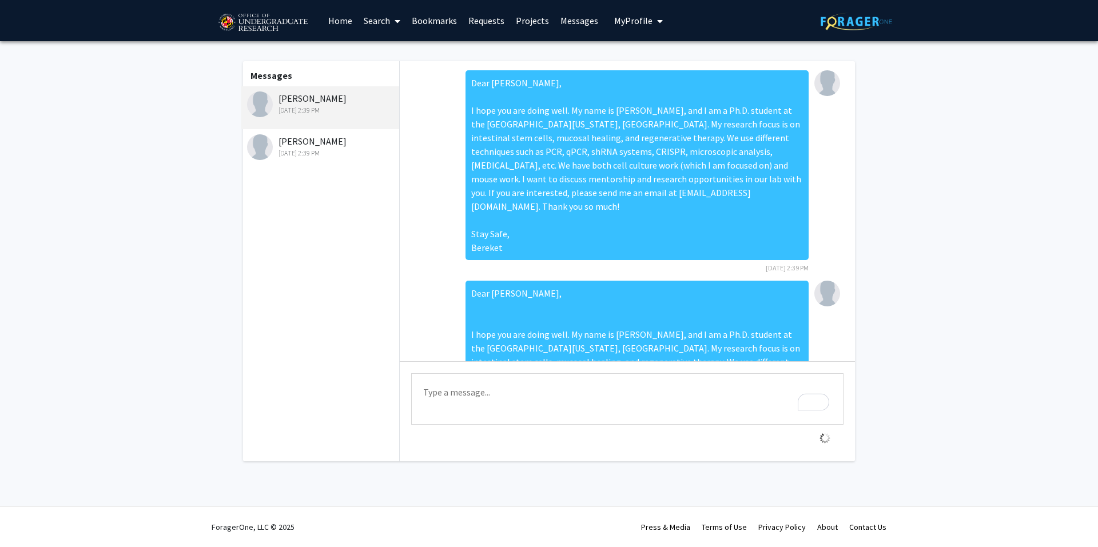
scroll to position [125, 0]
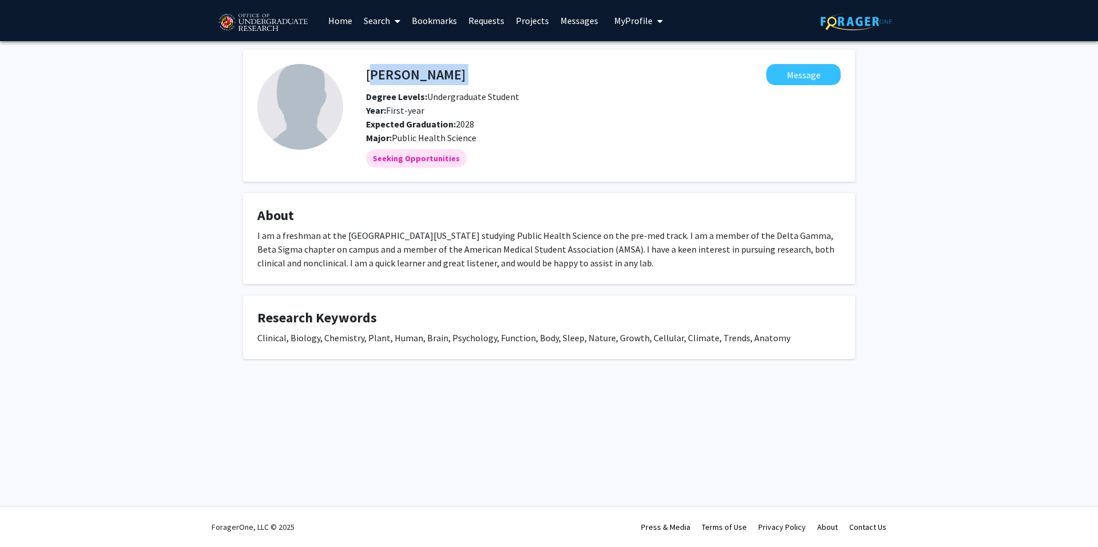
drag, startPoint x: 485, startPoint y: 75, endPoint x: 368, endPoint y: 74, distance: 117.2
click at [368, 74] on div "Siena Matthews Message" at bounding box center [603, 74] width 492 height 21
click at [787, 67] on button "Message" at bounding box center [803, 74] width 74 height 21
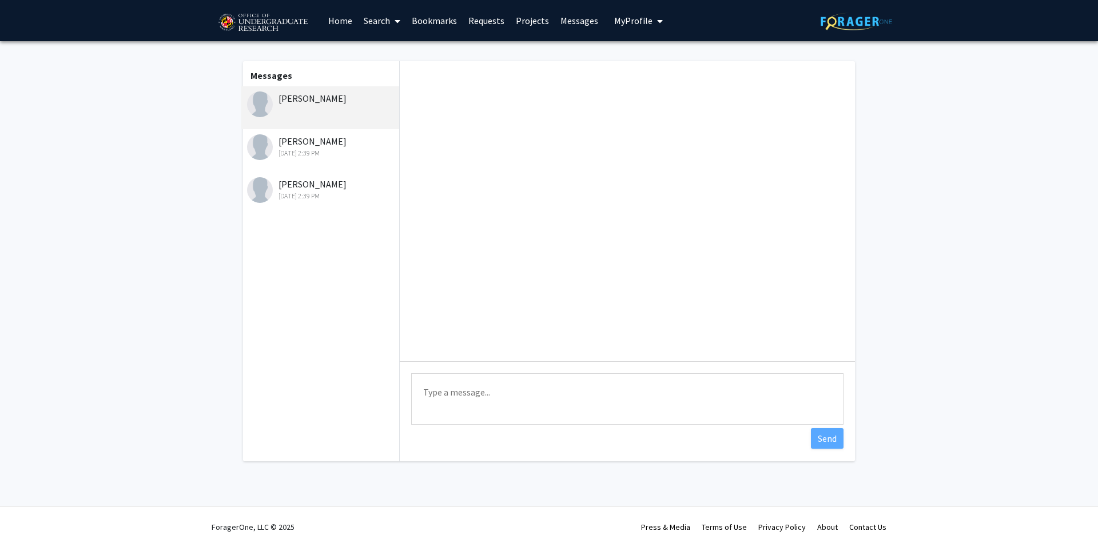
click at [463, 398] on textarea "Type a message" at bounding box center [627, 398] width 432 height 51
paste textarea "Dear [PERSON_NAME], I hope you are doing well. My name is [PERSON_NAME], and I …"
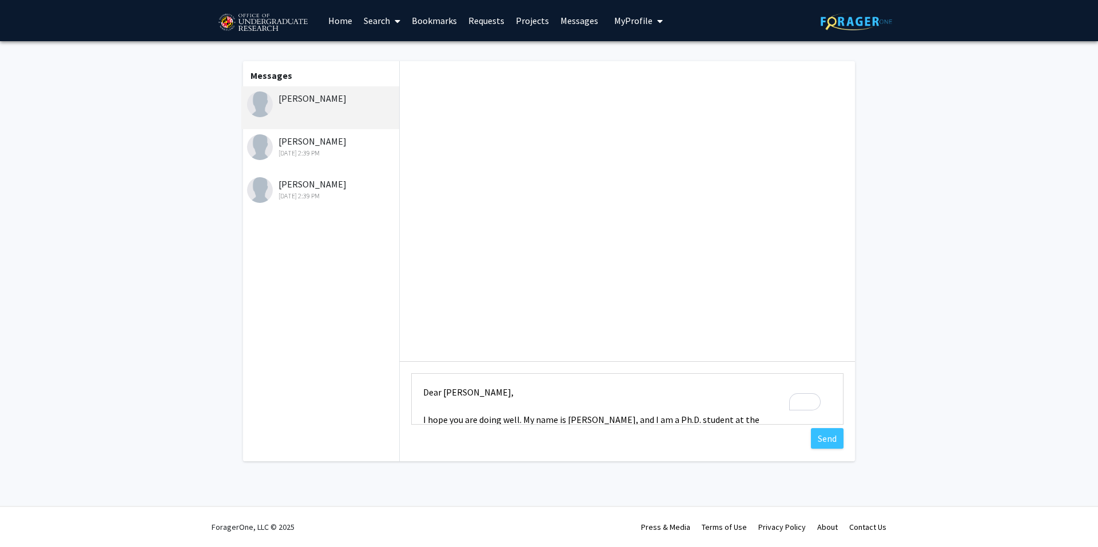
click at [478, 391] on textarea "Dear [PERSON_NAME], I hope you are doing well. My name is [PERSON_NAME], and I …" at bounding box center [627, 398] width 432 height 51
type textarea "Dear Siena, I hope you are doing well. My name is Bereket, and I am a Ph.D. stu…"
click at [826, 440] on button "Send" at bounding box center [827, 438] width 33 height 21
